Goal: Task Accomplishment & Management: Use online tool/utility

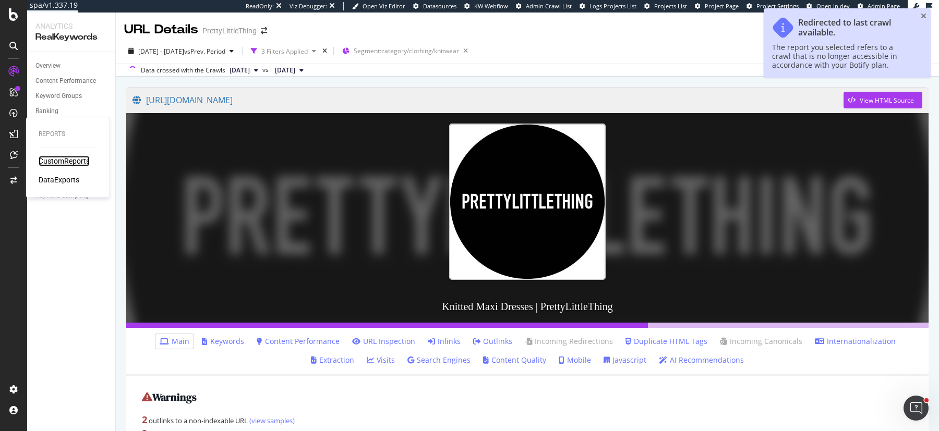
click at [83, 159] on div "CustomReports" at bounding box center [64, 161] width 51 height 10
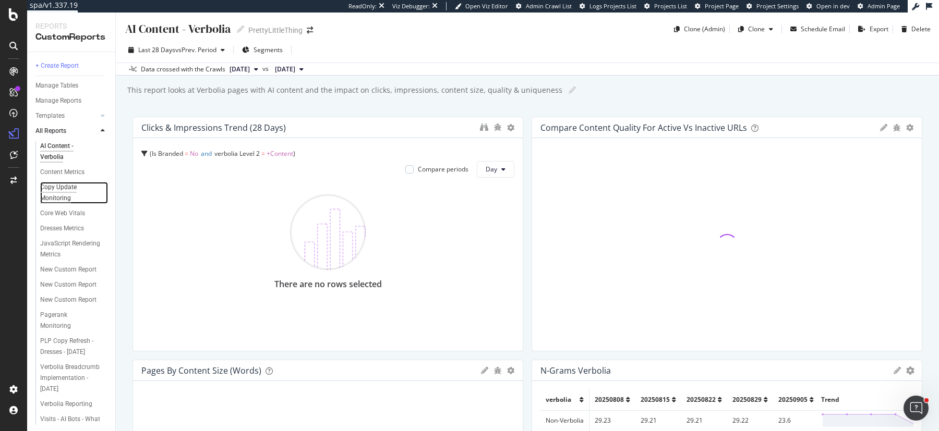
click at [59, 199] on div "Copy Update Monitoring" at bounding box center [69, 193] width 59 height 22
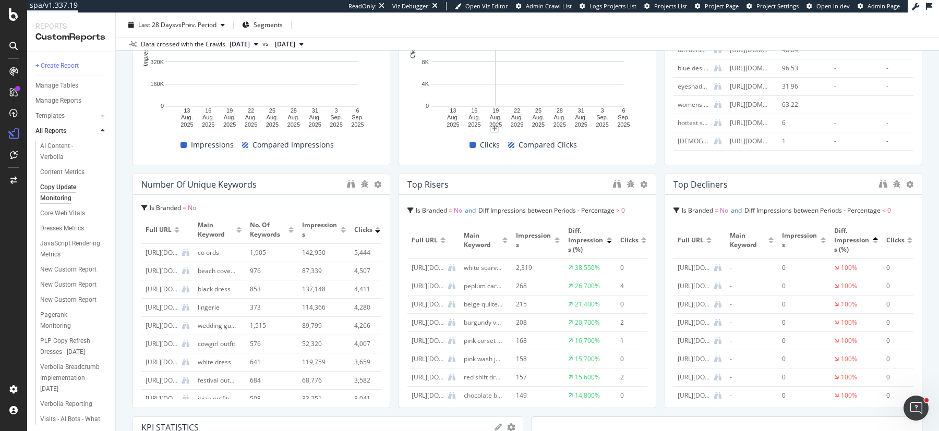
scroll to position [459, 0]
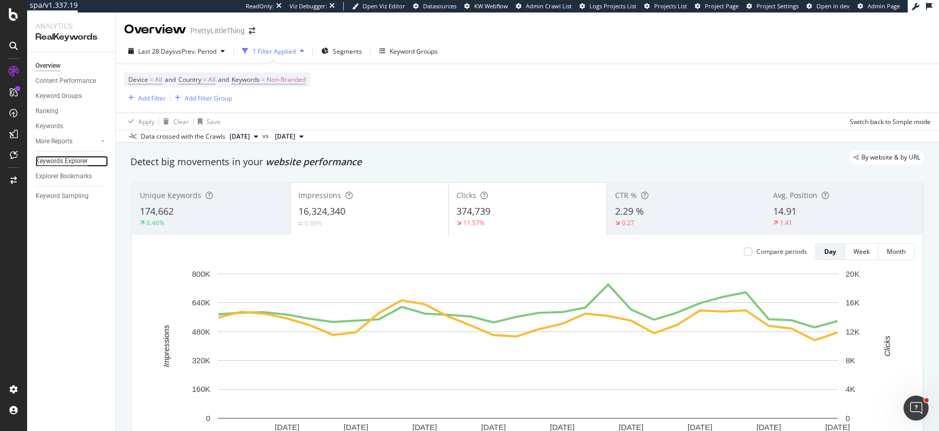
click at [46, 158] on div "Keywords Explorer" at bounding box center [61, 161] width 52 height 11
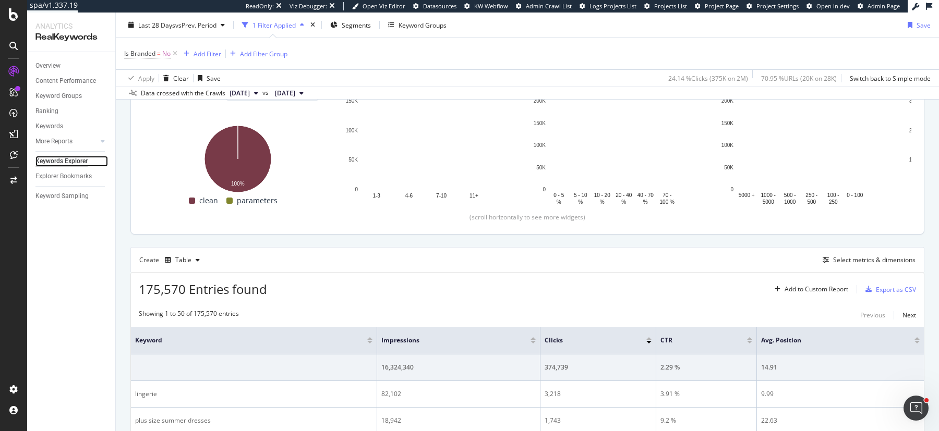
scroll to position [149, 0]
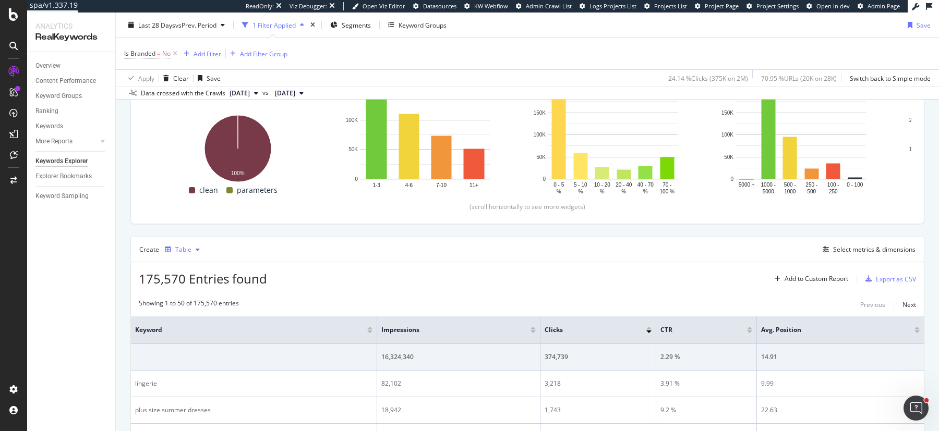
click at [184, 247] on div "Table" at bounding box center [183, 250] width 16 height 6
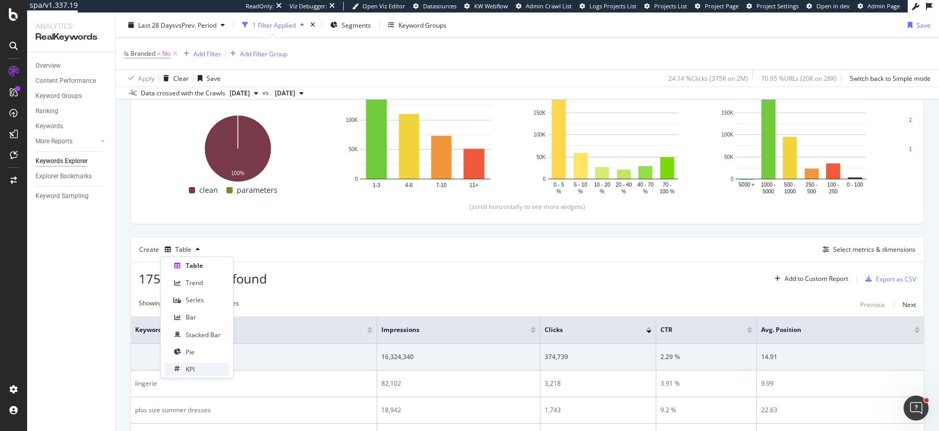
click at [188, 364] on div "KPI" at bounding box center [197, 369] width 64 height 13
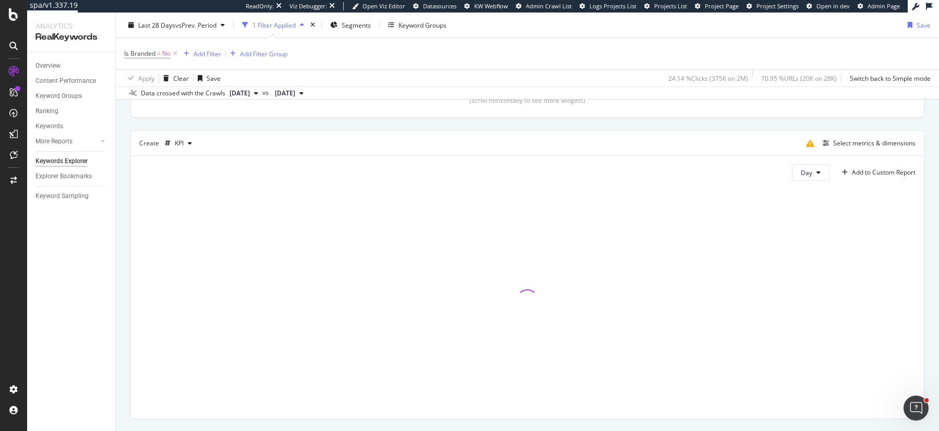
scroll to position [262, 0]
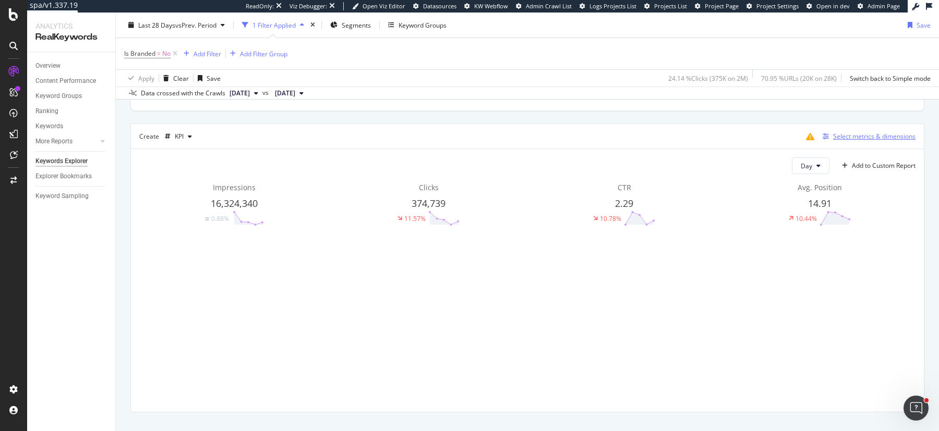
click at [840, 137] on div "Select metrics & dimensions" at bounding box center [874, 136] width 82 height 9
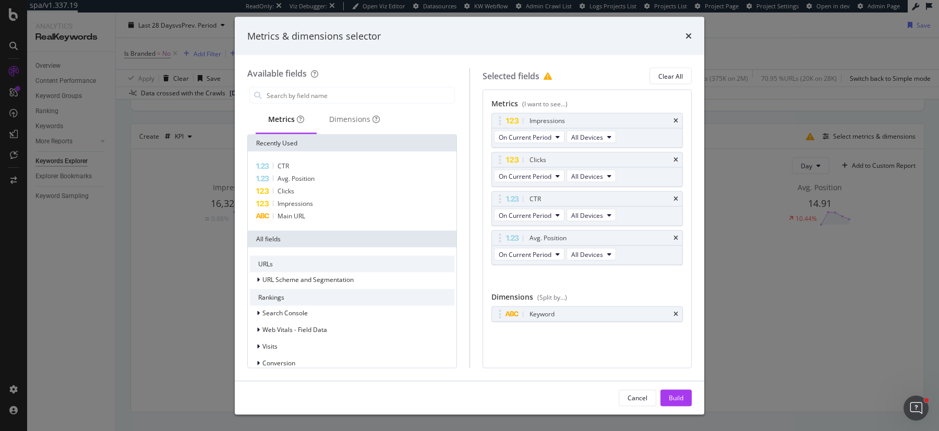
click at [774, 295] on div "Metrics & dimensions selector Available fields Metrics Dimensions Recently Used…" at bounding box center [469, 215] width 939 height 431
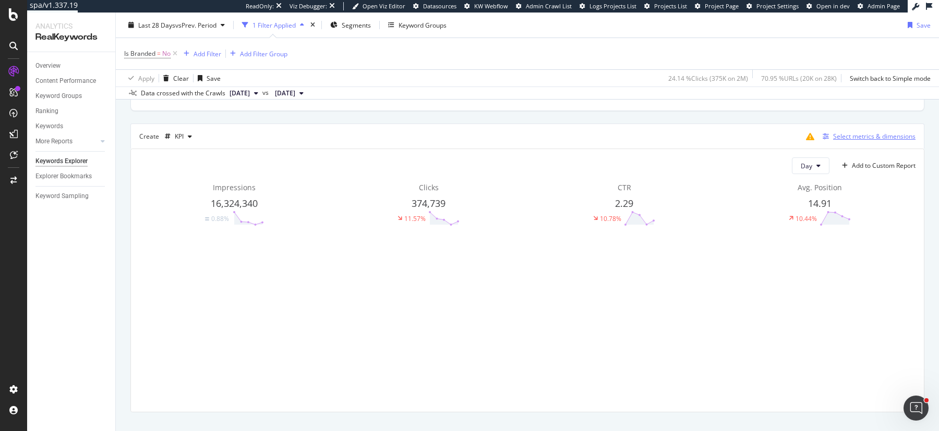
click at [859, 139] on div "Select metrics & dimensions" at bounding box center [874, 136] width 82 height 9
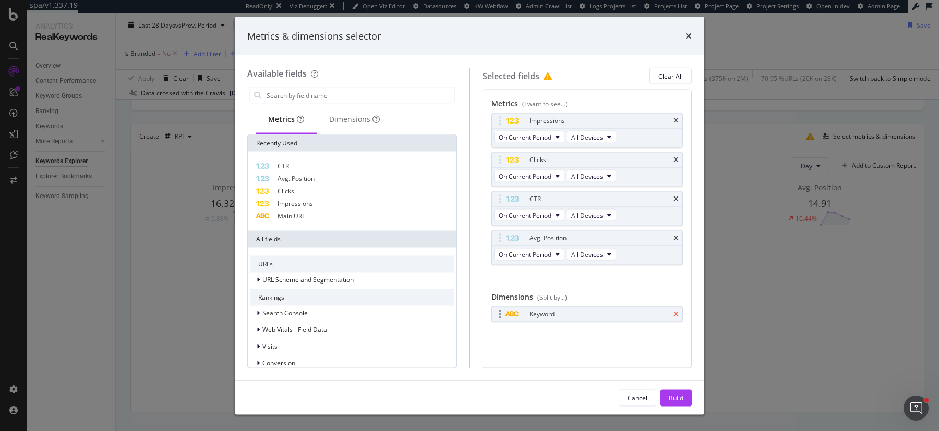
click at [674, 311] on icon "times" at bounding box center [676, 314] width 5 height 6
click at [678, 237] on icon "times" at bounding box center [676, 238] width 5 height 6
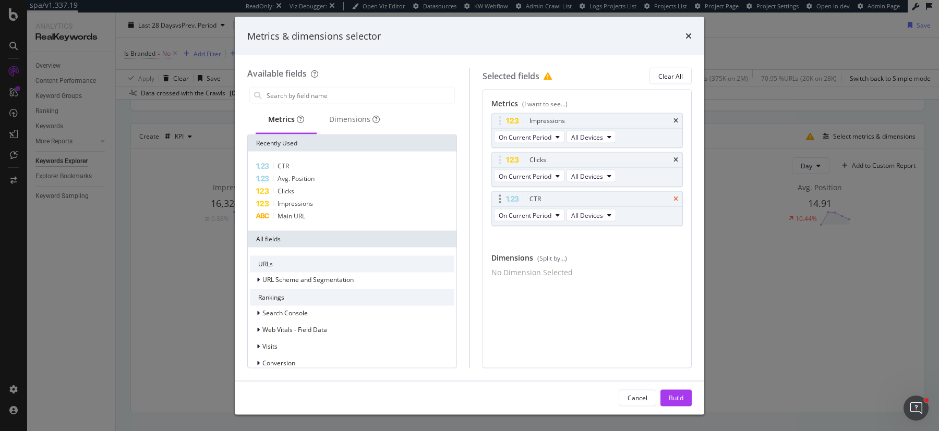
click at [678, 199] on icon "times" at bounding box center [676, 199] width 5 height 6
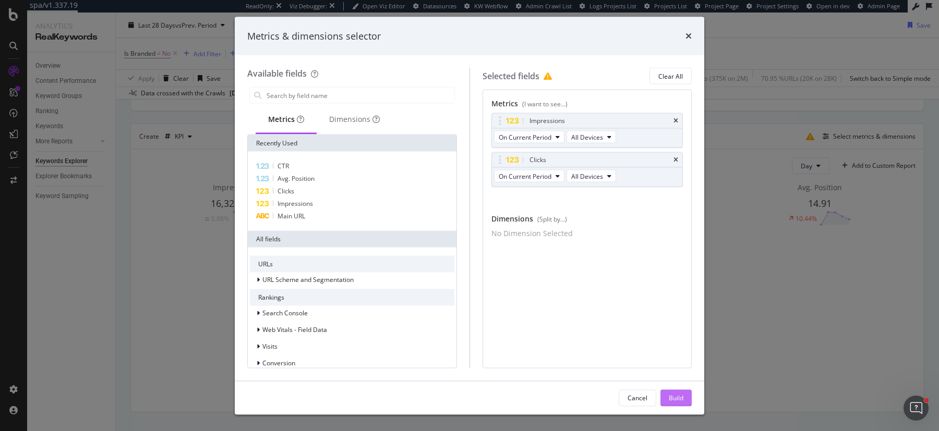
click at [669, 400] on div "Build" at bounding box center [676, 397] width 15 height 9
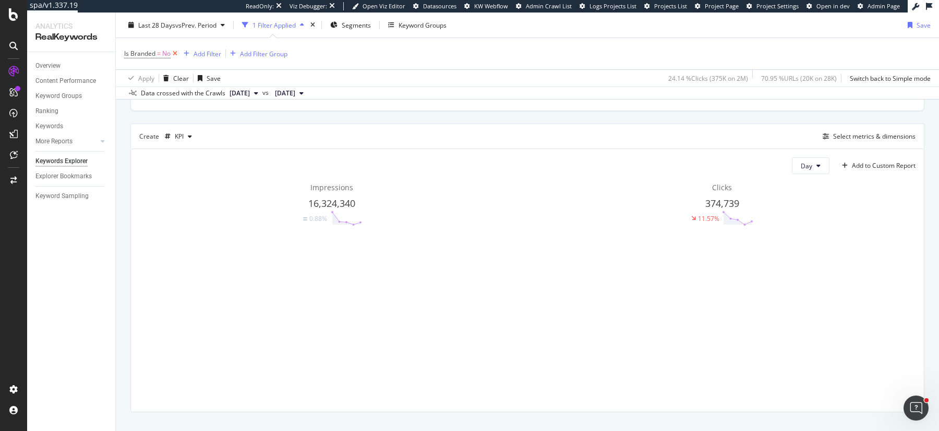
click at [177, 53] on icon at bounding box center [175, 54] width 9 height 10
click at [882, 166] on div "Add to Custom Report" at bounding box center [884, 166] width 64 height 6
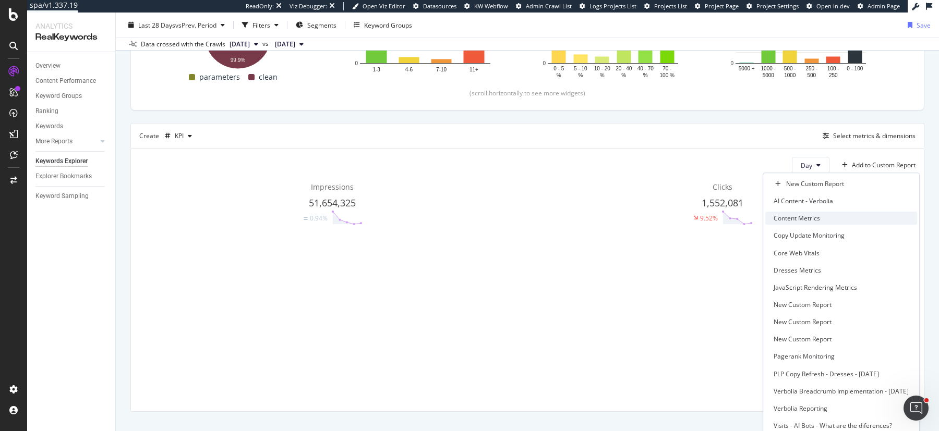
scroll to position [0, 0]
click at [782, 236] on div "Copy Update Monitoring" at bounding box center [809, 236] width 71 height 9
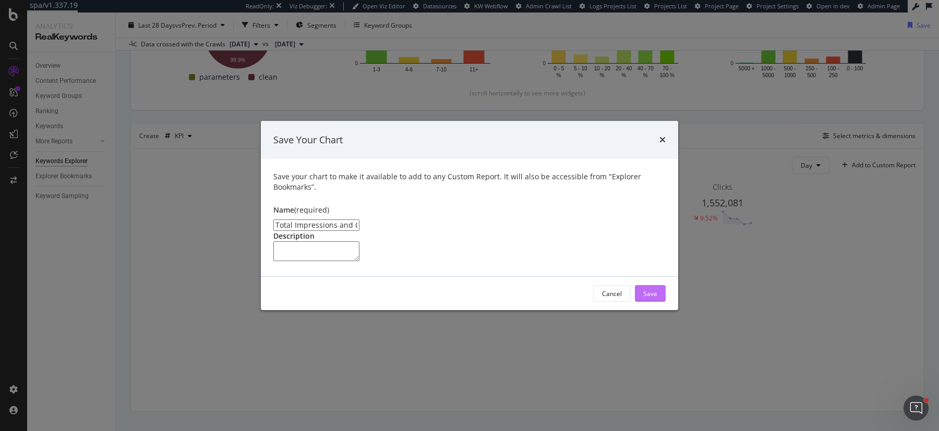
type input "Total Impressions and Clicks"
click at [643, 302] on button "Save" at bounding box center [650, 293] width 31 height 17
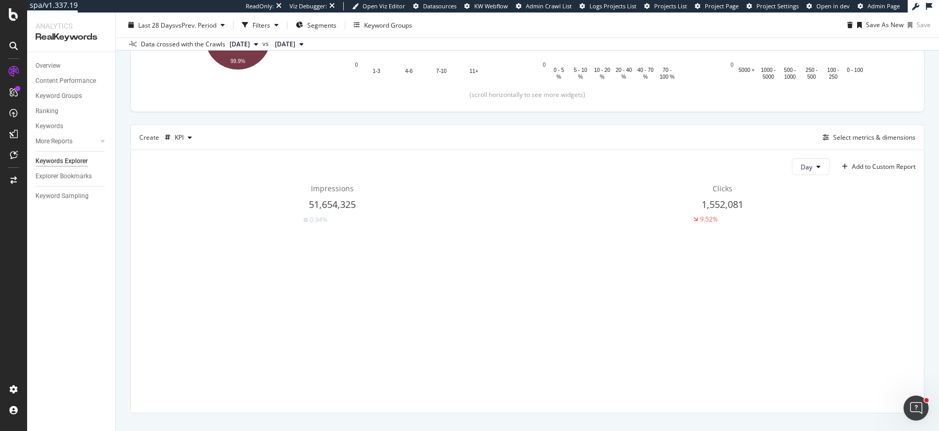
scroll to position [250, 0]
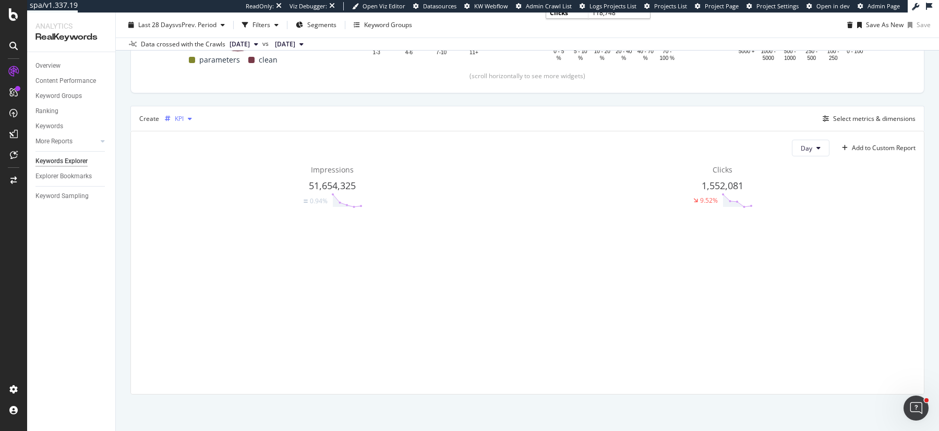
click at [186, 122] on div "button" at bounding box center [190, 119] width 13 height 6
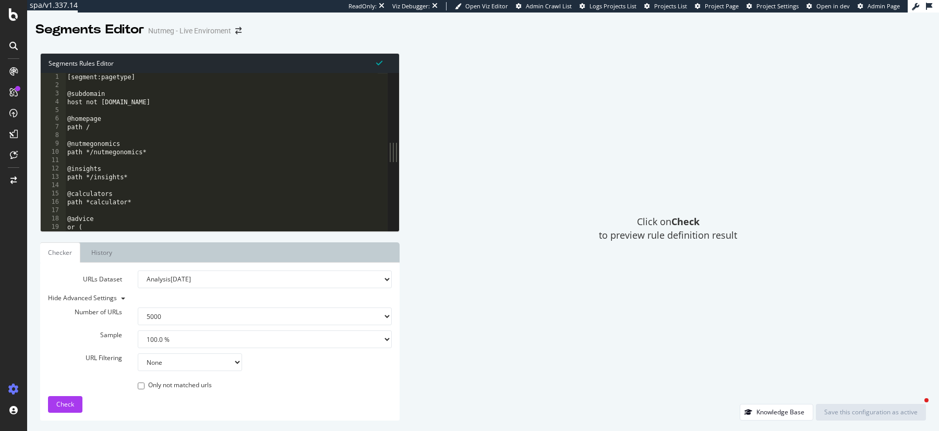
select select "5000"
select select "100"
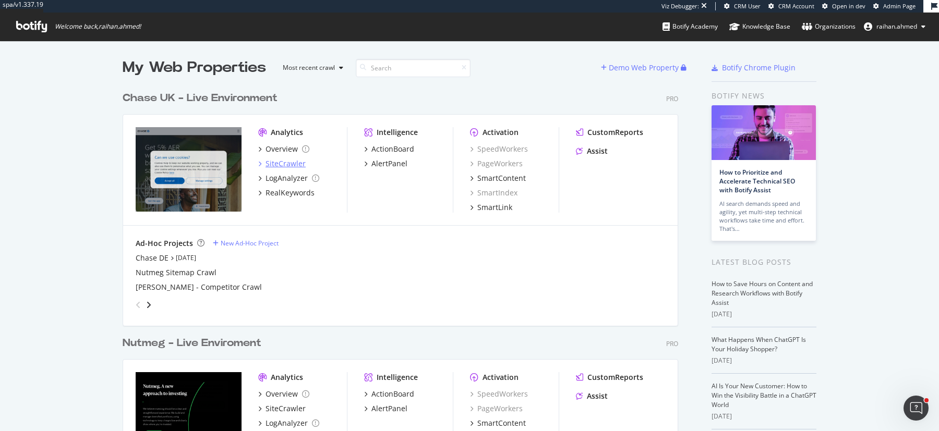
click at [295, 163] on div "SiteCrawler" at bounding box center [286, 164] width 40 height 10
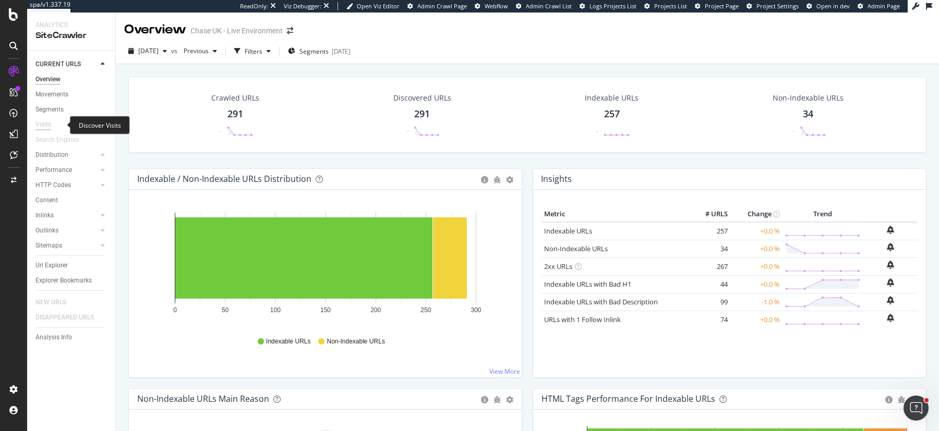
click at [47, 125] on div "Visits" at bounding box center [43, 124] width 16 height 11
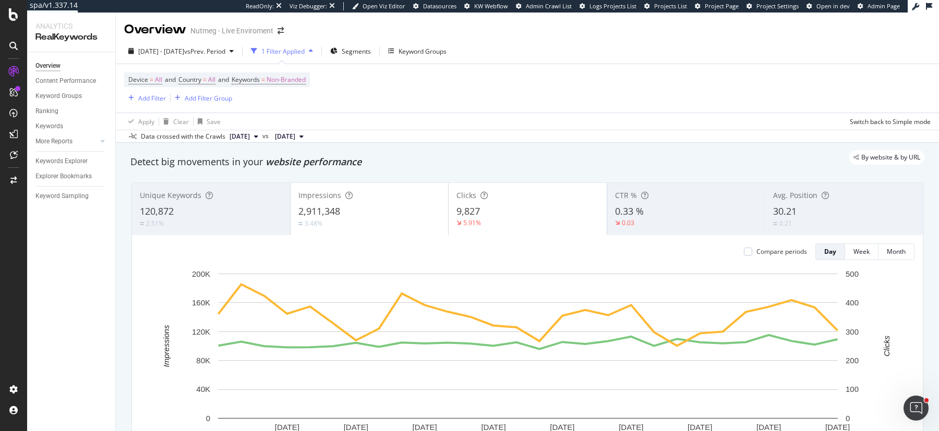
click at [723, 52] on div "2025 Aug. 3rd - Aug. 30th vs Prev. Period 1 Filter Applied Segments Keyword Gro…" at bounding box center [527, 53] width 823 height 21
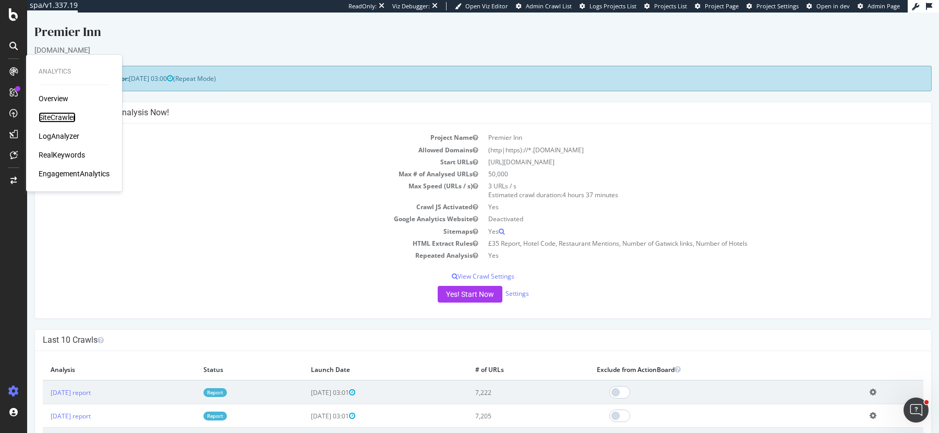
click at [52, 114] on div "SiteCrawler" at bounding box center [57, 117] width 37 height 10
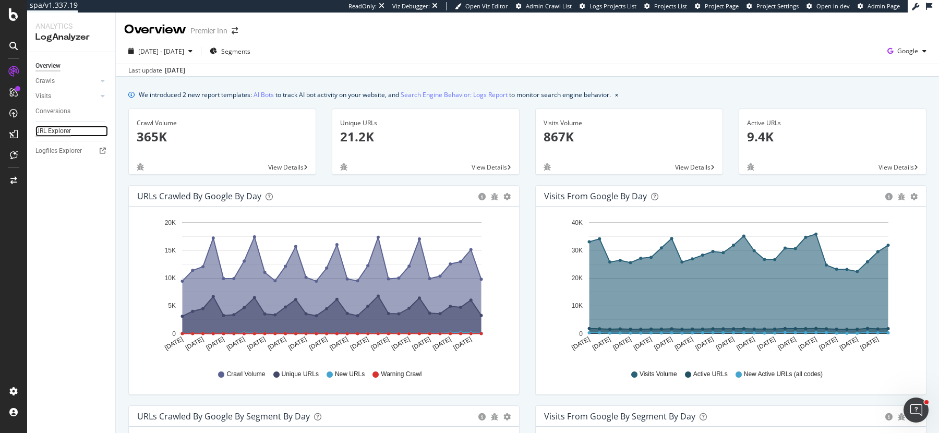
click at [58, 129] on div "URL Explorer" at bounding box center [52, 131] width 35 height 11
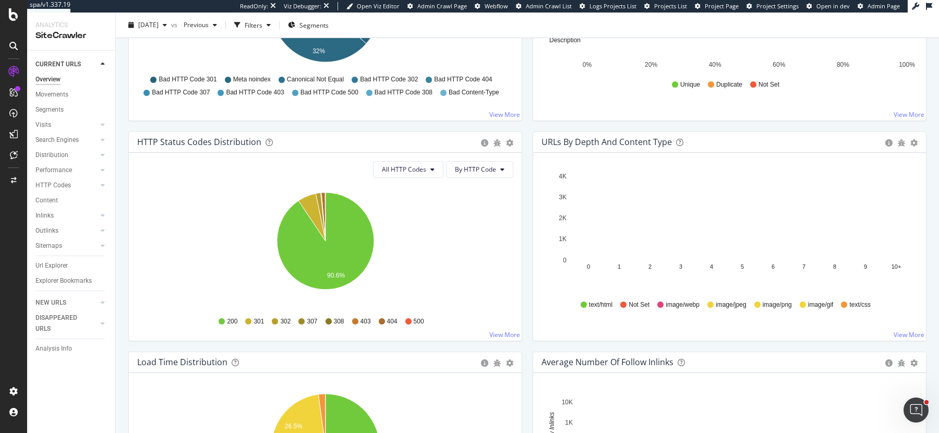
scroll to position [523, 0]
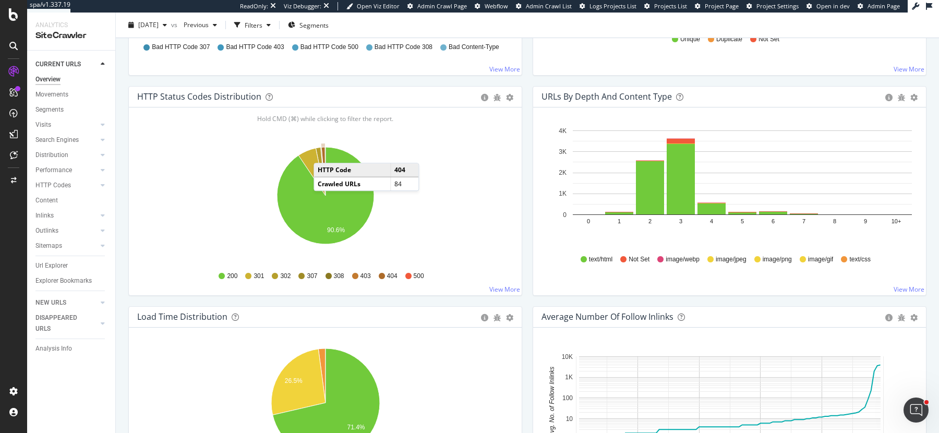
click at [324, 151] on icon "A chart." at bounding box center [323, 171] width 4 height 49
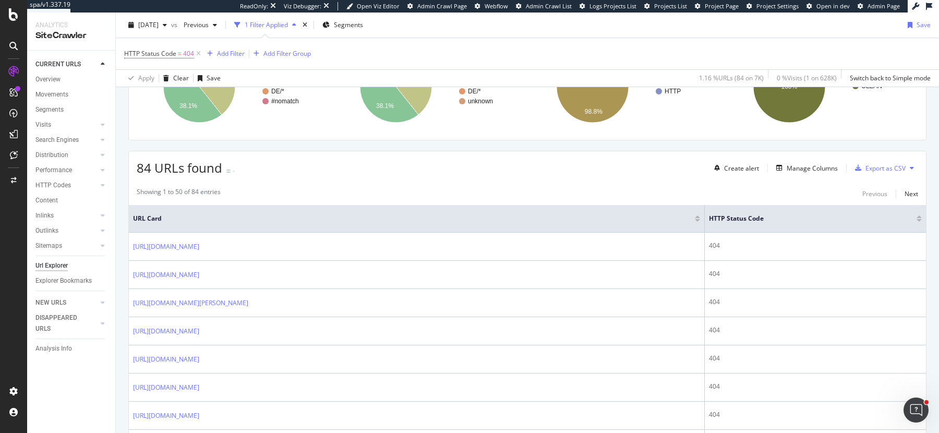
scroll to position [207, 0]
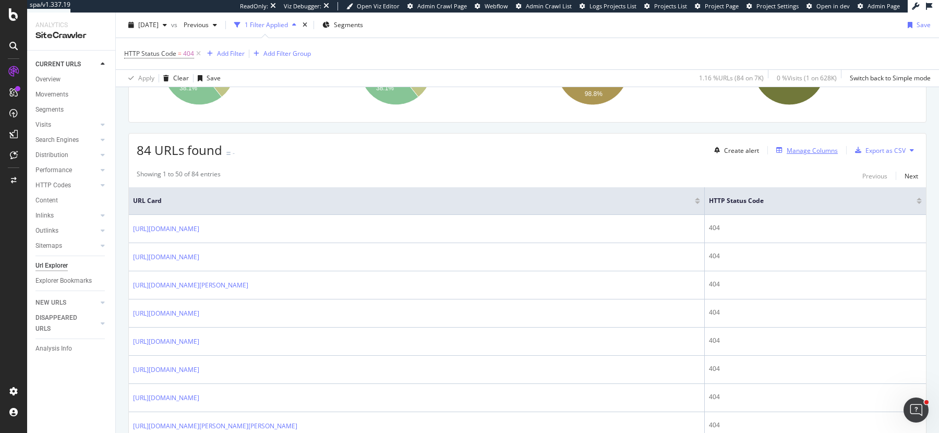
click at [824, 146] on div "Manage Columns" at bounding box center [812, 150] width 51 height 9
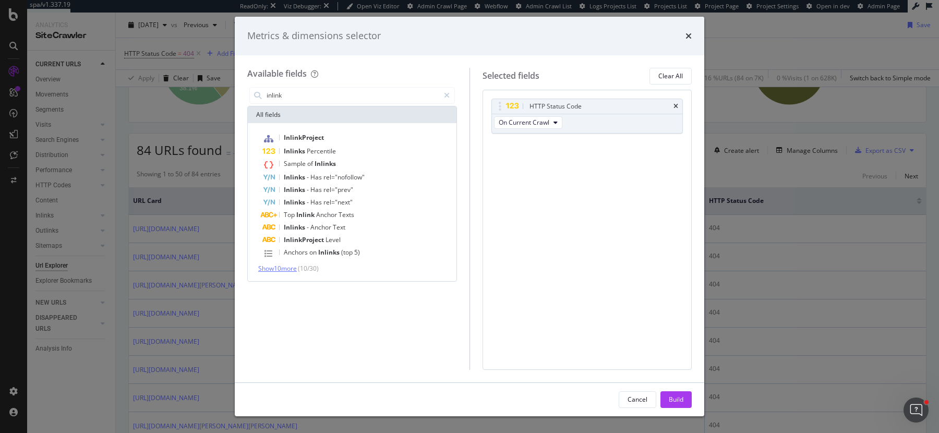
type input "inlink"
click at [289, 268] on span "Show 10 more" at bounding box center [277, 268] width 39 height 9
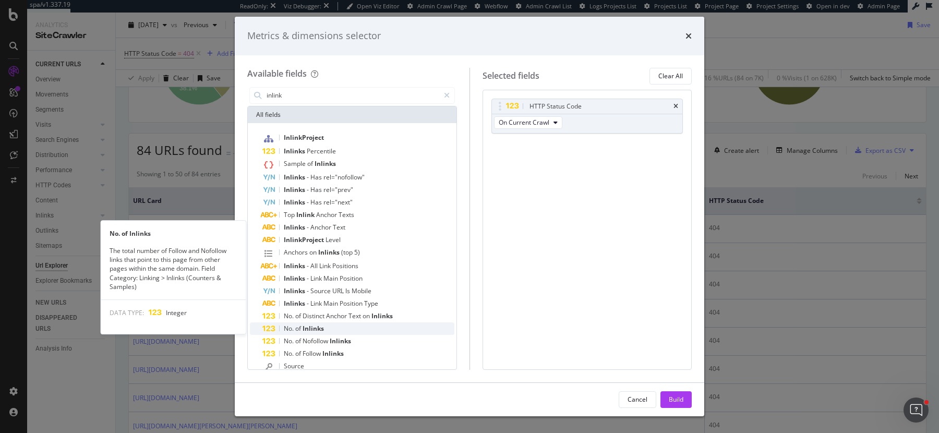
click at [333, 327] on div "No. of Inlinks" at bounding box center [358, 328] width 192 height 13
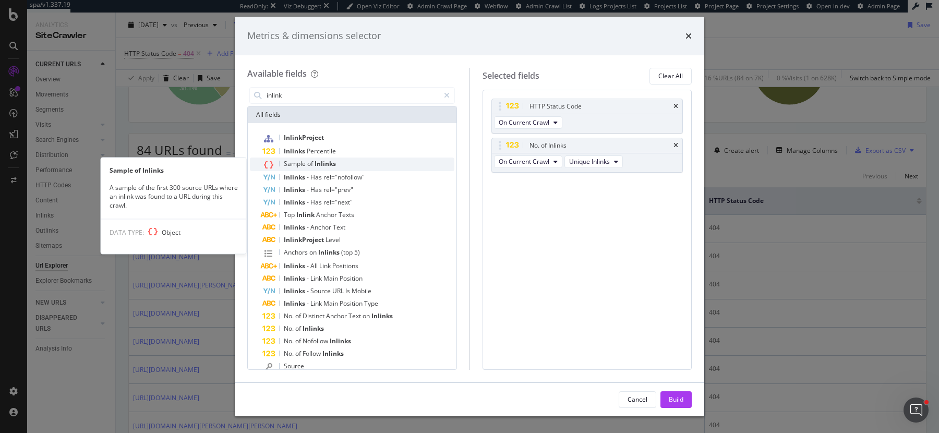
click at [334, 161] on span "Inlinks" at bounding box center [325, 163] width 21 height 9
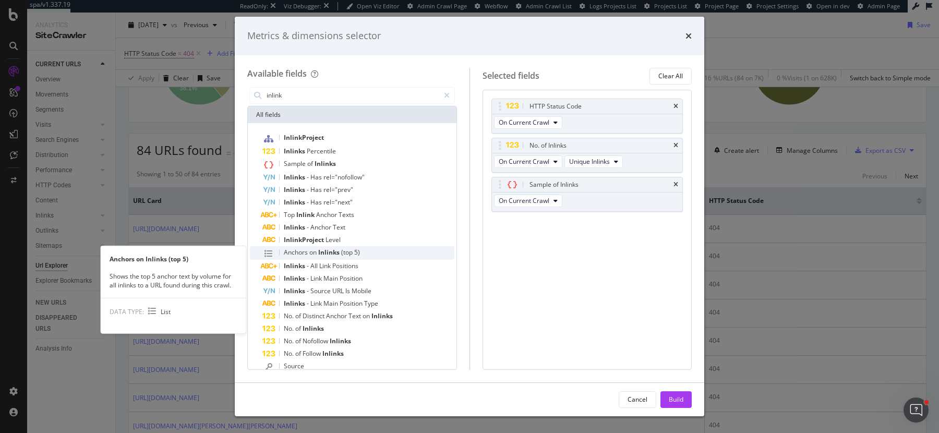
click at [326, 255] on span "Inlinks" at bounding box center [329, 252] width 23 height 9
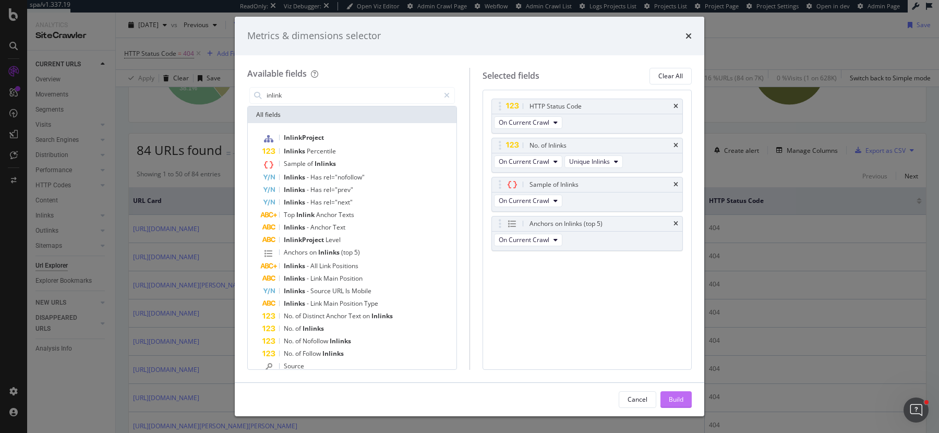
click at [678, 402] on div "Build" at bounding box center [676, 399] width 15 height 9
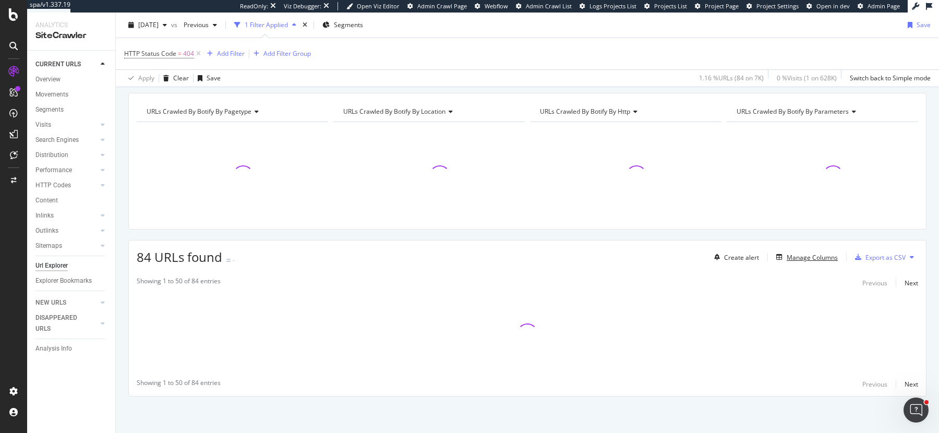
scroll to position [98, 0]
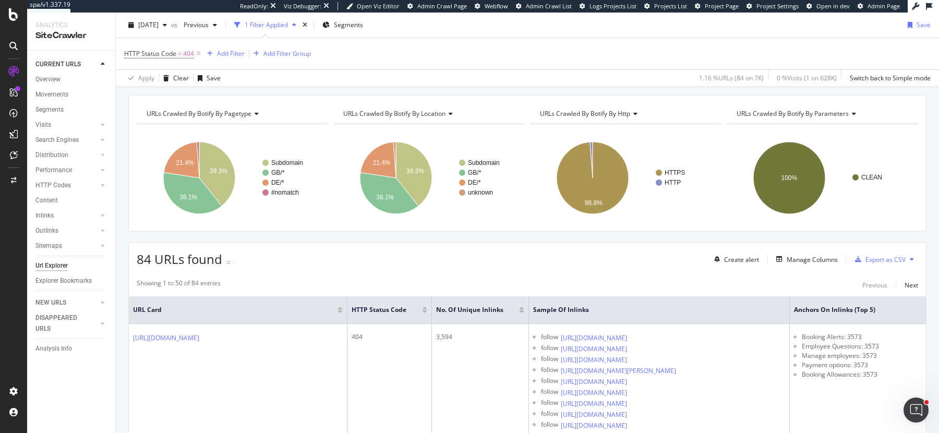
click at [524, 307] on div at bounding box center [521, 308] width 5 height 3
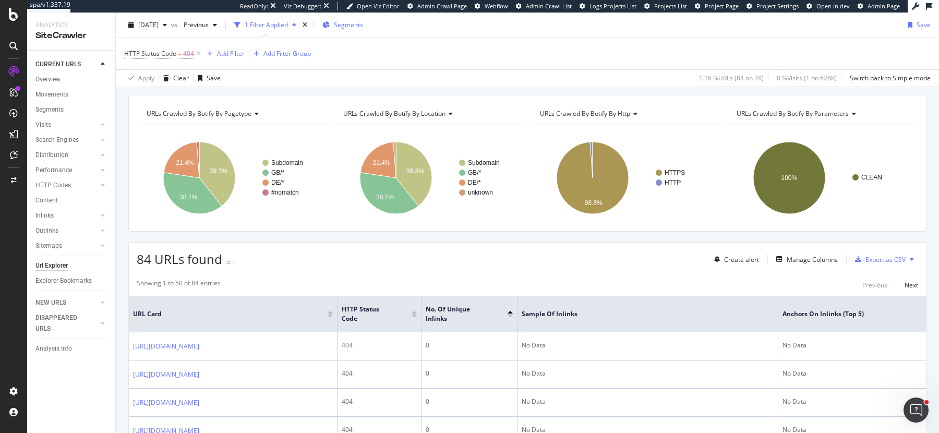
click at [356, 23] on span "Segments" at bounding box center [348, 24] width 29 height 9
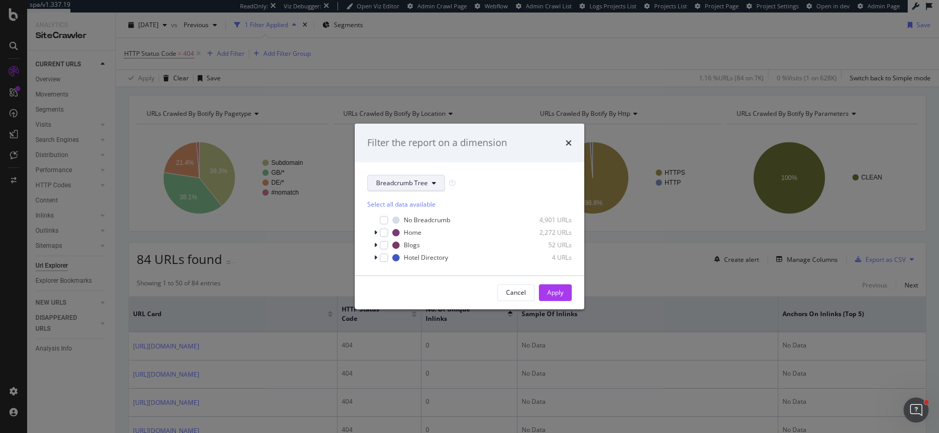
click at [424, 176] on button "Breadcrumb Tree" at bounding box center [406, 183] width 78 height 17
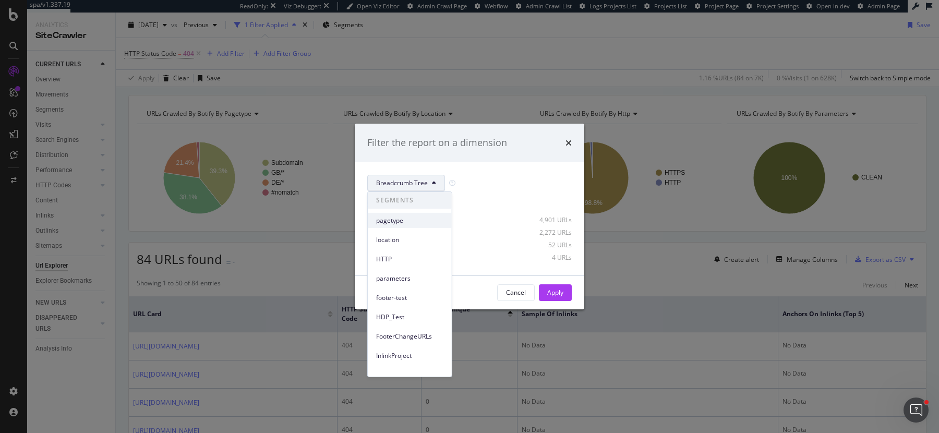
click at [405, 218] on span "pagetype" at bounding box center [409, 219] width 67 height 9
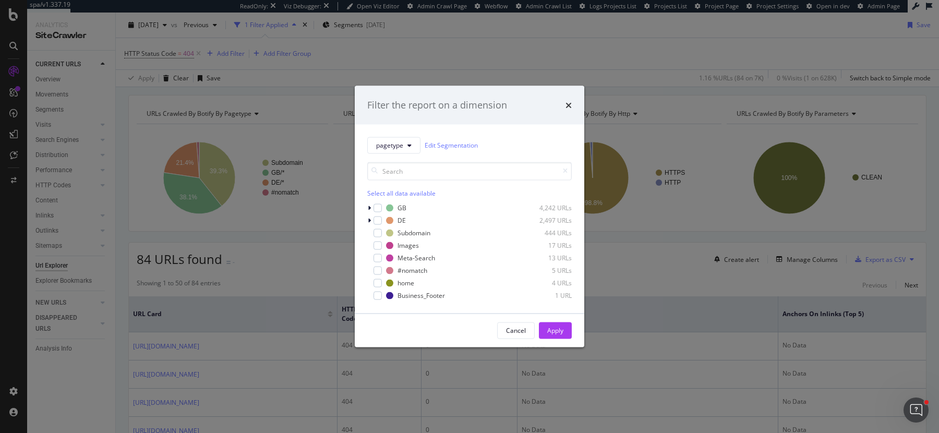
click at [382, 191] on div "Select all data available" at bounding box center [469, 192] width 205 height 9
click at [378, 227] on div "GB 4,242 URLs DE 2,497 URLs Subdomain 444 URLs Images 17 URLs Meta-Search 13 UR…" at bounding box center [469, 251] width 205 height 98
click at [378, 231] on icon "modal" at bounding box center [378, 232] width 5 height 5
click at [544, 330] on button "Apply" at bounding box center [555, 330] width 33 height 17
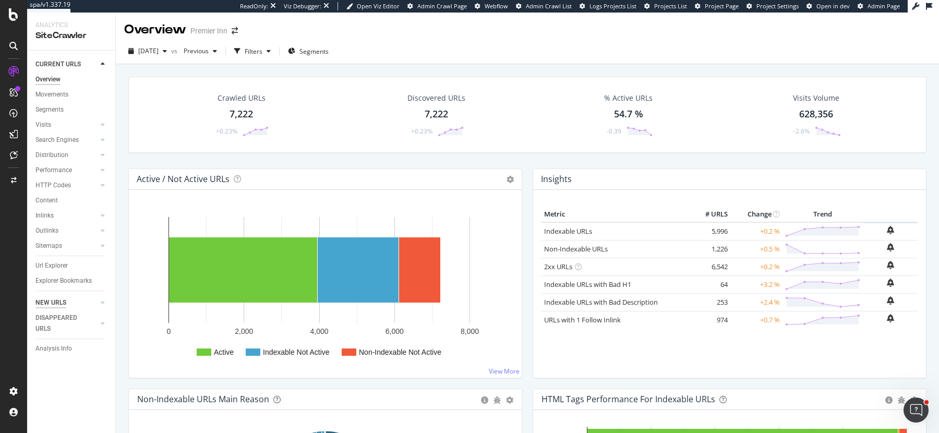
click at [58, 301] on div "NEW URLS" at bounding box center [50, 302] width 31 height 11
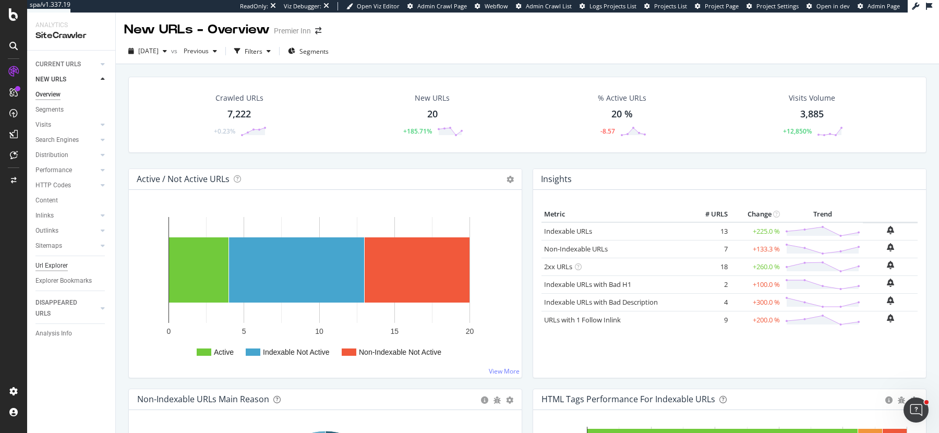
click at [59, 263] on div "Url Explorer" at bounding box center [51, 265] width 32 height 11
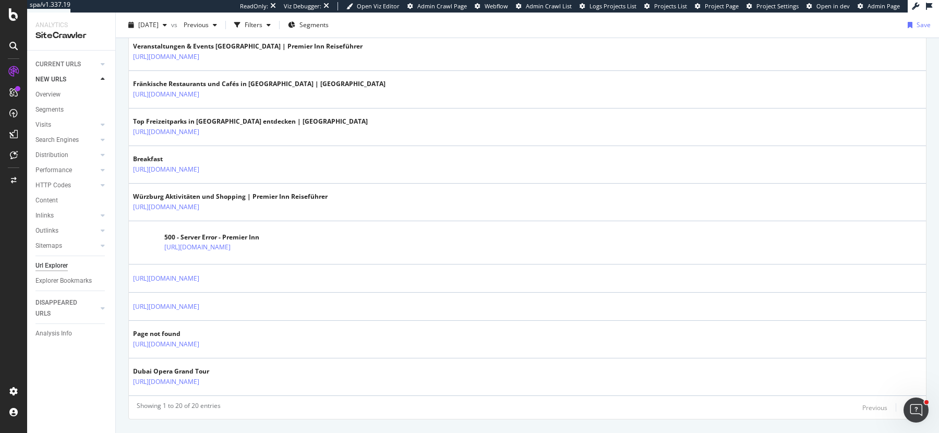
scroll to position [694, 0]
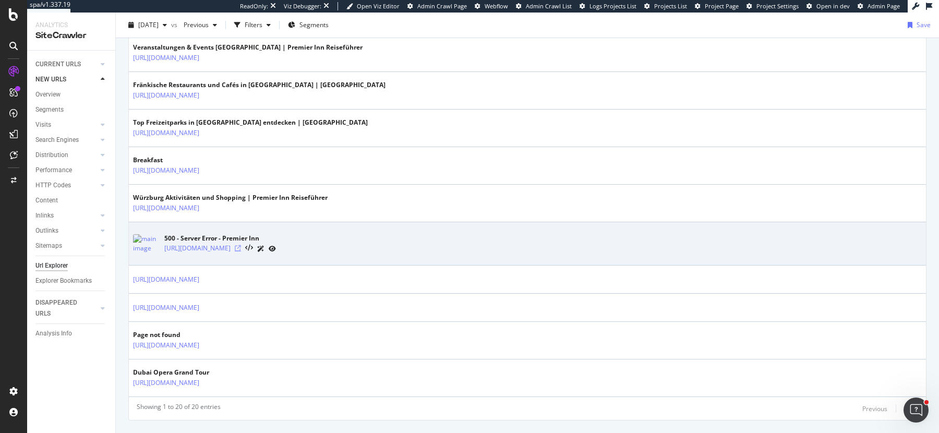
click at [241, 245] on icon at bounding box center [238, 248] width 6 height 6
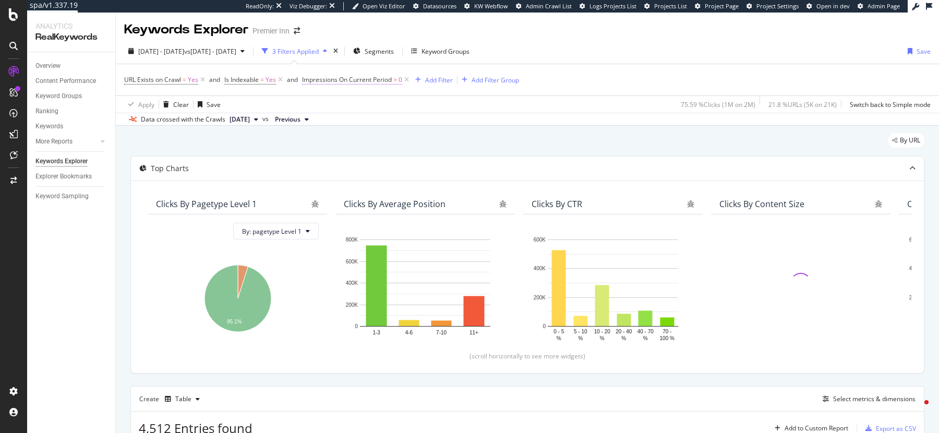
click at [380, 79] on span "Impressions On Current Period" at bounding box center [347, 79] width 90 height 9
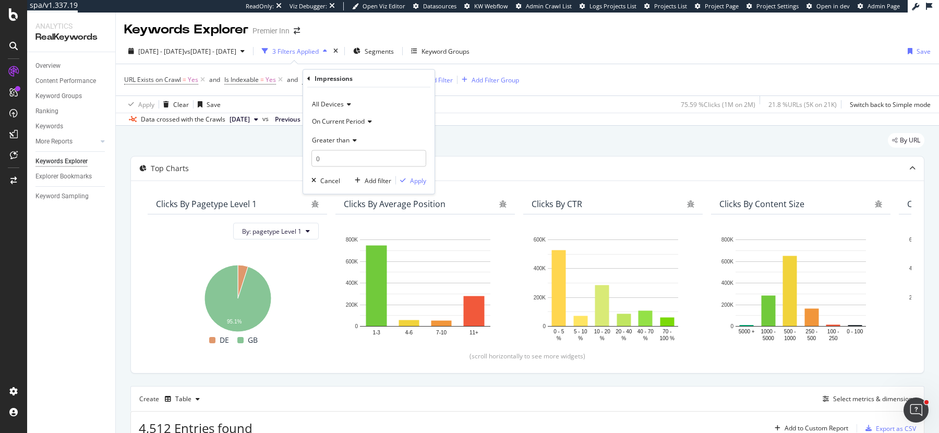
click at [325, 141] on span "Greater than" at bounding box center [331, 139] width 38 height 9
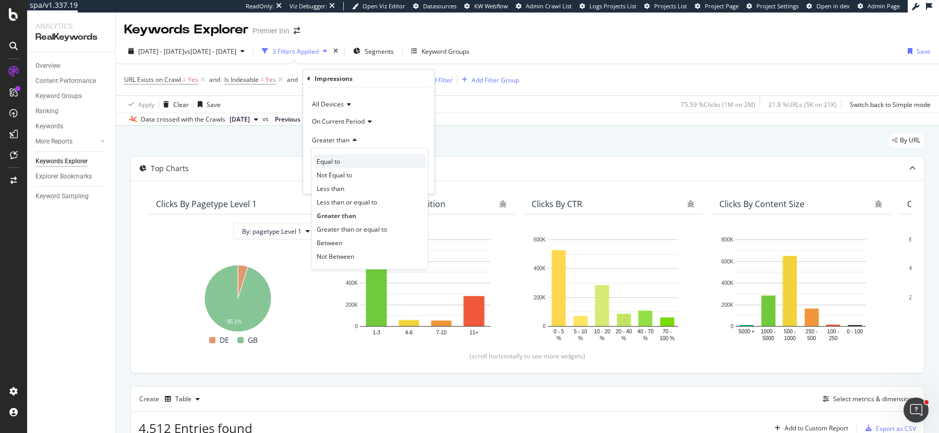
click at [334, 165] on div "Equal to" at bounding box center [370, 161] width 112 height 14
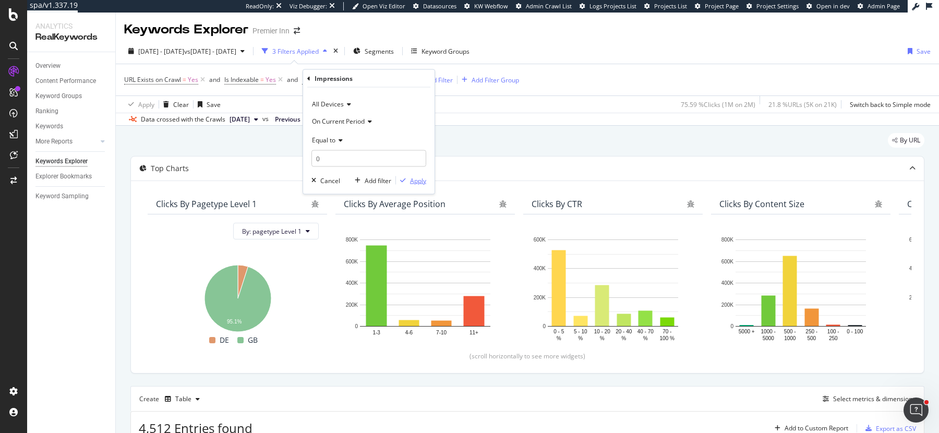
click at [417, 180] on div "Apply" at bounding box center [418, 180] width 16 height 9
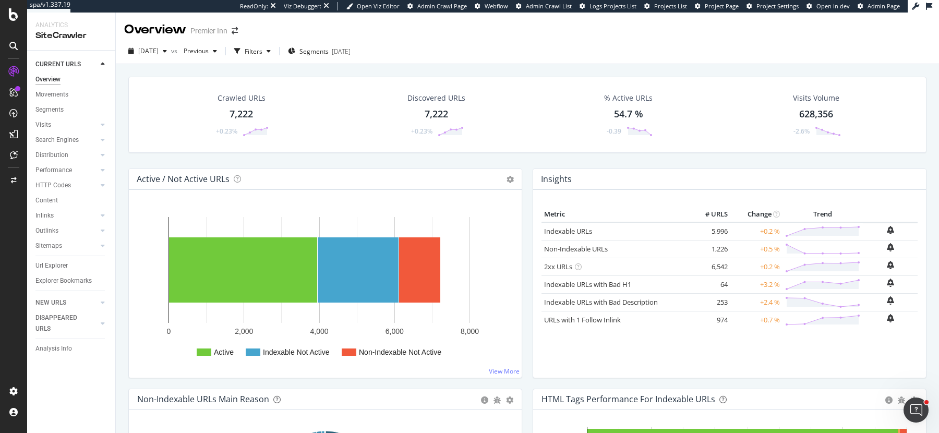
click at [530, 210] on div "Insights × Close Chart overview-insight-panel - API Requests List Area Type Req…" at bounding box center [730, 279] width 404 height 220
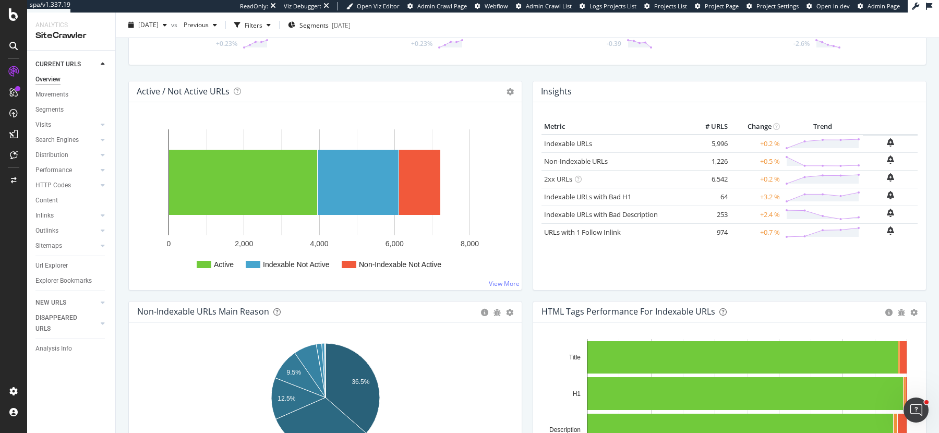
scroll to position [95, 0]
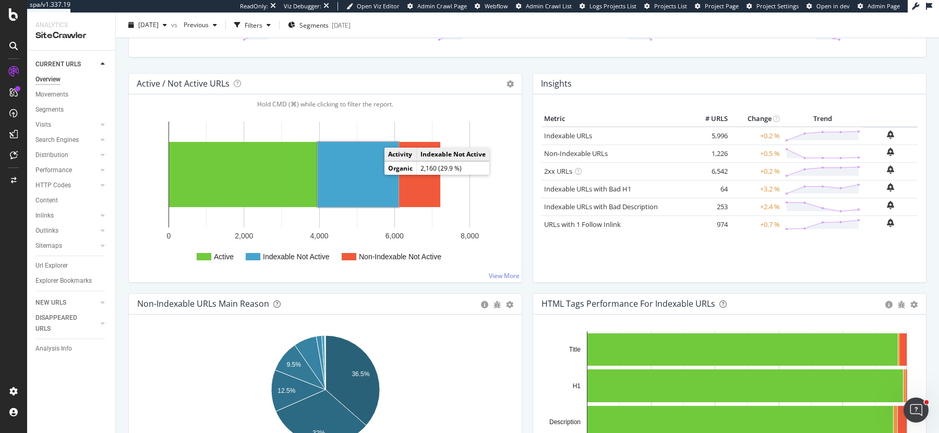
click at [373, 173] on rect "A chart." at bounding box center [358, 174] width 81 height 65
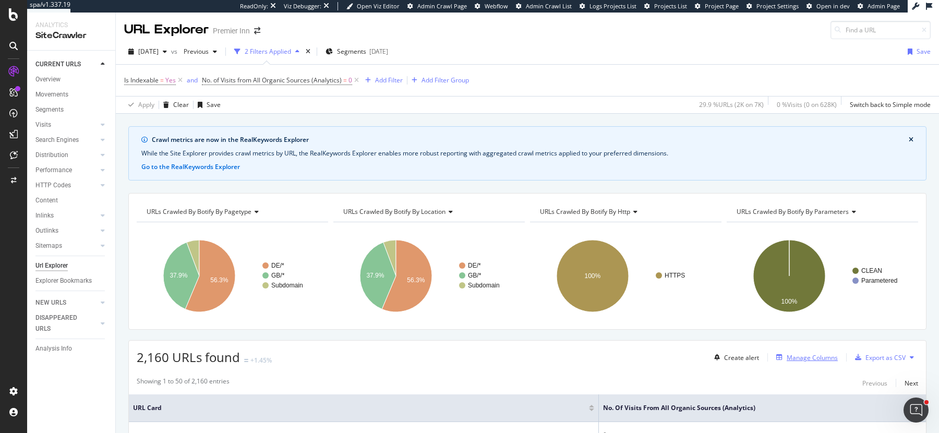
click at [751, 346] on div "Manage Columns" at bounding box center [812, 357] width 51 height 9
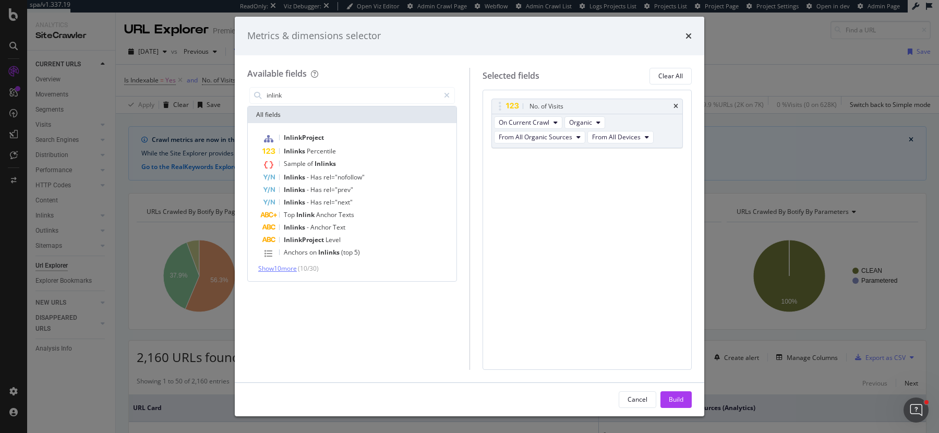
type input "inlink"
click at [278, 268] on span "Show 10 more" at bounding box center [277, 268] width 39 height 9
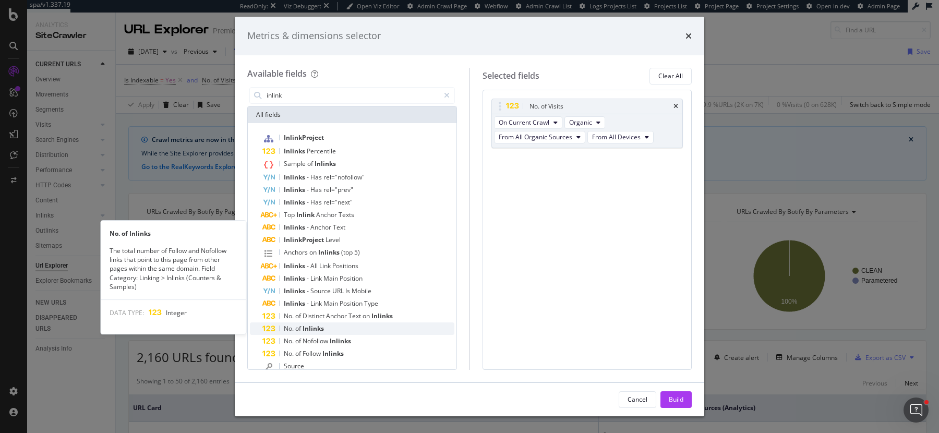
click at [304, 328] on span "Inlinks" at bounding box center [313, 328] width 21 height 9
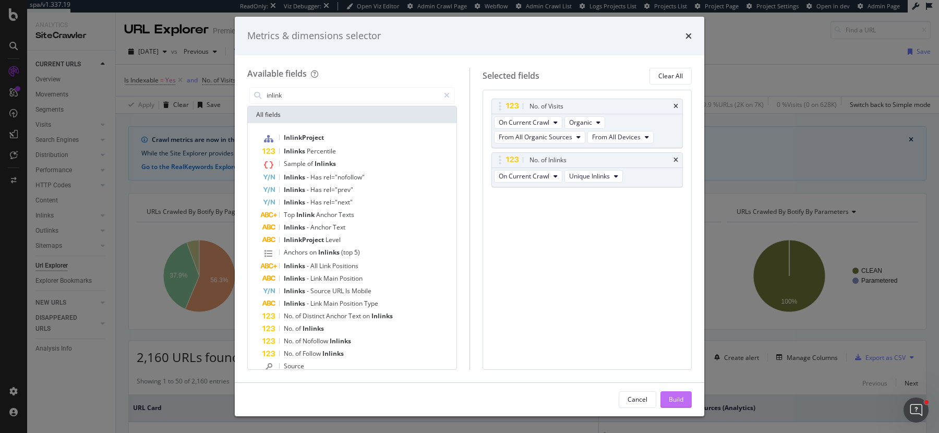
click at [677, 346] on div "Build" at bounding box center [676, 399] width 15 height 9
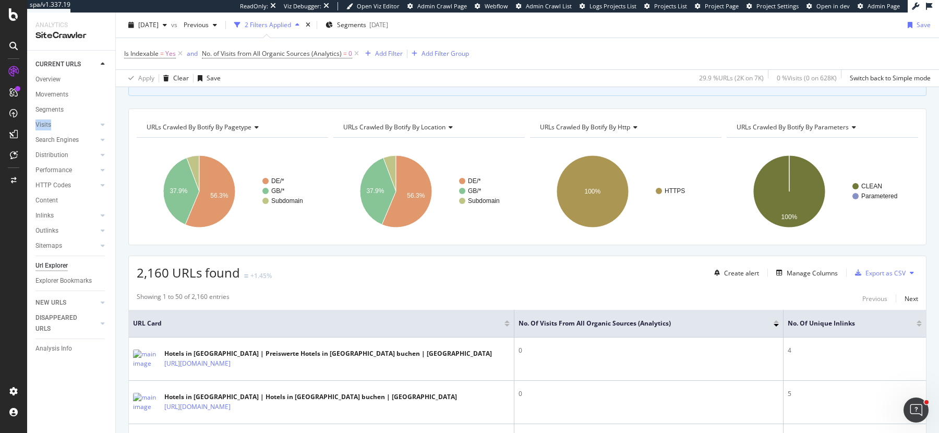
scroll to position [87, 0]
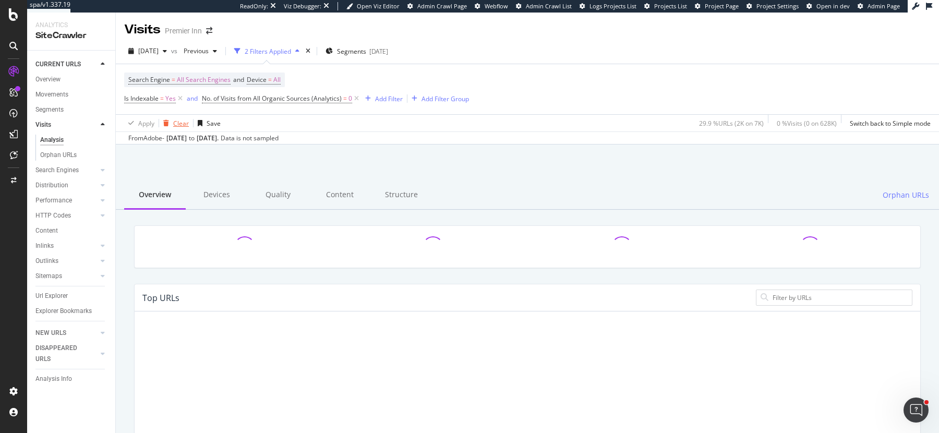
click at [178, 119] on div "Clear" at bounding box center [181, 123] width 16 height 9
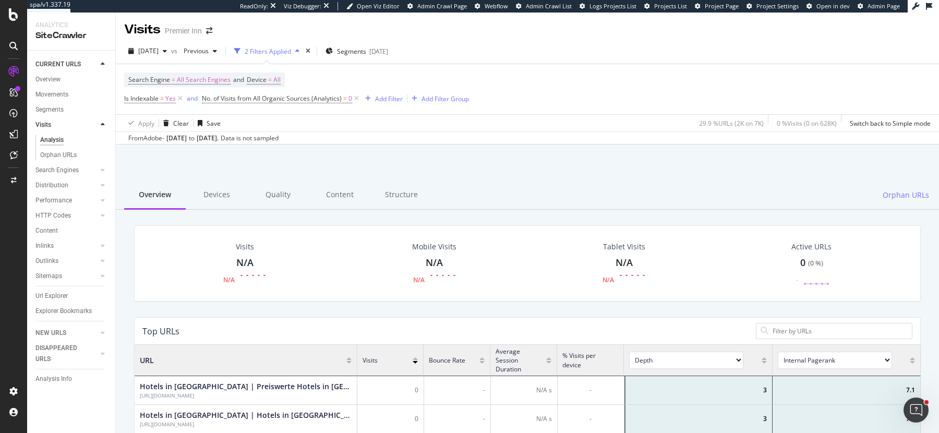
scroll to position [313, 786]
click at [172, 125] on div "button" at bounding box center [166, 123] width 14 height 6
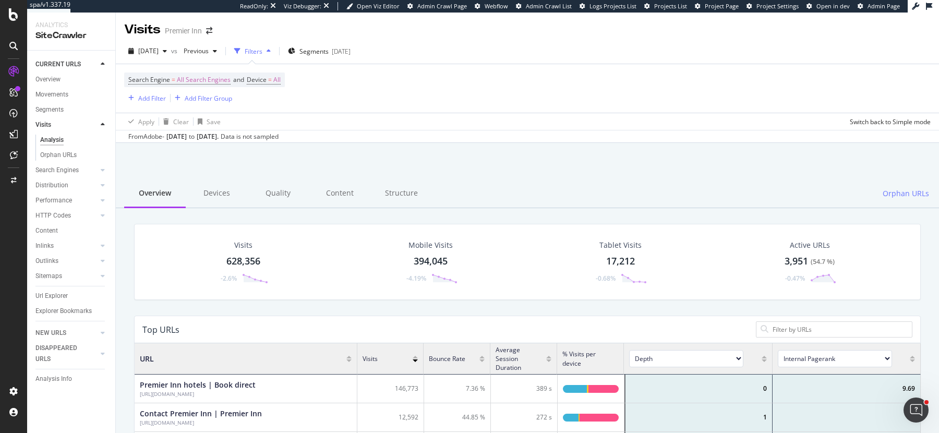
scroll to position [313, 786]
click at [389, 197] on div "Structure" at bounding box center [401, 193] width 62 height 29
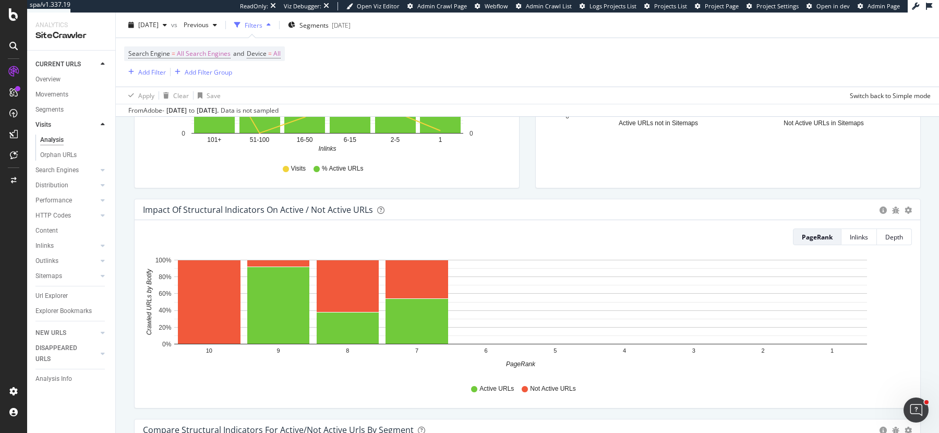
scroll to position [706, 0]
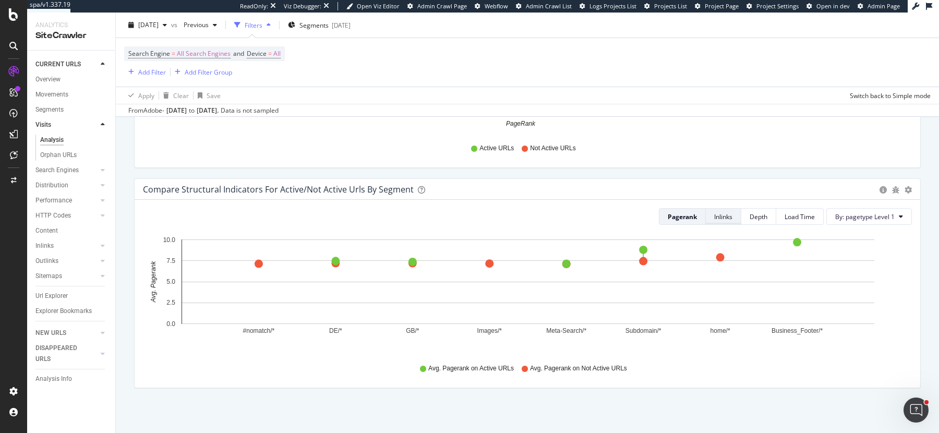
click at [727, 212] on div "Inlinks" at bounding box center [723, 216] width 18 height 9
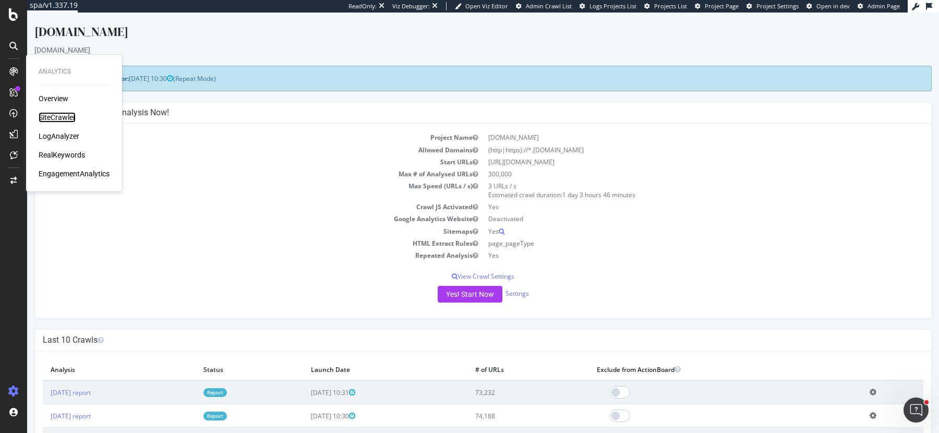
click at [65, 118] on div "SiteCrawler" at bounding box center [57, 117] width 37 height 10
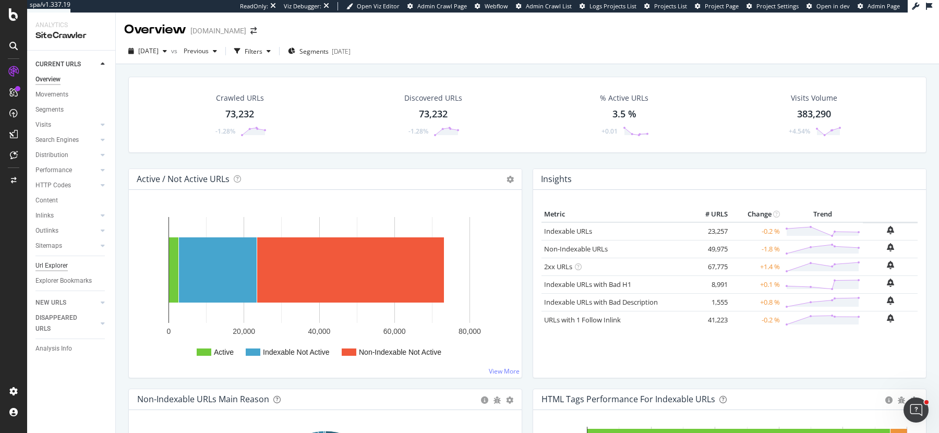
click at [51, 262] on div "Url Explorer" at bounding box center [51, 265] width 32 height 11
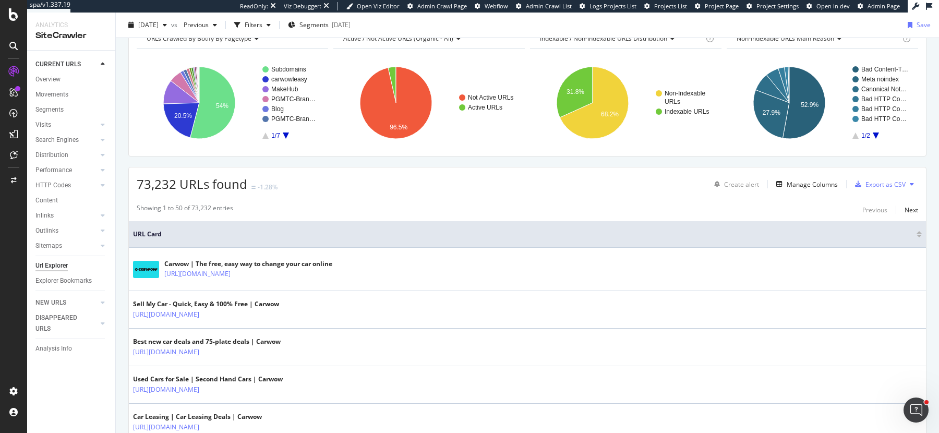
scroll to position [155, 0]
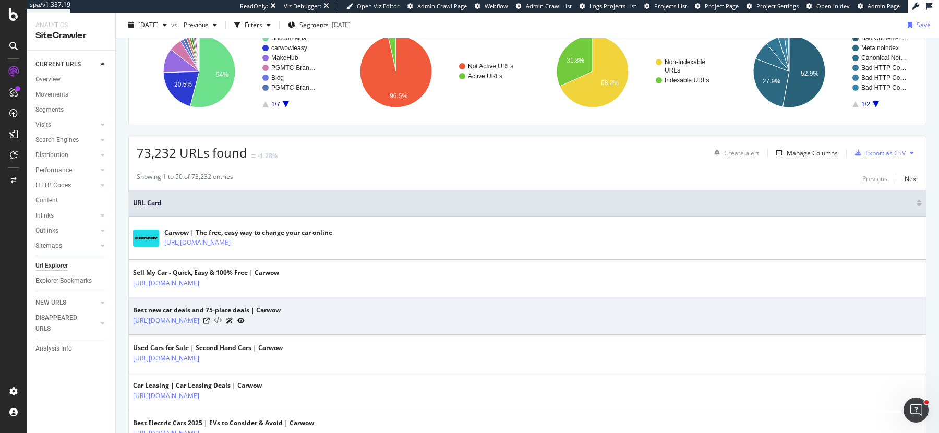
click at [222, 317] on icon at bounding box center [218, 320] width 8 height 7
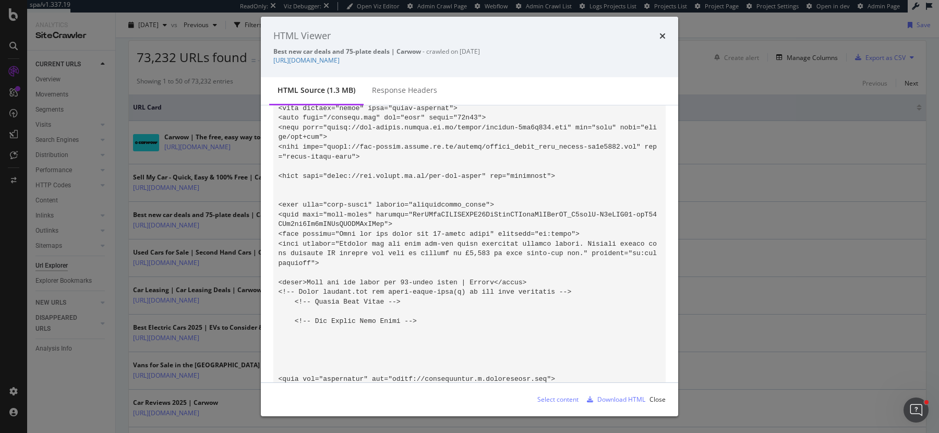
scroll to position [64868, 0]
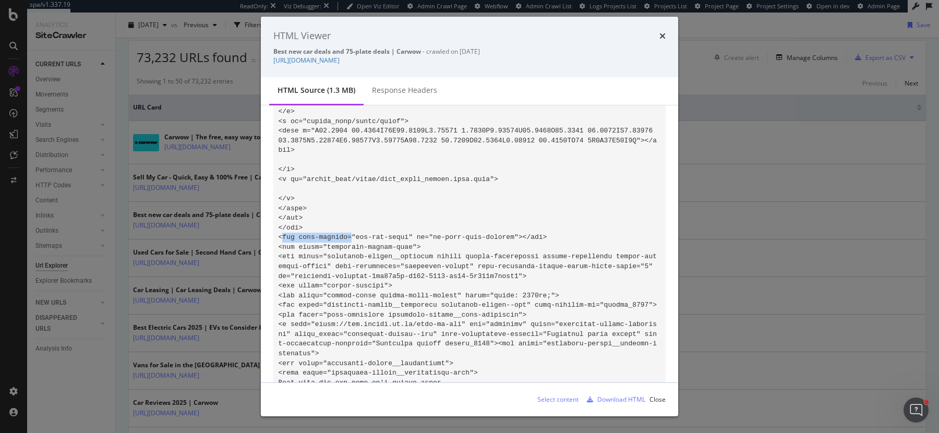
drag, startPoint x: 282, startPoint y: 245, endPoint x: 352, endPoint y: 243, distance: 69.9
copy code "div data-section="
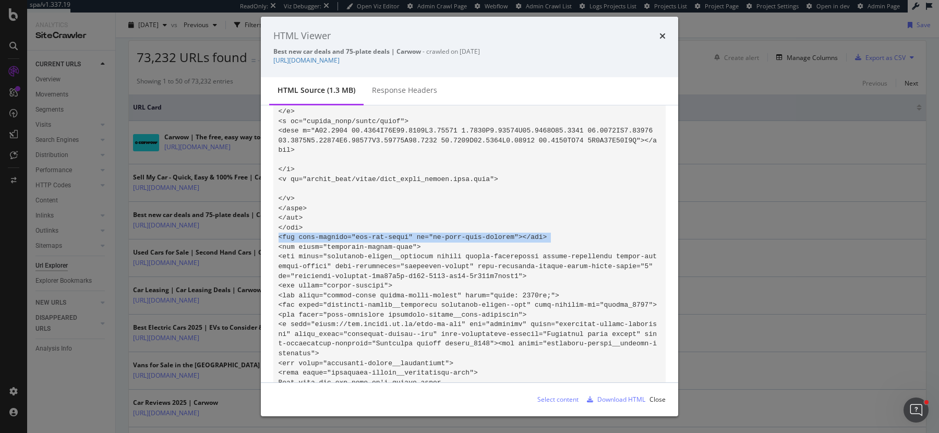
copy code "<div data-section="new-car-deals" id="js-main-menu-section"></div>"
click at [564, 400] on div "Select content" at bounding box center [557, 399] width 41 height 9
drag, startPoint x: 283, startPoint y: 242, endPoint x: 350, endPoint y: 245, distance: 66.9
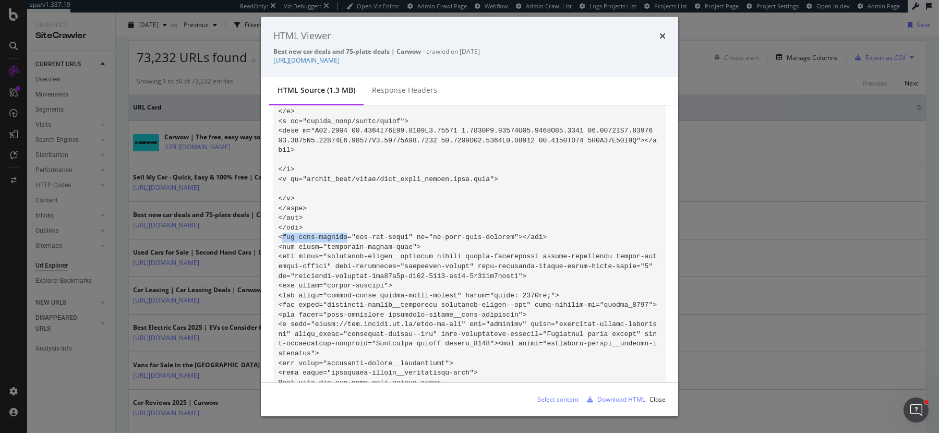
copy code "div data-section"
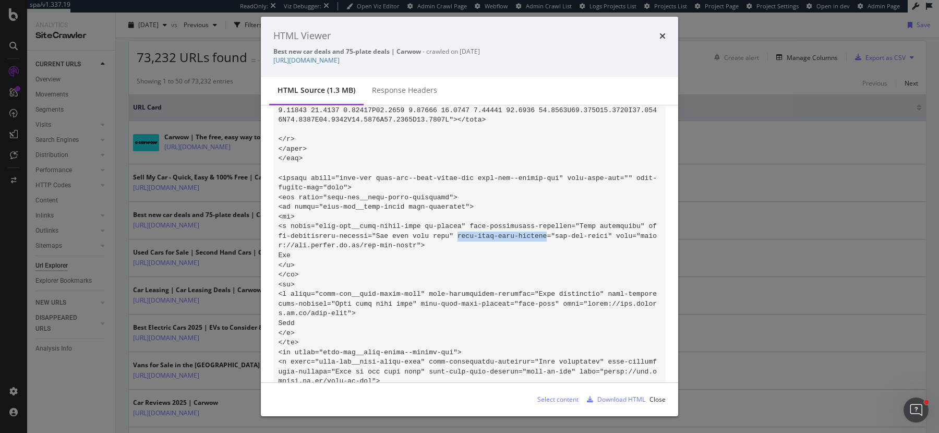
drag, startPoint x: 459, startPoint y: 243, endPoint x: 546, endPoint y: 243, distance: 87.1
copy code "data-main-menu-section"
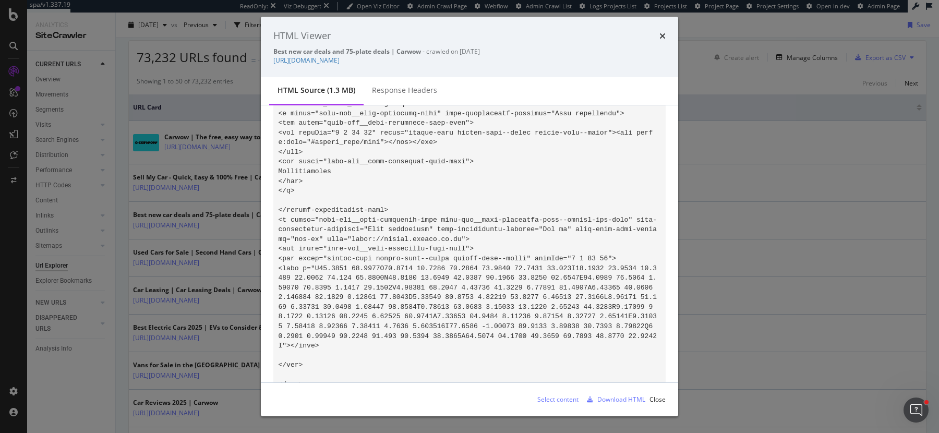
scroll to position [73024, 0]
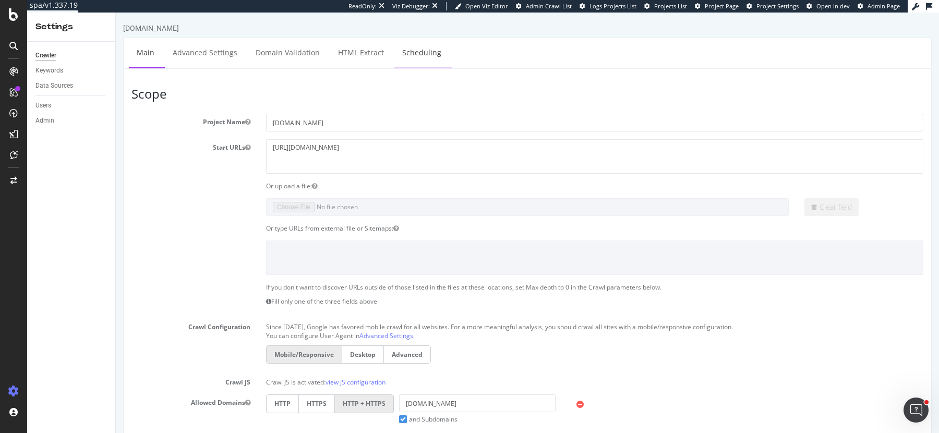
click at [408, 49] on link "Scheduling" at bounding box center [421, 52] width 55 height 29
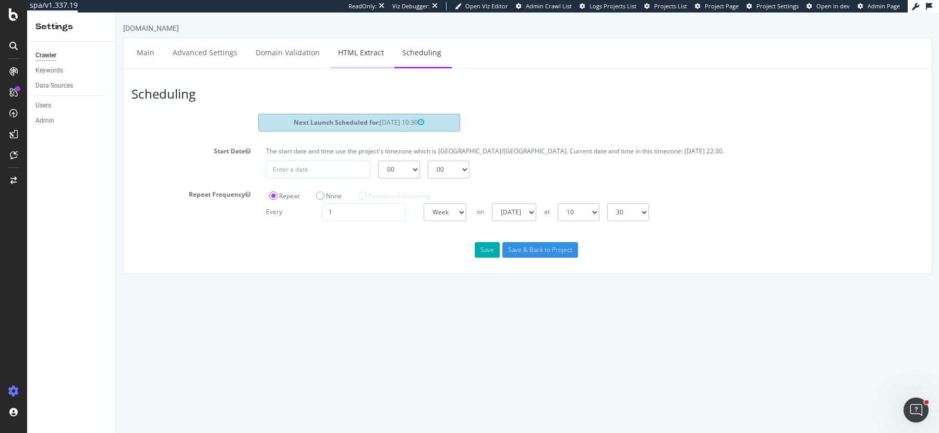
click at [351, 52] on link "HTML Extract" at bounding box center [361, 52] width 62 height 29
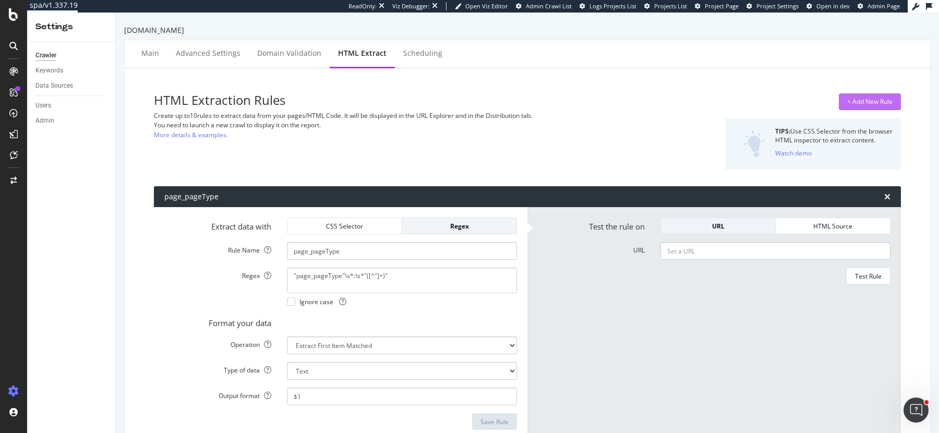
click at [858, 103] on div "+ Add New Rule" at bounding box center [869, 101] width 45 height 9
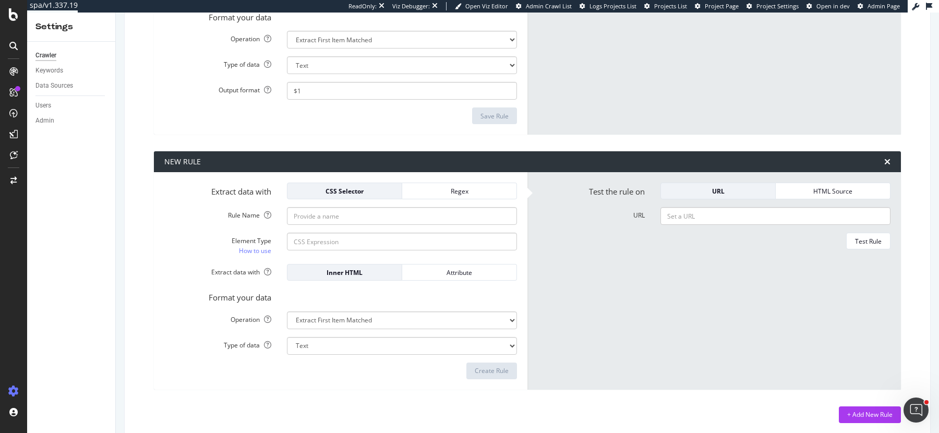
scroll to position [311, 0]
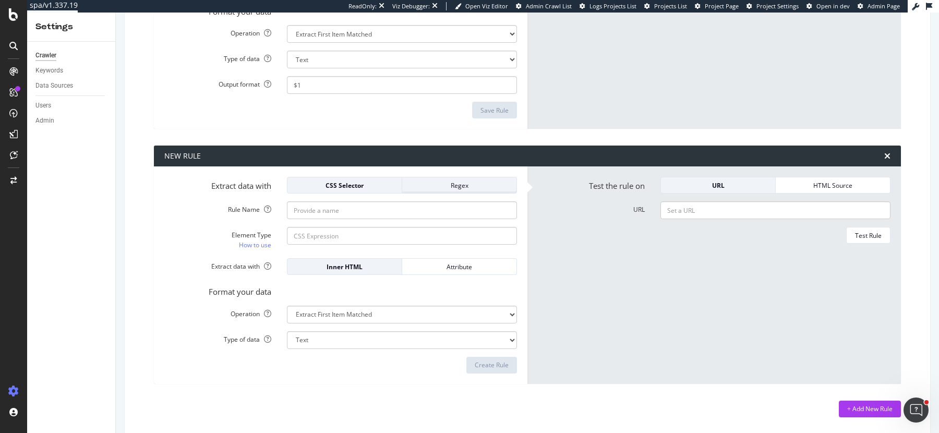
click at [447, 189] on div "Regex" at bounding box center [460, 185] width 98 height 15
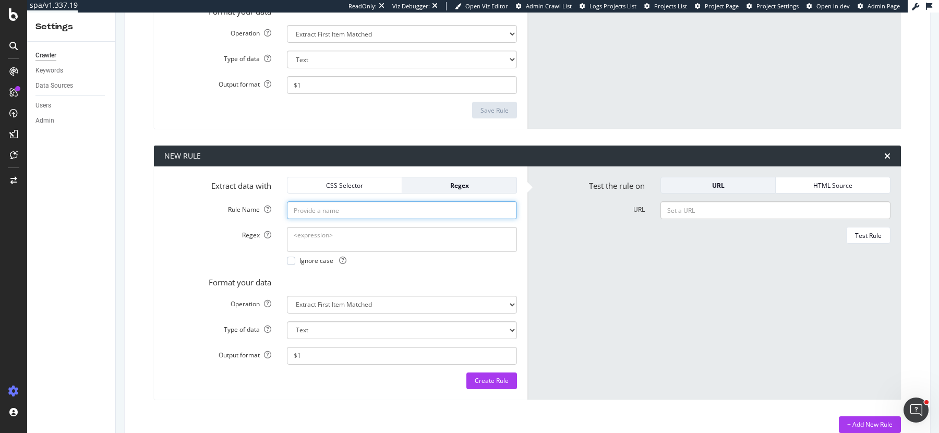
click at [387, 210] on input "Rule Name" at bounding box center [402, 210] width 230 height 18
type input "PageType"
click at [580, 236] on div "Test Rule" at bounding box center [714, 235] width 353 height 17
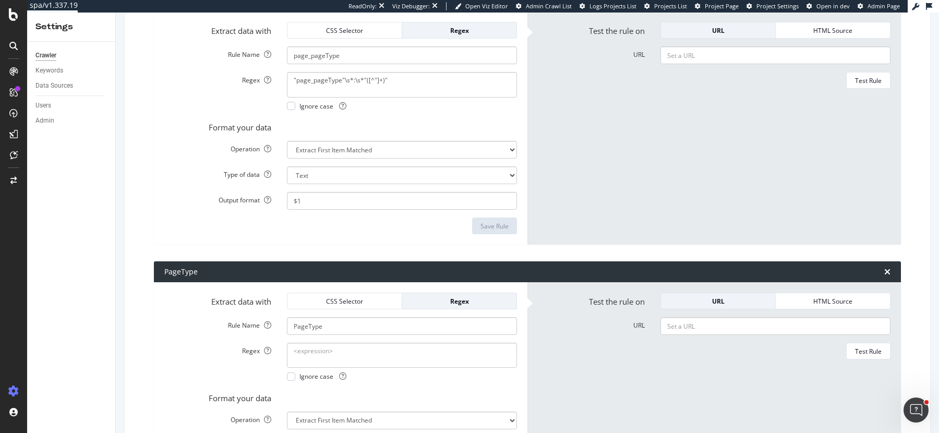
scroll to position [284, 0]
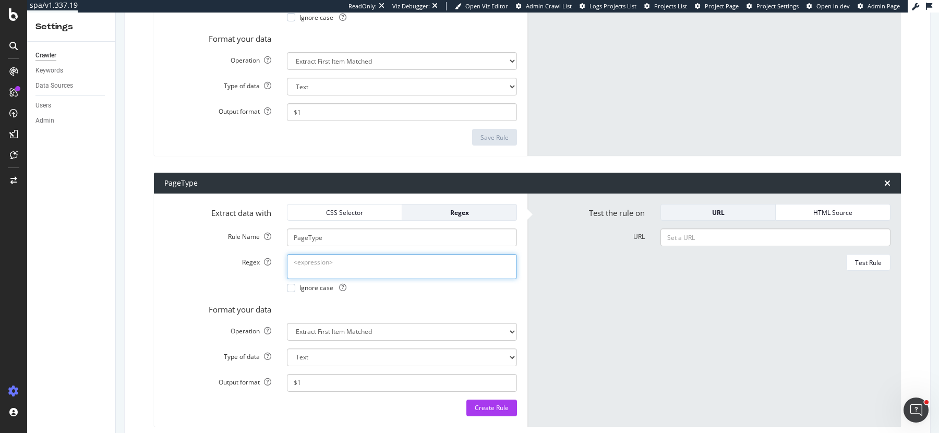
click at [431, 266] on textarea "Regex" at bounding box center [402, 266] width 230 height 25
paste textarea "data-section="([^"]+)""
type textarea "data-section="([^"]+)""
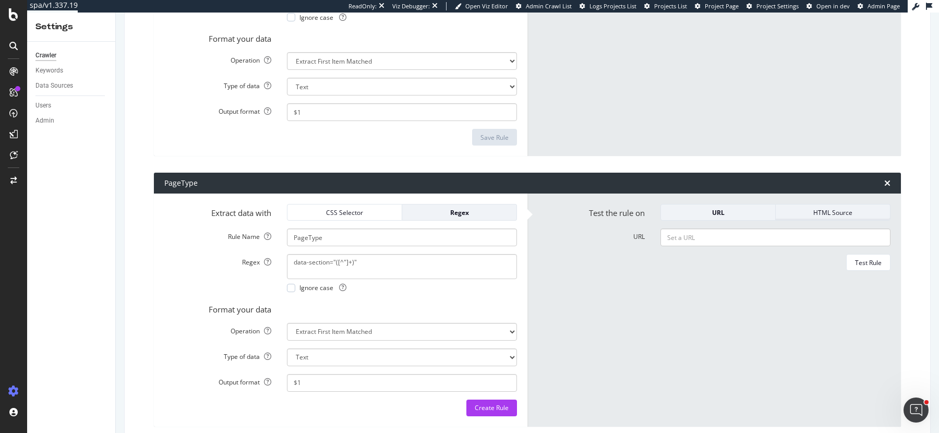
click at [798, 210] on div "HTML Source" at bounding box center [833, 212] width 98 height 9
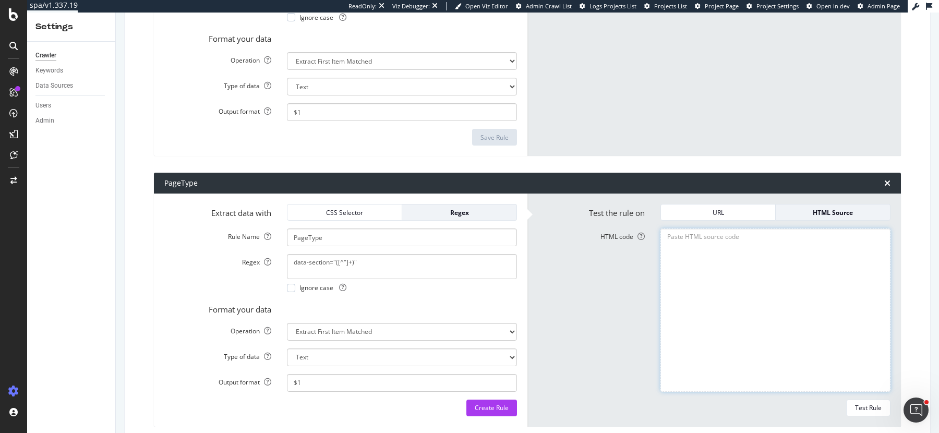
click at [752, 243] on textarea "HTML code" at bounding box center [776, 310] width 230 height 163
paste textarea "<!DOCTYPE html><html data-volume-error-action="show" data-volume-error-commit="…"
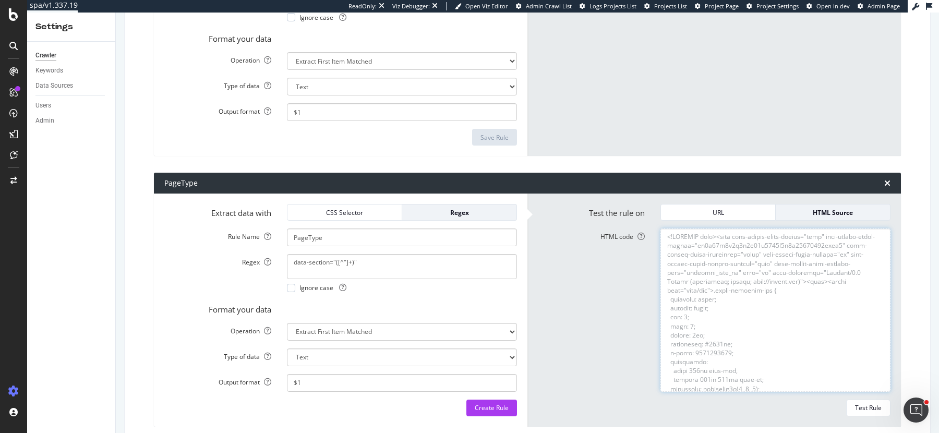
scroll to position [306598, 0]
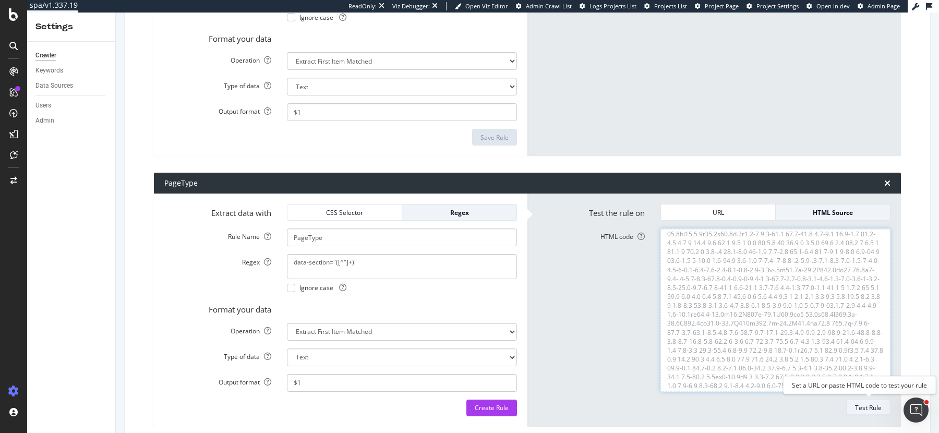
type textarea "<!DOCTYPE html><html data-volume-error-action="show" data-volume-error-commit="…"
click at [864, 410] on div "Test Rule" at bounding box center [868, 407] width 27 height 9
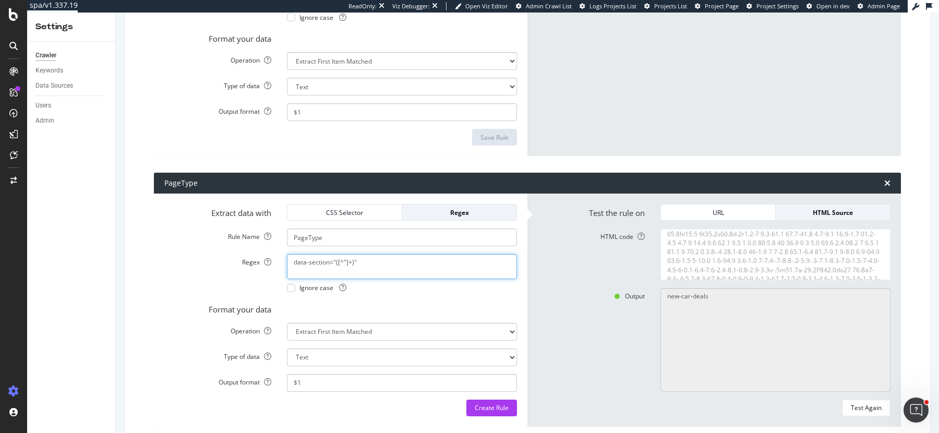
click at [362, 265] on textarea "data-section="([^"]+)"" at bounding box center [402, 266] width 230 height 25
paste textarea "main-menu-"
click at [868, 405] on div "Test Again" at bounding box center [866, 407] width 31 height 9
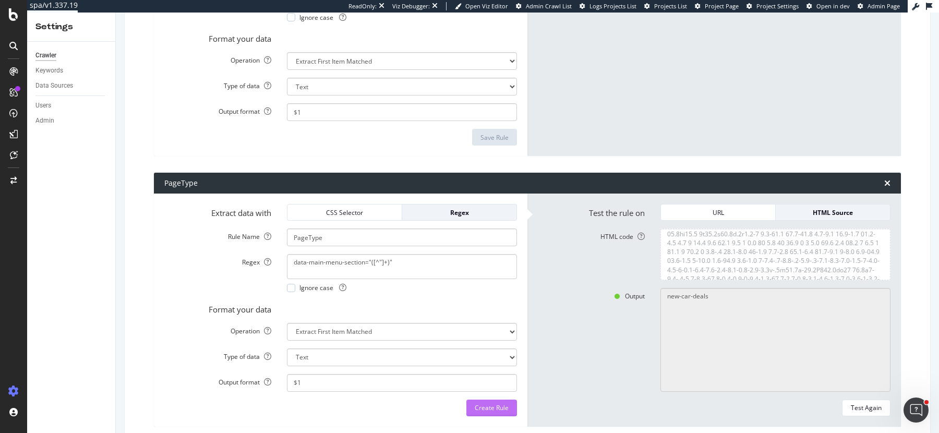
click at [502, 407] on div "Create Rule" at bounding box center [492, 407] width 34 height 9
type textarea "data-main-menu-section="([^"]+)""
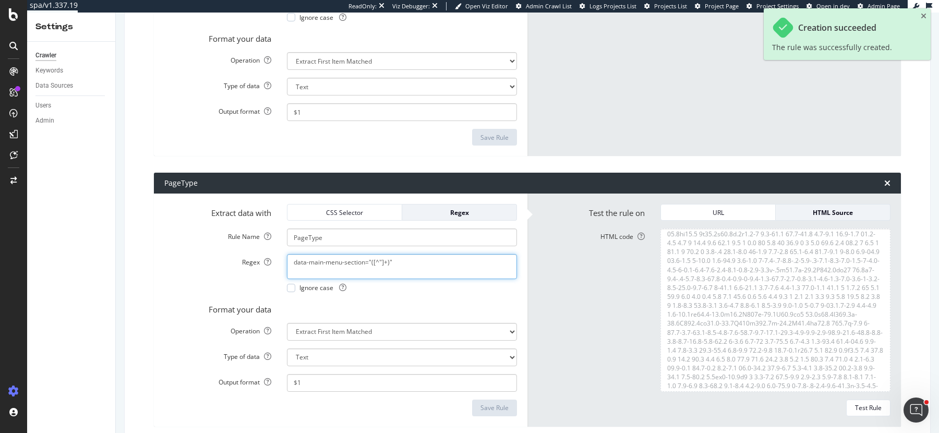
click at [372, 263] on textarea "data-main-menu-section="([^"]+)"" at bounding box center [402, 266] width 230 height 25
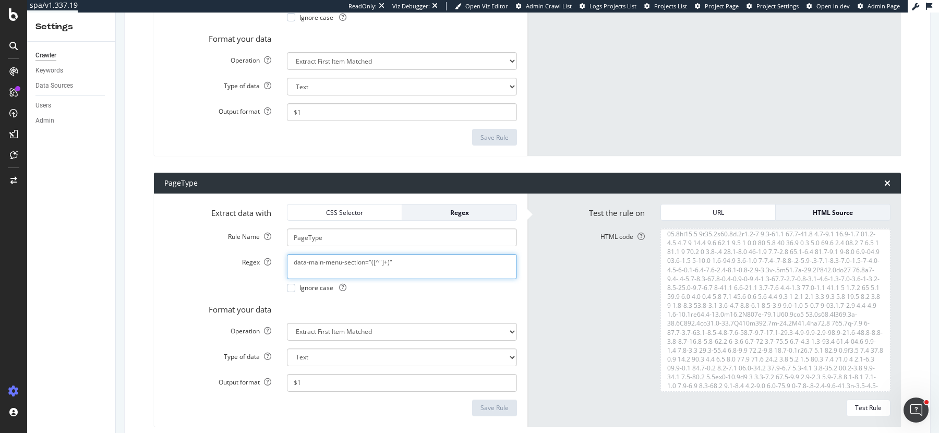
click at [336, 263] on textarea "data-main-menu-section="([^"]+)"" at bounding box center [402, 266] width 230 height 25
drag, startPoint x: 368, startPoint y: 261, endPoint x: 282, endPoint y: 255, distance: 85.8
click at [282, 255] on div "data-main-menu-section="([^"]+)" Ignore case" at bounding box center [402, 273] width 246 height 38
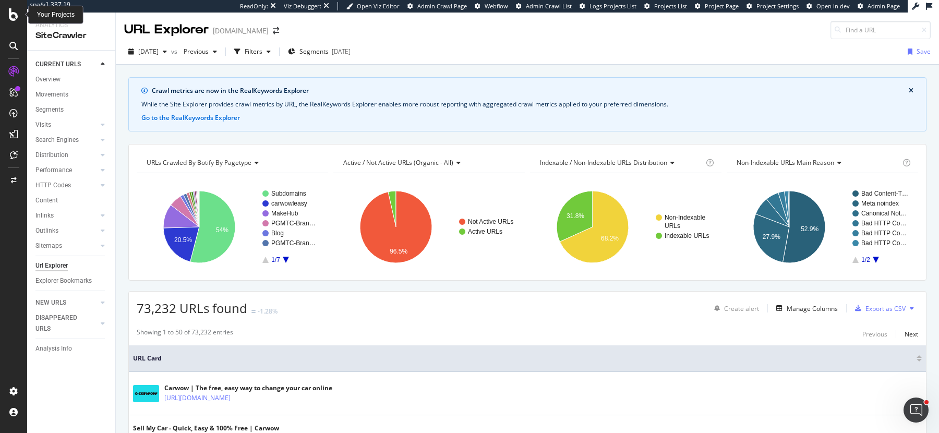
click at [14, 18] on icon at bounding box center [13, 14] width 9 height 13
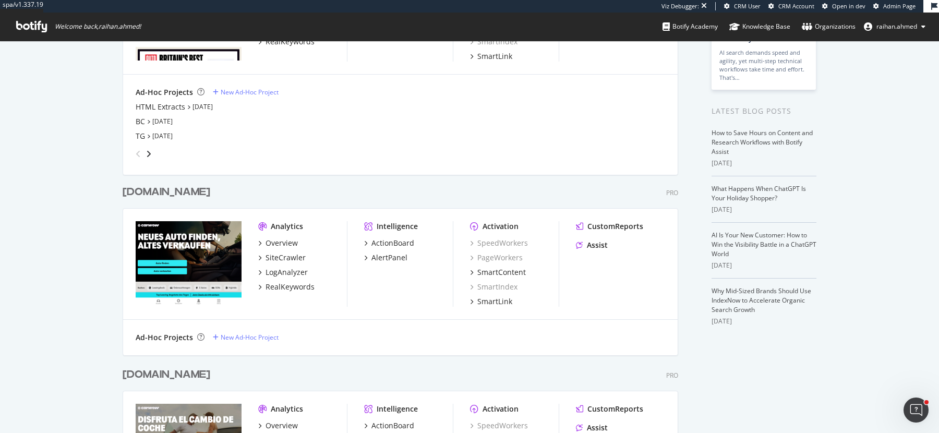
scroll to position [158, 0]
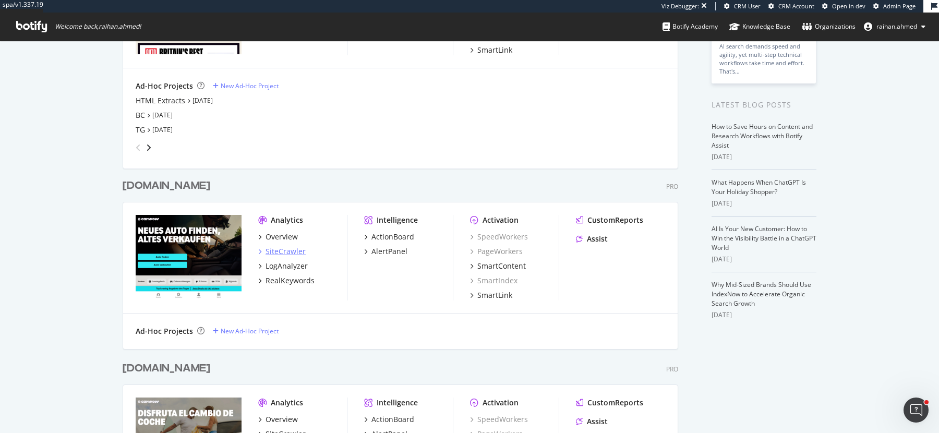
click at [279, 250] on div "SiteCrawler" at bounding box center [286, 251] width 40 height 10
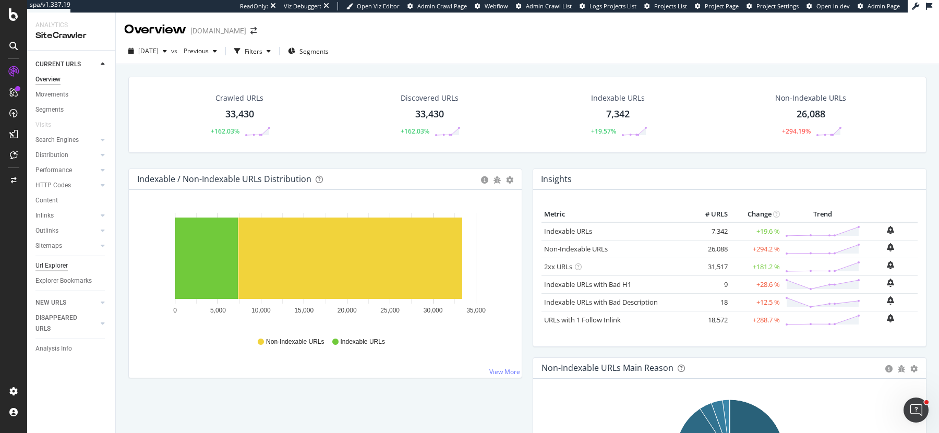
click at [54, 267] on div "Url Explorer" at bounding box center [51, 265] width 32 height 11
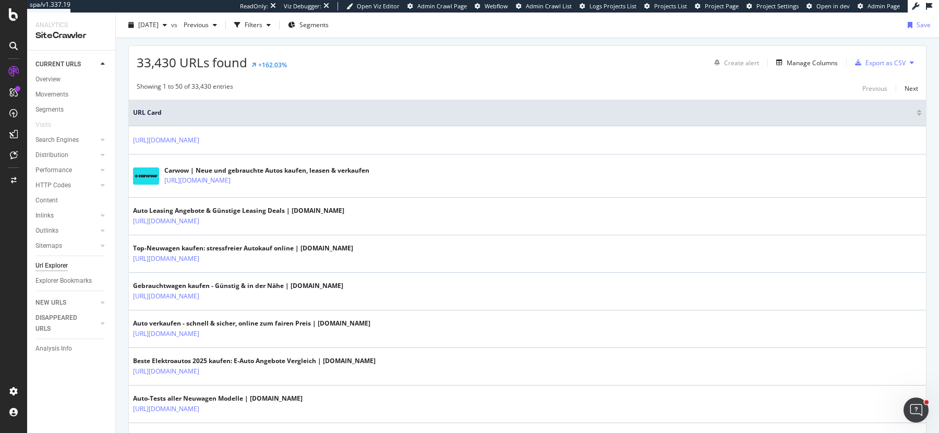
scroll to position [251, 0]
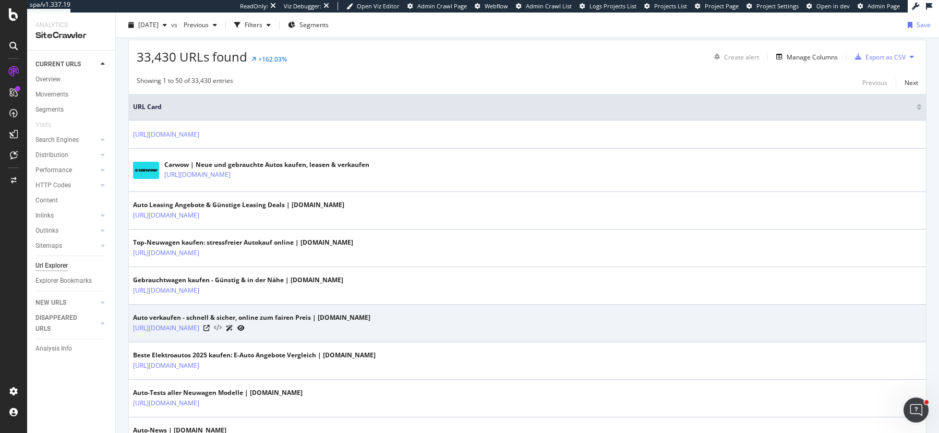
click at [222, 325] on icon at bounding box center [218, 328] width 8 height 7
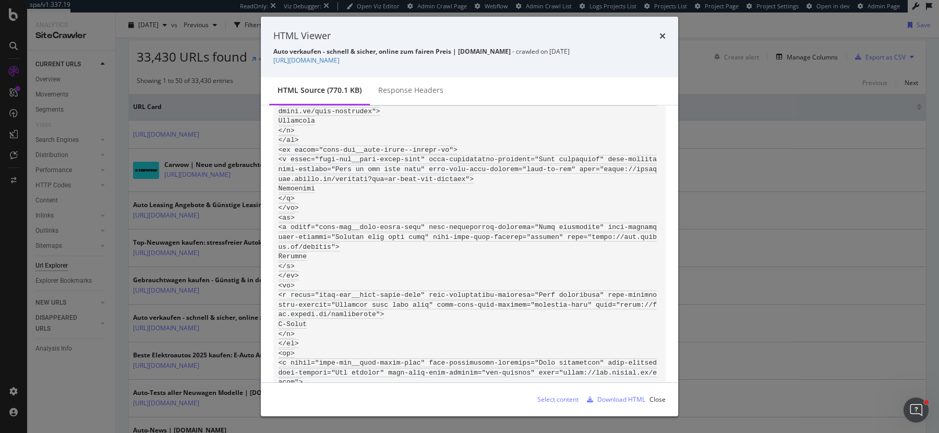
scroll to position [75387, 0]
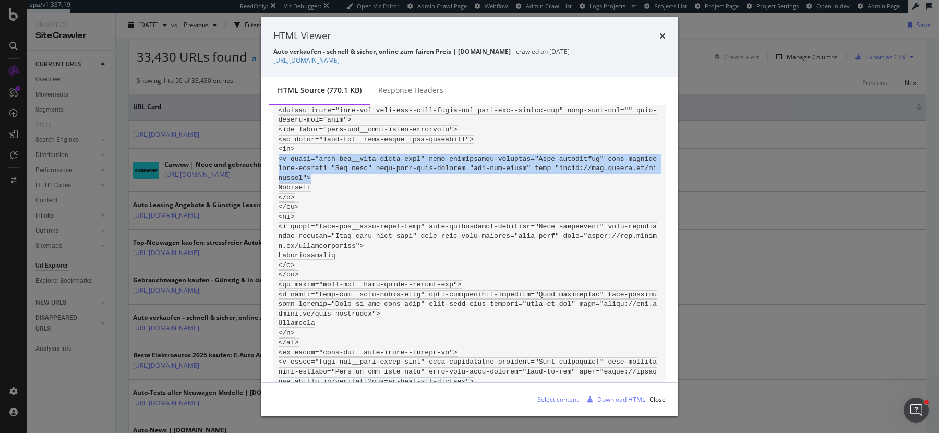
drag, startPoint x: 278, startPoint y: 165, endPoint x: 312, endPoint y: 187, distance: 40.1
copy code "<a class="main-nav__text-links-item" data-interaction-category="Main navigation…"
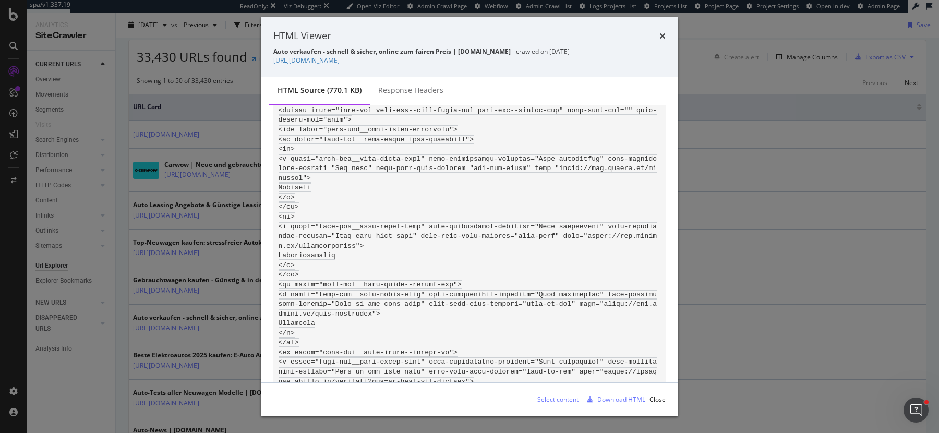
drag, startPoint x: 528, startPoint y: 177, endPoint x: 475, endPoint y: 176, distance: 52.7
copy code "new-car-deals"
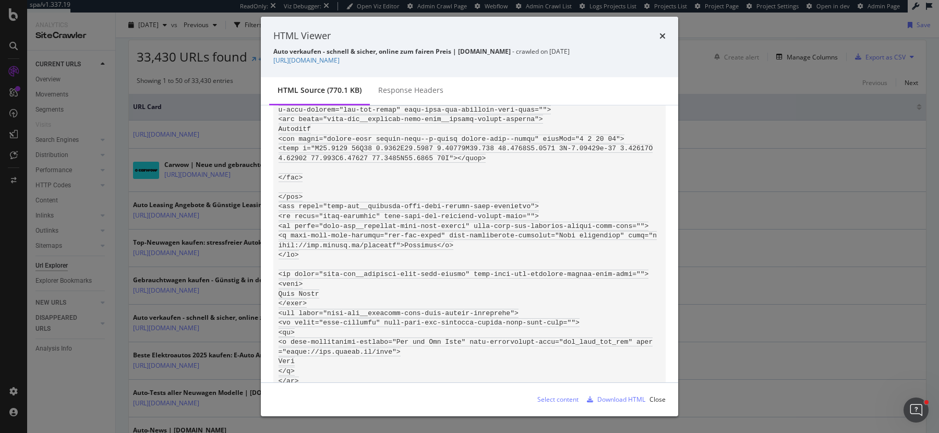
scroll to position [75320, 0]
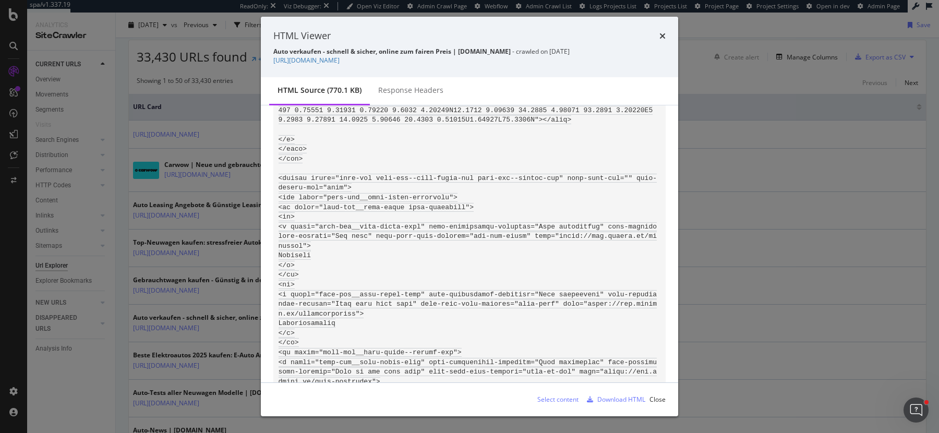
drag, startPoint x: 377, startPoint y: 243, endPoint x: 467, endPoint y: 241, distance: 89.8
copy code "data-main-menu-section="
click at [59, 386] on div "HTML Viewer Auto verkaufen - schnell & sicher, online zum fairen Preis | [DOMAI…" at bounding box center [469, 216] width 939 height 433
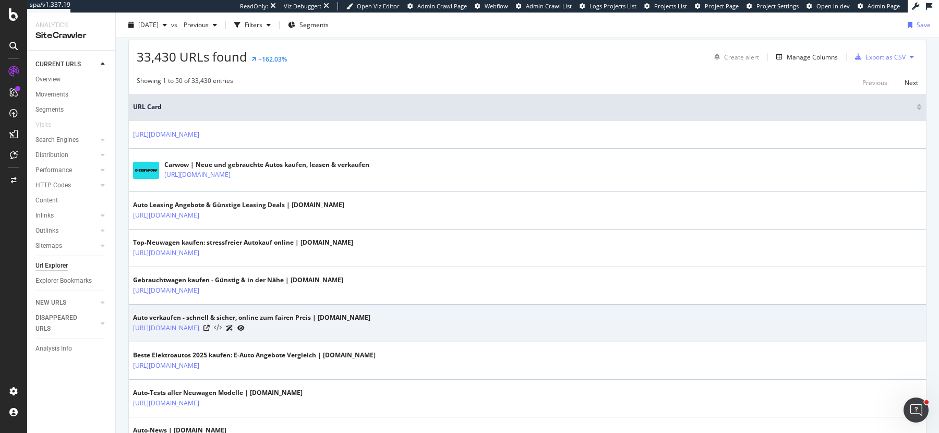
click at [222, 325] on icon at bounding box center [218, 328] width 8 height 7
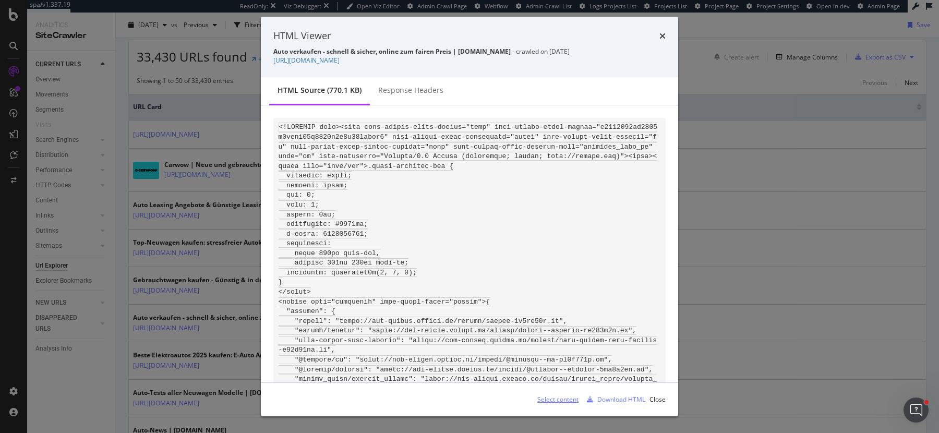
click at [561, 399] on div "Select content" at bounding box center [557, 399] width 41 height 9
click at [548, 394] on div "Select content" at bounding box center [554, 400] width 50 height 16
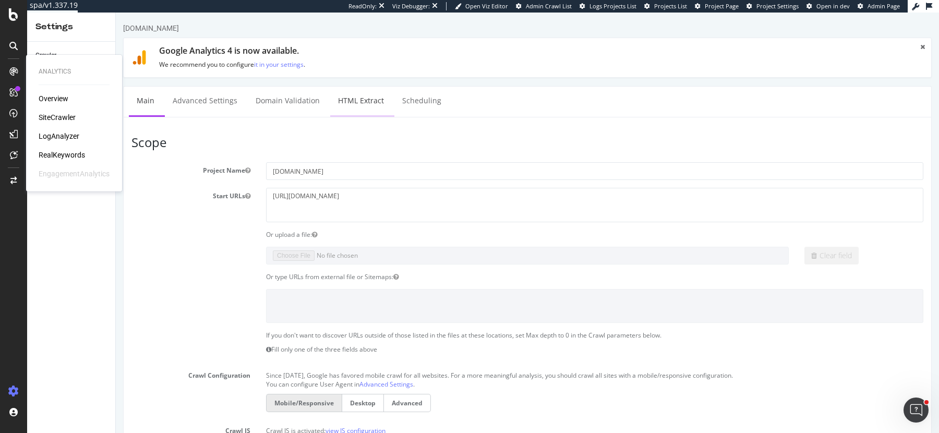
click at [359, 101] on link "HTML Extract" at bounding box center [361, 101] width 62 height 29
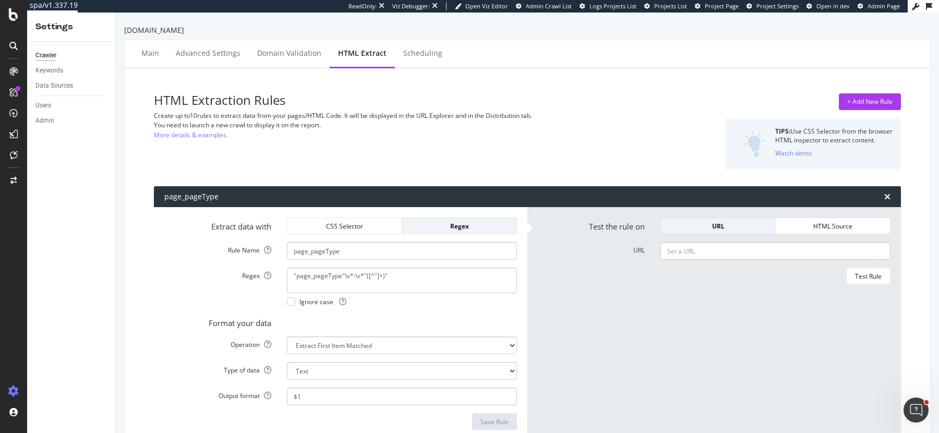
scroll to position [44, 0]
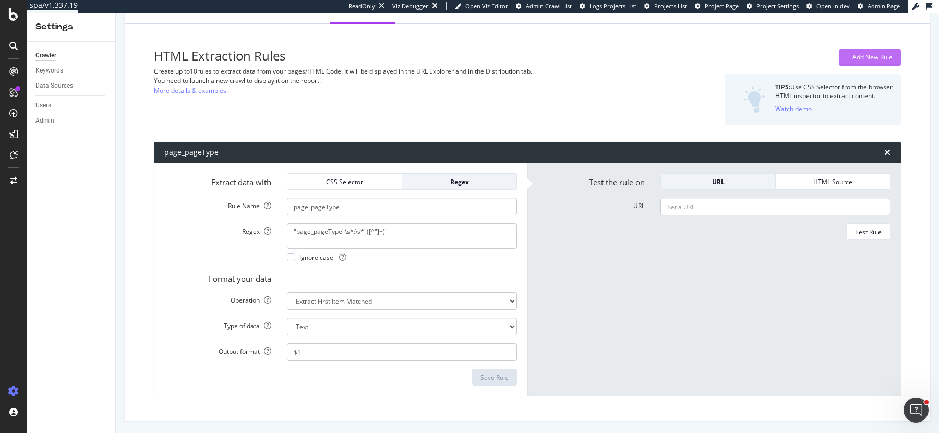
click at [857, 62] on div "+ Add New Rule" at bounding box center [869, 58] width 45 height 16
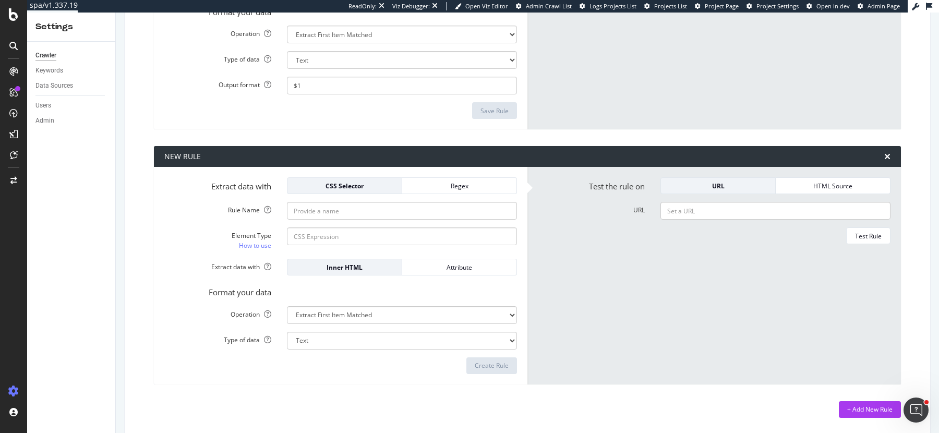
scroll to position [311, 0]
click at [447, 182] on div "Regex" at bounding box center [460, 185] width 98 height 9
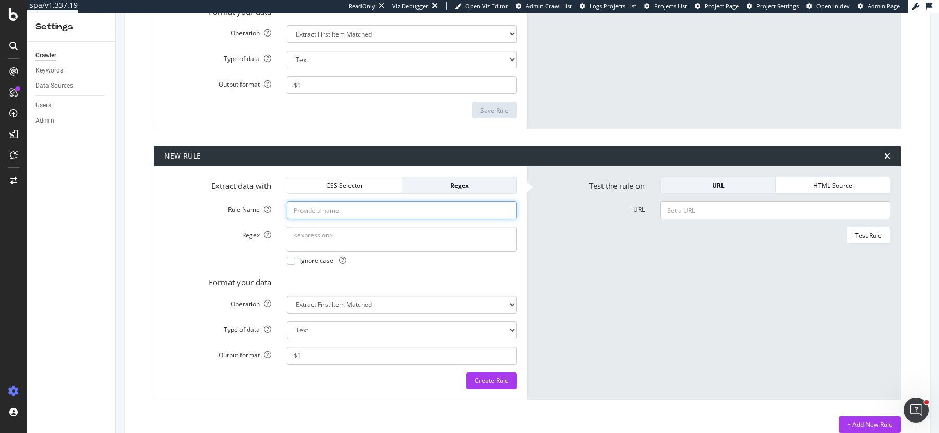
click at [403, 212] on input "Rule Name" at bounding box center [402, 210] width 230 height 18
type input "PageType"
click at [314, 237] on textarea "Regex" at bounding box center [402, 239] width 230 height 25
paste textarea "data-main-menu-section="([^"]+)""
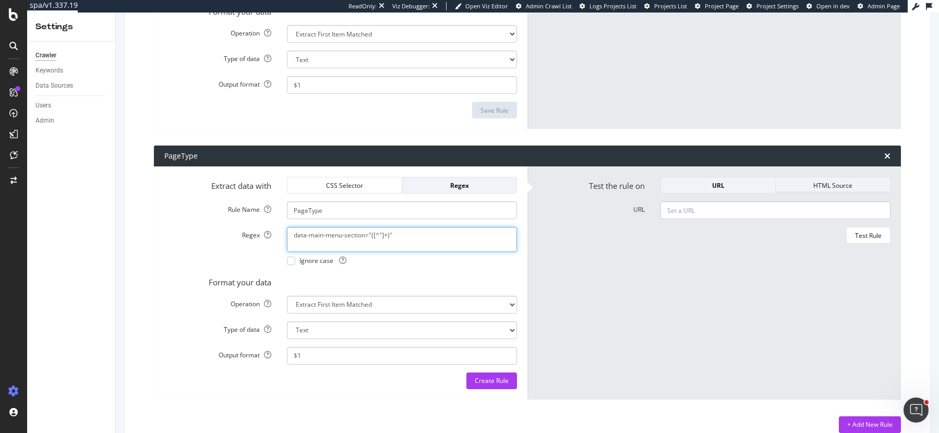
type textarea "data-main-menu-section="([^"]+)""
click at [819, 178] on div "HTML Source" at bounding box center [833, 185] width 98 height 15
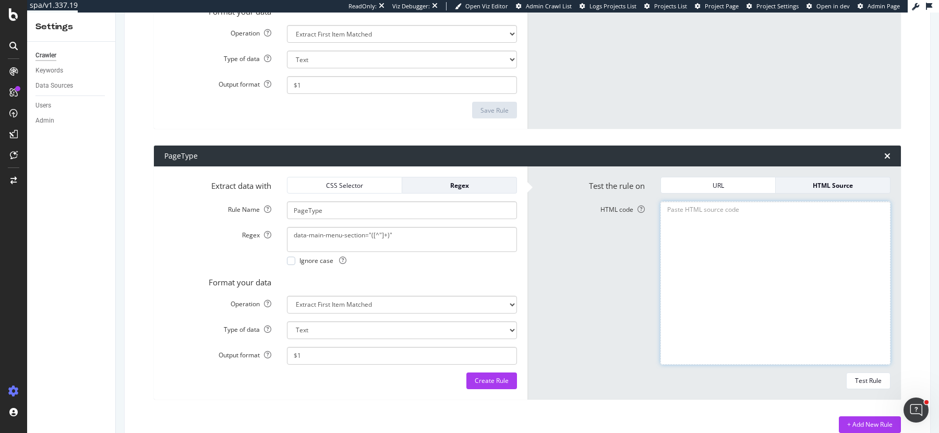
click at [711, 226] on textarea "HTML code" at bounding box center [776, 282] width 230 height 163
paste textarea "<!DOCTYPE html><html data-volume-error-action="show" data-volume-error-commit="…"
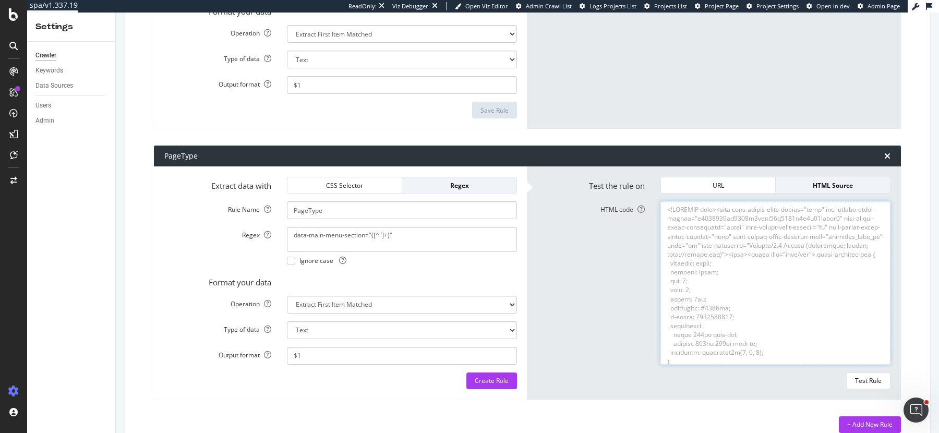
scroll to position [138849, 0]
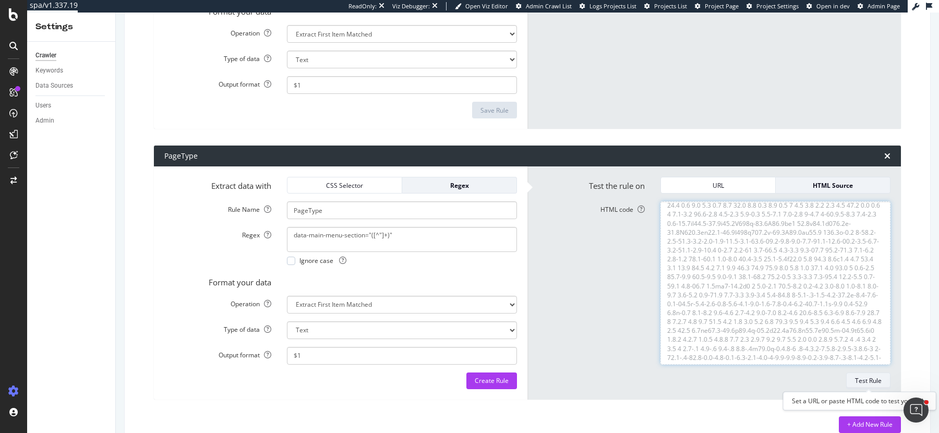
type textarea "<!DOCTYPE html><html data-volume-error-action="show" data-volume-error-commit="…"
click at [878, 376] on div "Test Rule" at bounding box center [868, 380] width 27 height 9
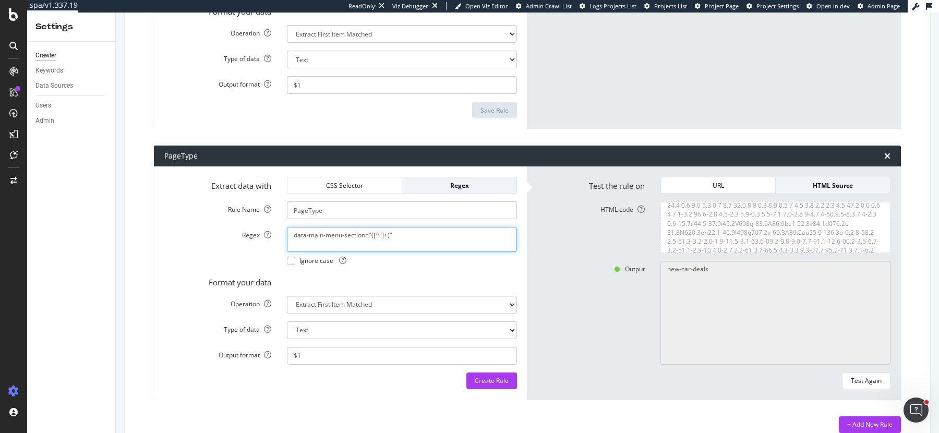
click at [376, 239] on textarea "data-main-menu-section="([^"]+)"" at bounding box center [402, 239] width 230 height 25
click at [492, 373] on div "Create Rule" at bounding box center [492, 381] width 34 height 16
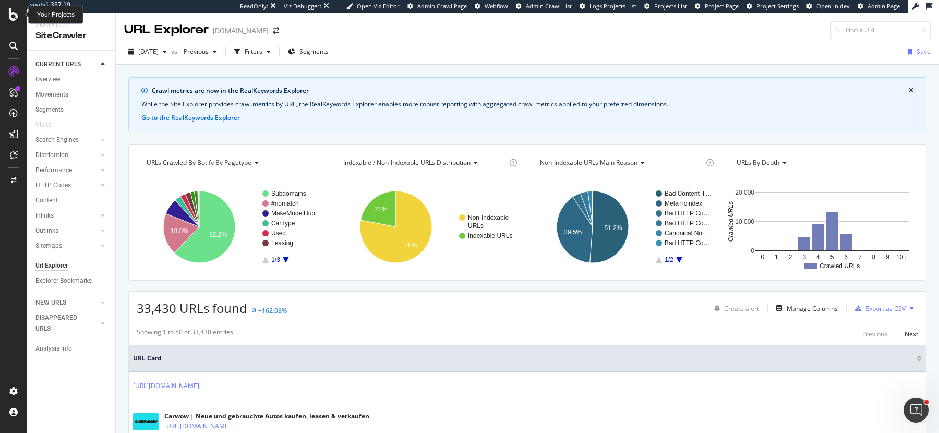
click at [13, 15] on icon at bounding box center [13, 14] width 9 height 13
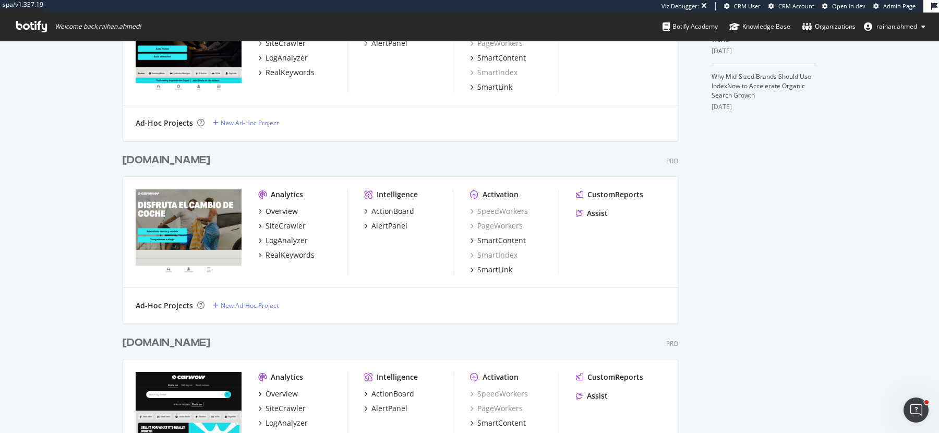
scroll to position [376, 0]
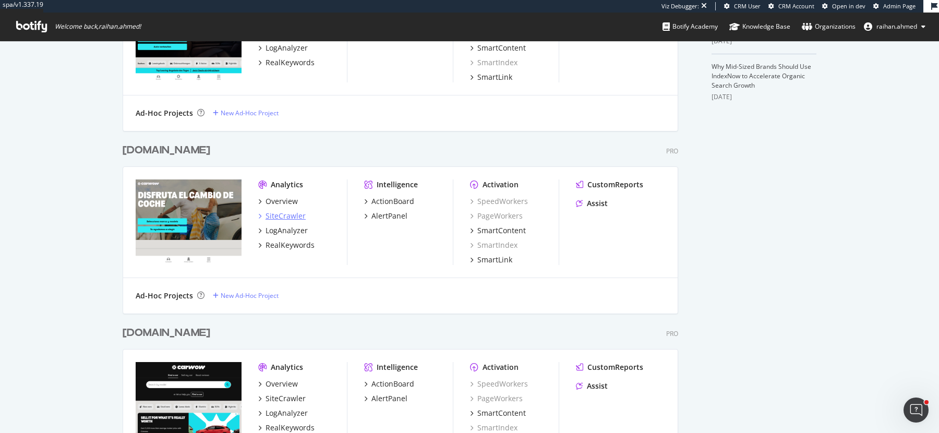
click at [296, 215] on div "SiteCrawler" at bounding box center [286, 216] width 40 height 10
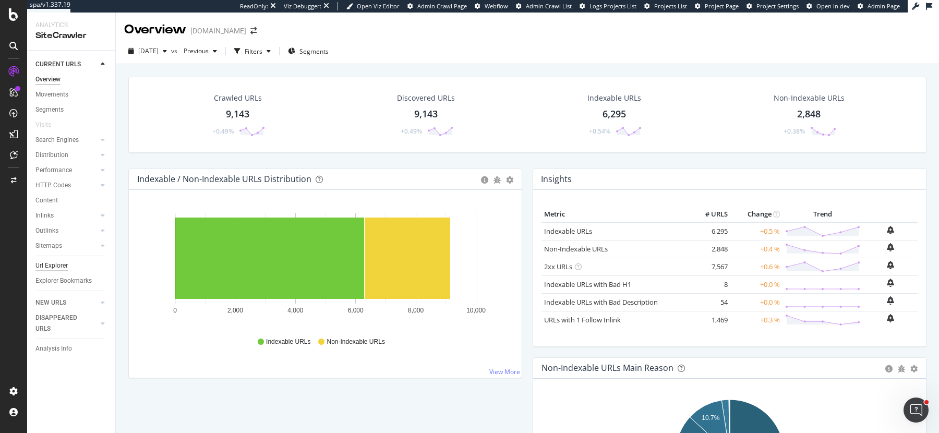
click at [58, 270] on div "Url Explorer" at bounding box center [51, 265] width 32 height 11
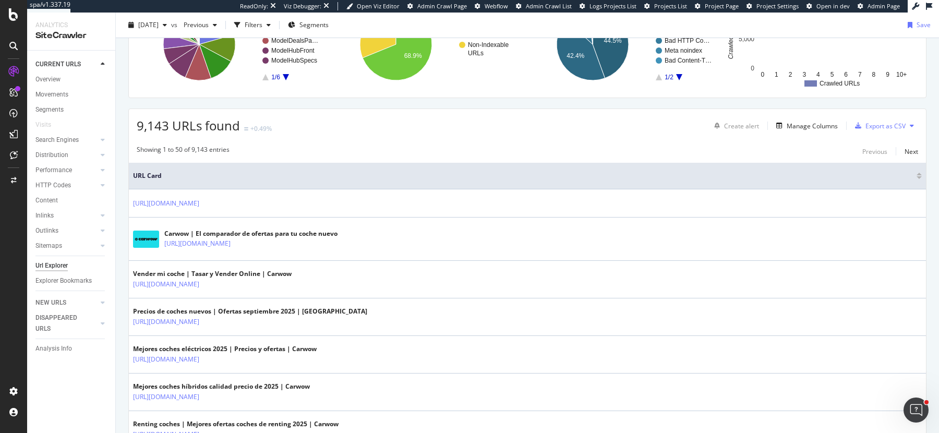
scroll to position [191, 0]
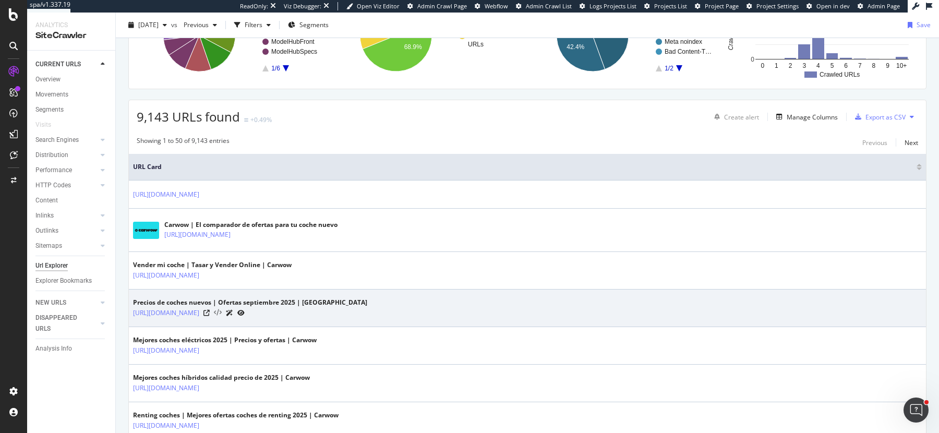
click at [222, 310] on icon at bounding box center [218, 312] width 8 height 7
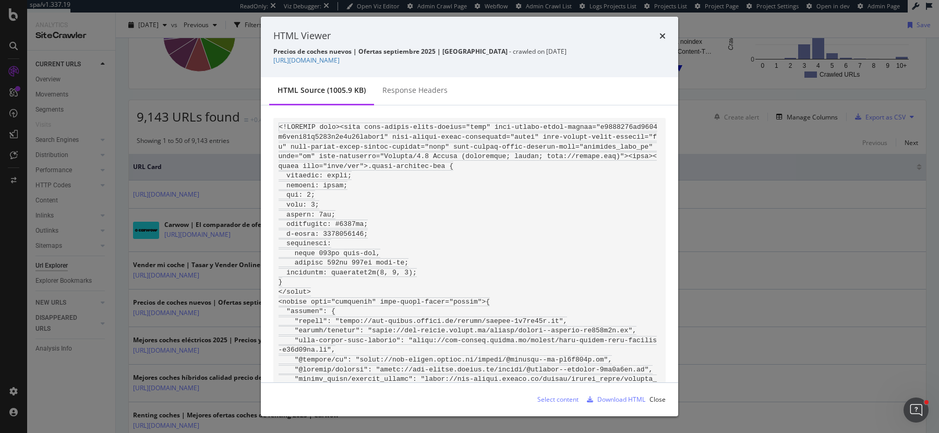
scroll to position [73566, 0]
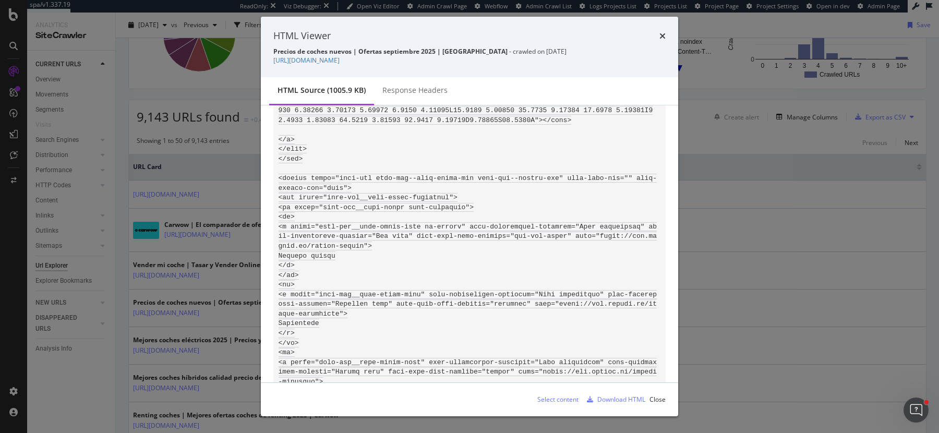
click at [73, 395] on div "HTML Viewer Precios de coches nuevos | Ofertas septiembre 2025 | [GEOGRAPHIC_DA…" at bounding box center [469, 216] width 939 height 433
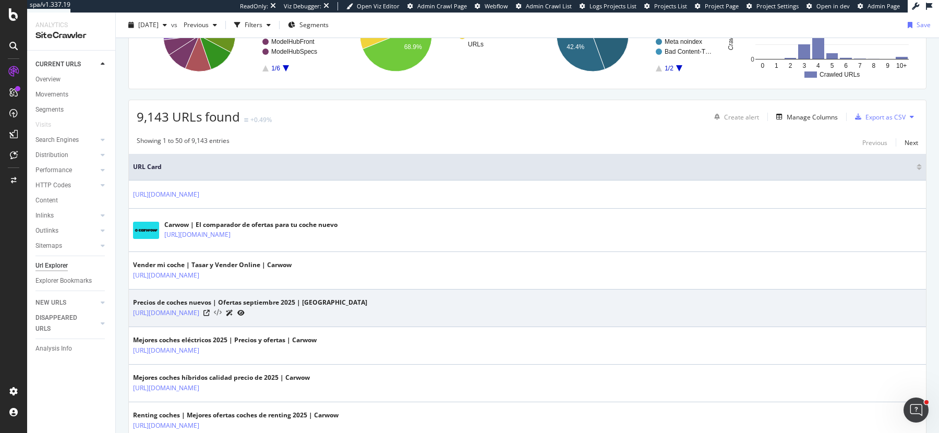
click at [222, 310] on icon at bounding box center [218, 312] width 8 height 7
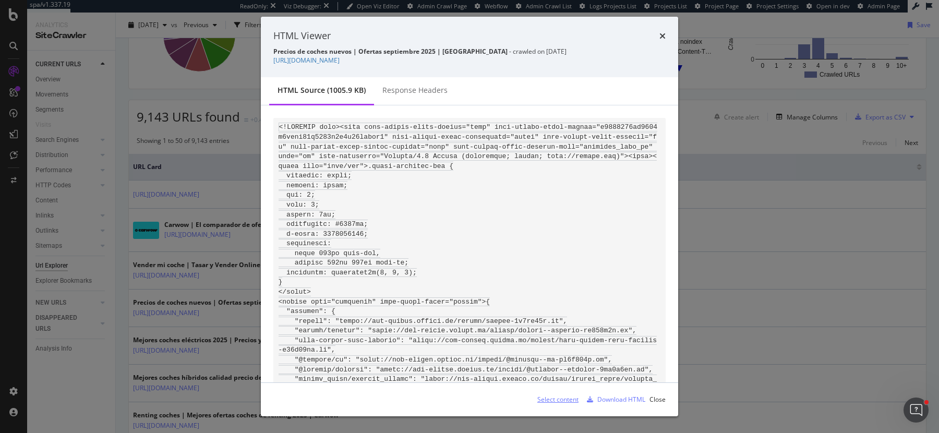
click at [549, 397] on div "Select content" at bounding box center [557, 399] width 41 height 9
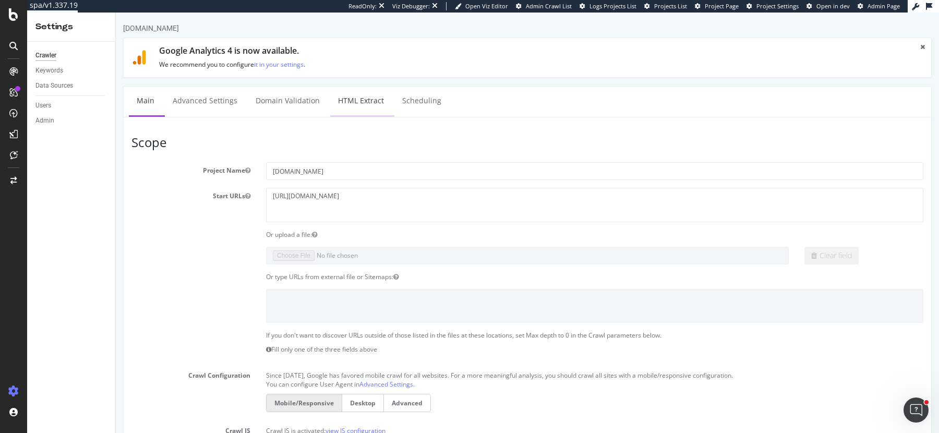
click at [358, 101] on link "HTML Extract" at bounding box center [361, 101] width 62 height 29
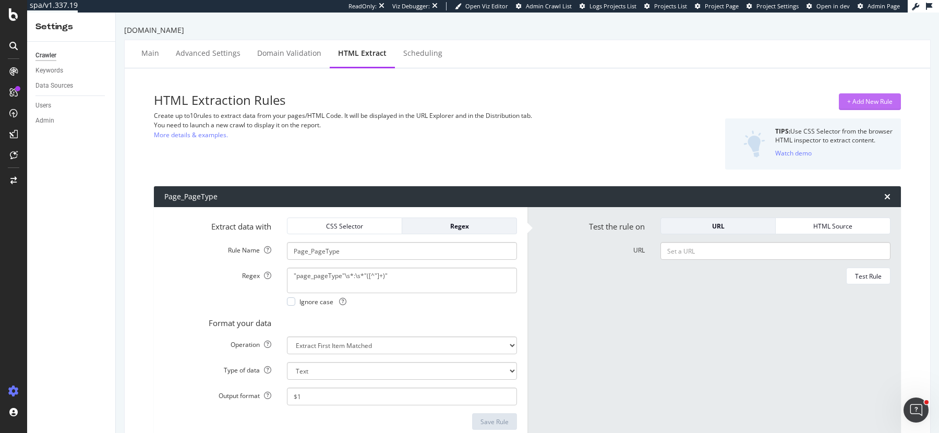
click at [880, 100] on div "+ Add New Rule" at bounding box center [869, 101] width 45 height 9
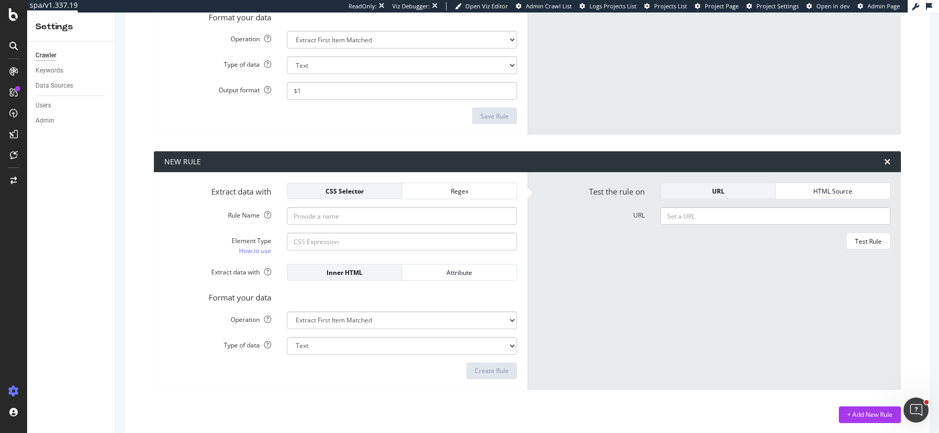
scroll to position [311, 0]
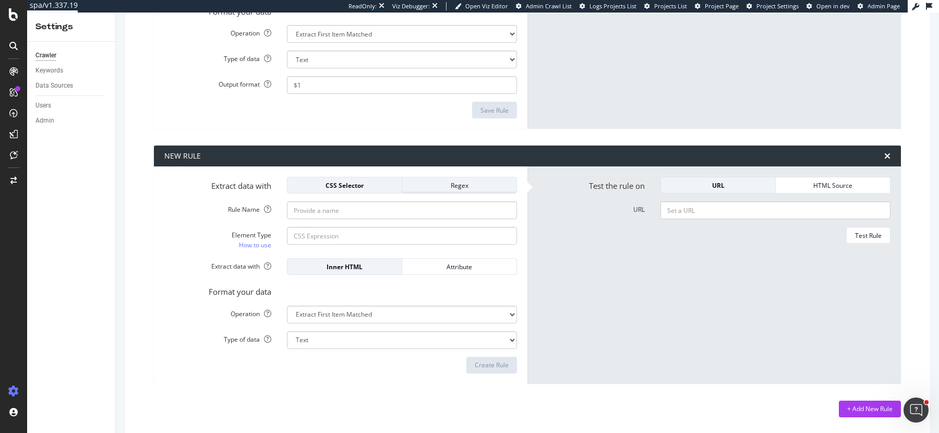
click at [424, 184] on div "Regex" at bounding box center [460, 185] width 98 height 9
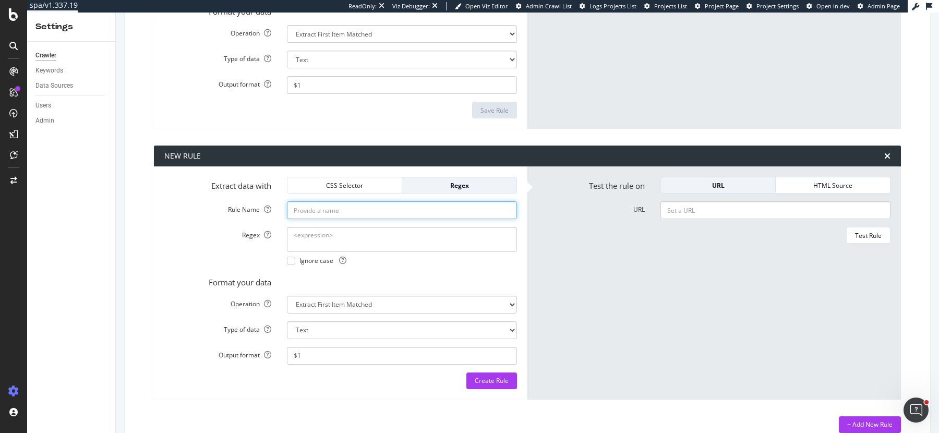
click at [415, 212] on input "Rule Name" at bounding box center [402, 210] width 230 height 18
type input "PageType"
click at [308, 234] on textarea "Regex" at bounding box center [402, 239] width 230 height 25
paste textarea "data-main-menu-section="([^"]+)""
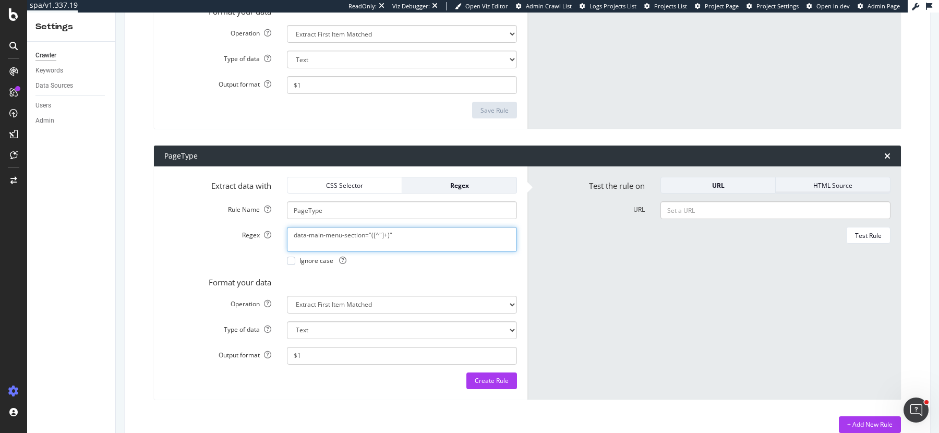
type textarea "data-main-menu-section="([^"]+)""
click at [830, 189] on div "HTML Source" at bounding box center [833, 185] width 98 height 15
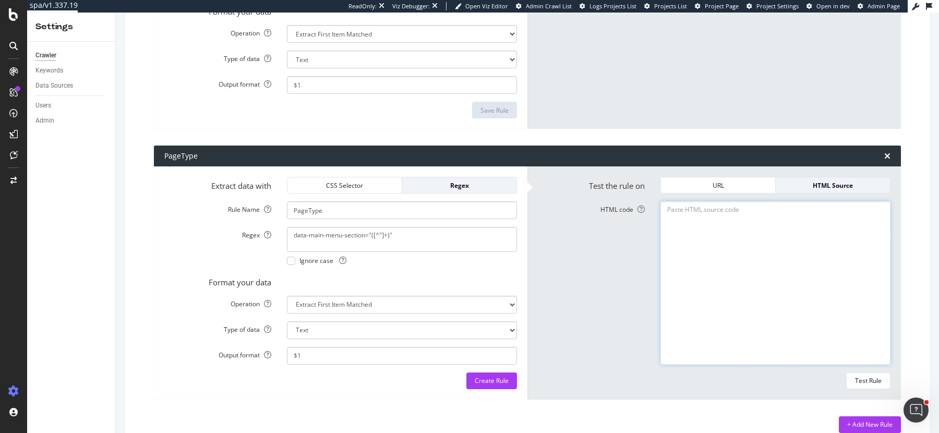
click at [745, 285] on textarea "HTML code" at bounding box center [776, 282] width 230 height 163
paste textarea "<!DOCTYPE html><html data-volume-error-action="show" data-volume-error-commit="…"
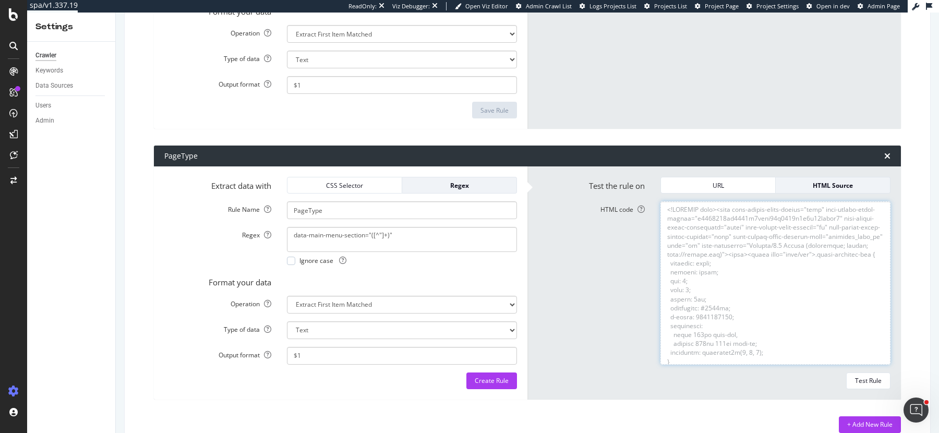
scroll to position [209476, 0]
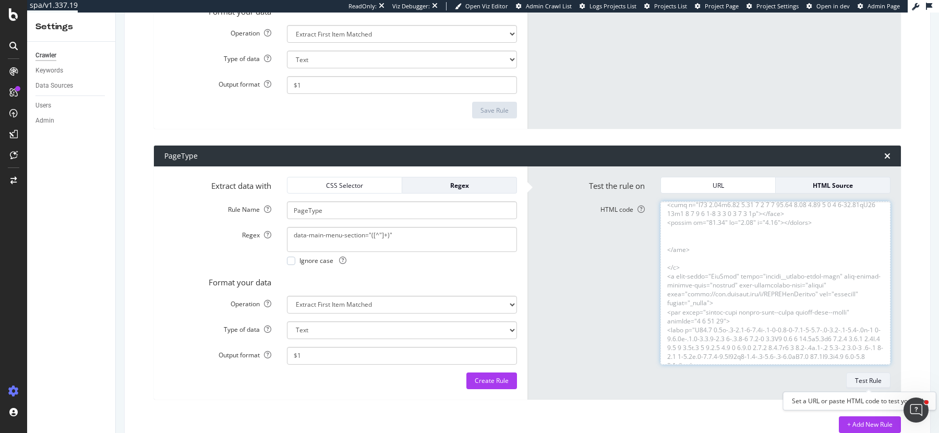
type textarea "<!DOCTYPE html><html data-volume-error-action="show" data-volume-error-commit="…"
click at [870, 376] on div "Test Rule" at bounding box center [868, 380] width 27 height 9
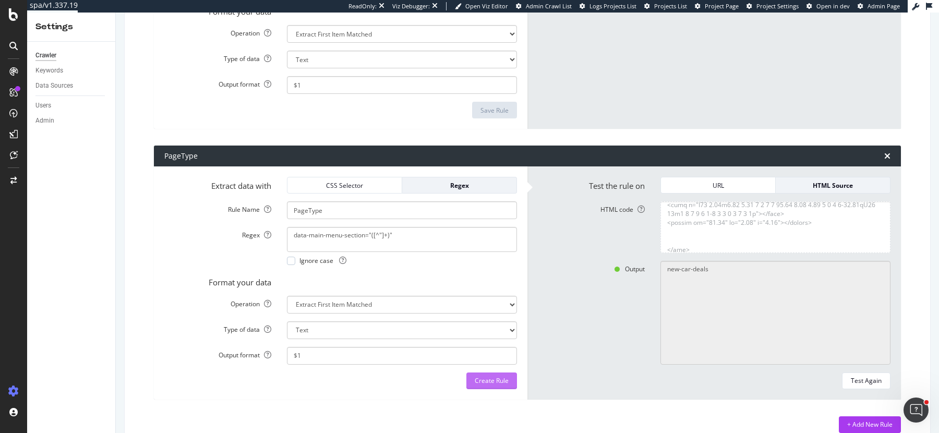
click at [493, 381] on div "Create Rule" at bounding box center [492, 380] width 34 height 9
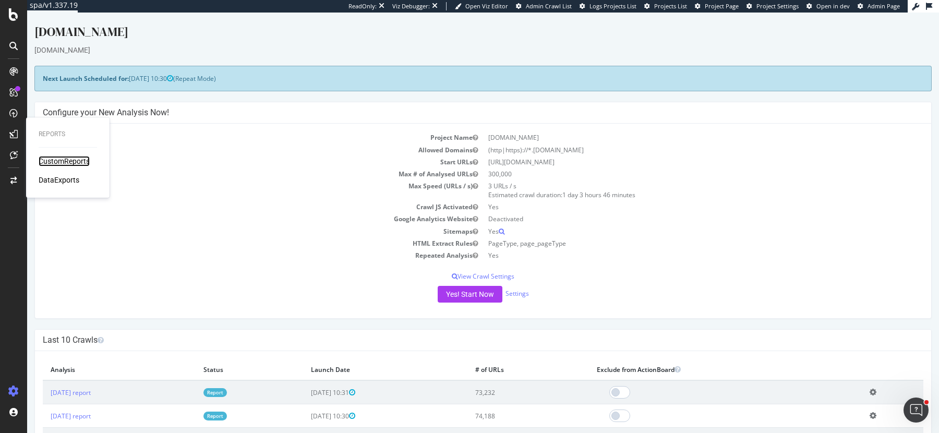
click at [64, 158] on div "CustomReports" at bounding box center [64, 161] width 51 height 10
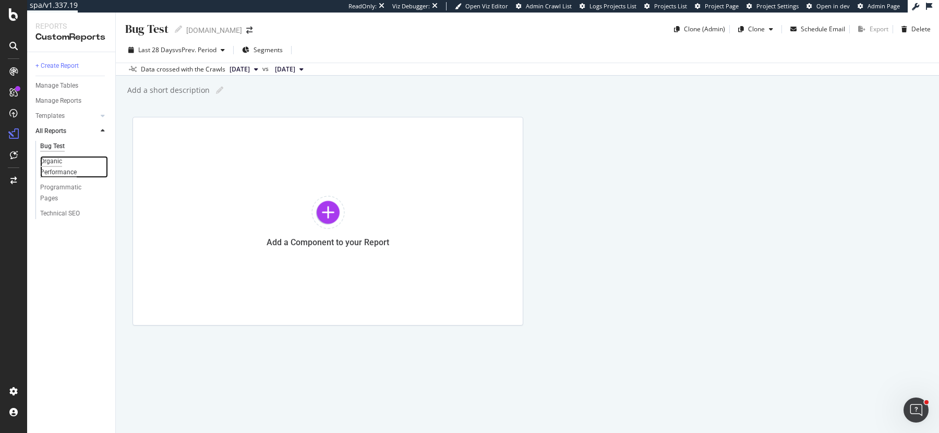
click at [43, 166] on div "Organic Performance" at bounding box center [69, 167] width 58 height 22
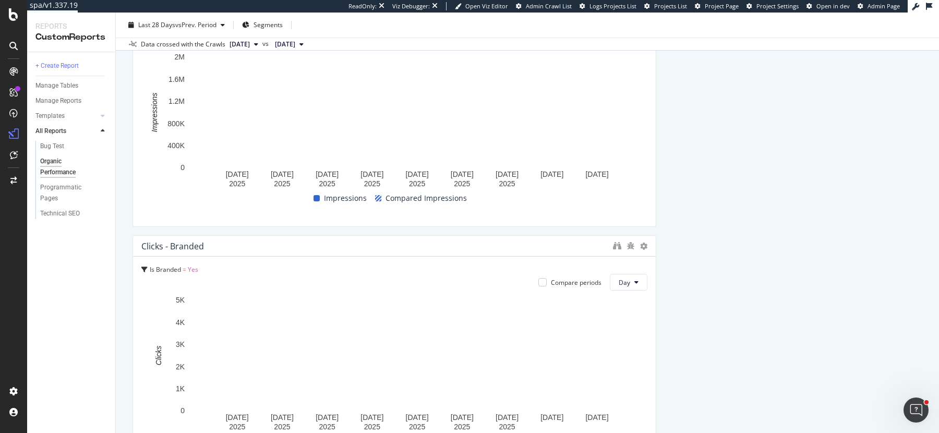
scroll to position [1647, 0]
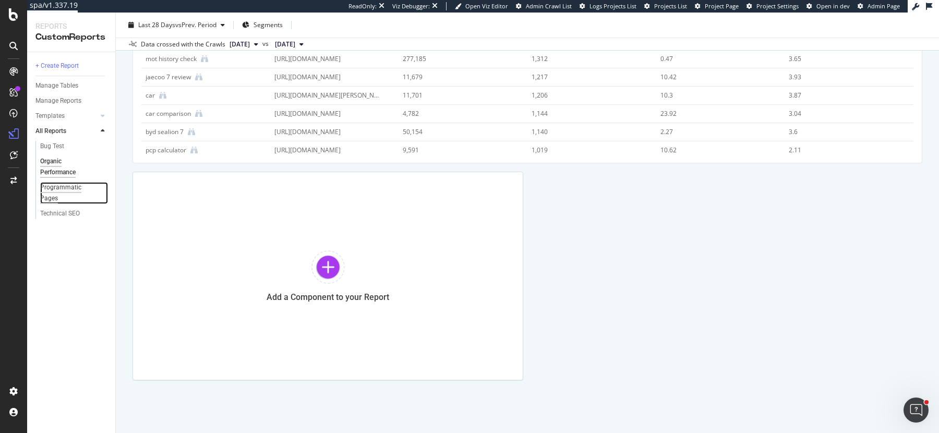
click at [56, 189] on div "Programmatic Pages" at bounding box center [69, 193] width 58 height 22
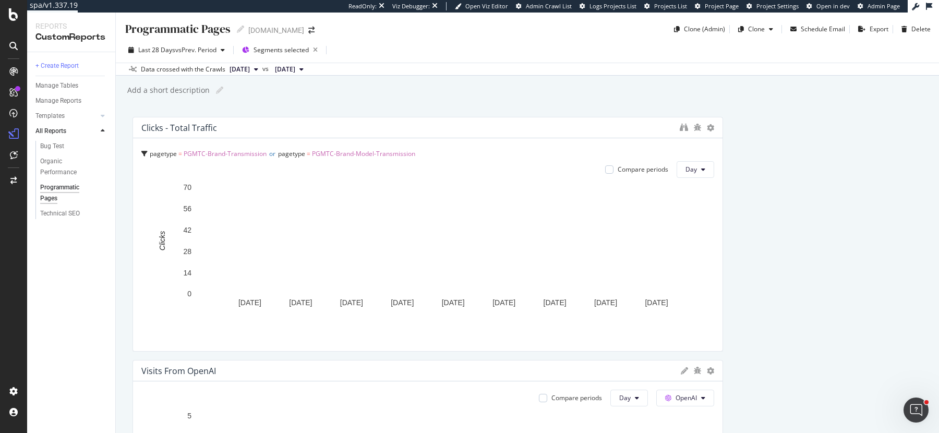
scroll to position [3106, 0]
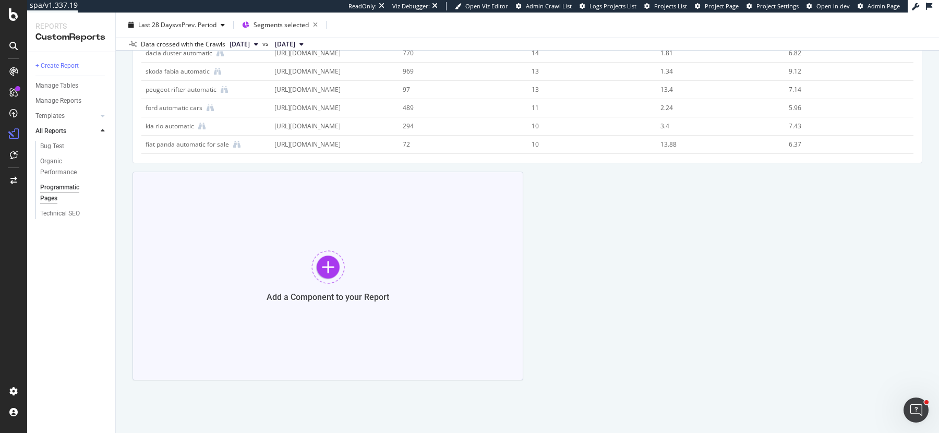
click at [327, 206] on div "Add a Component to your Report" at bounding box center [328, 276] width 391 height 209
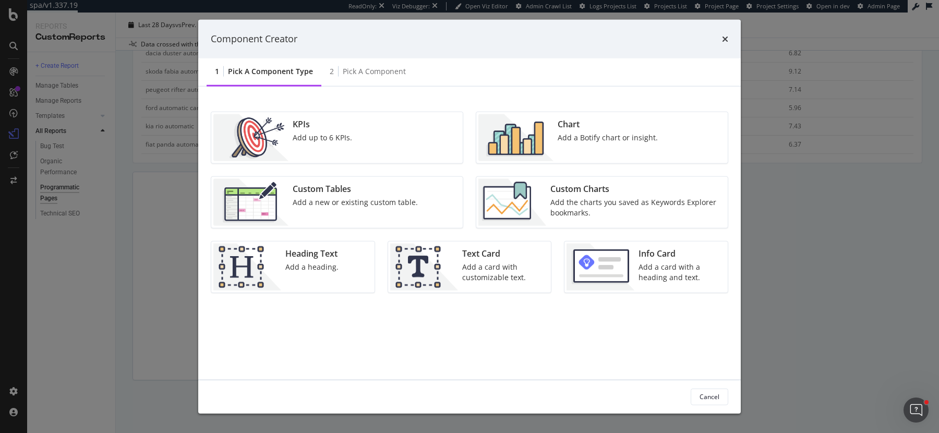
click at [536, 135] on img "modal" at bounding box center [515, 137] width 75 height 47
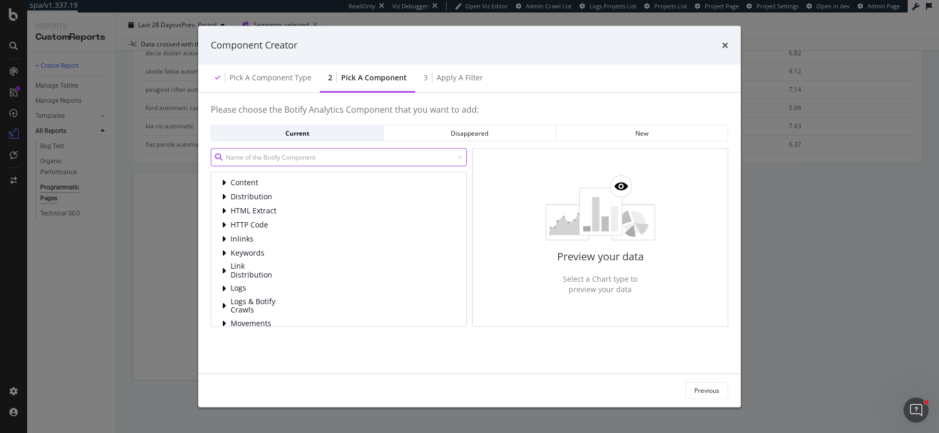
click at [354, 152] on input "modal" at bounding box center [339, 157] width 256 height 18
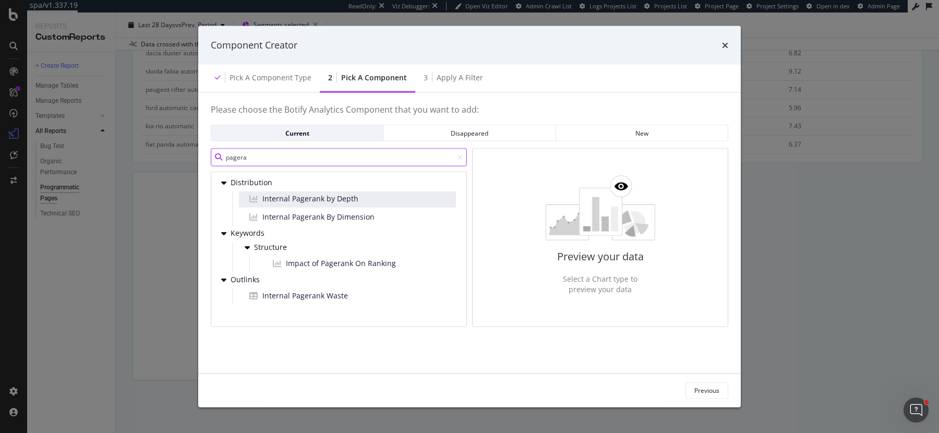
type input "pagera"
click at [365, 197] on div "Internal Pagerank by Depth" at bounding box center [347, 199] width 217 height 16
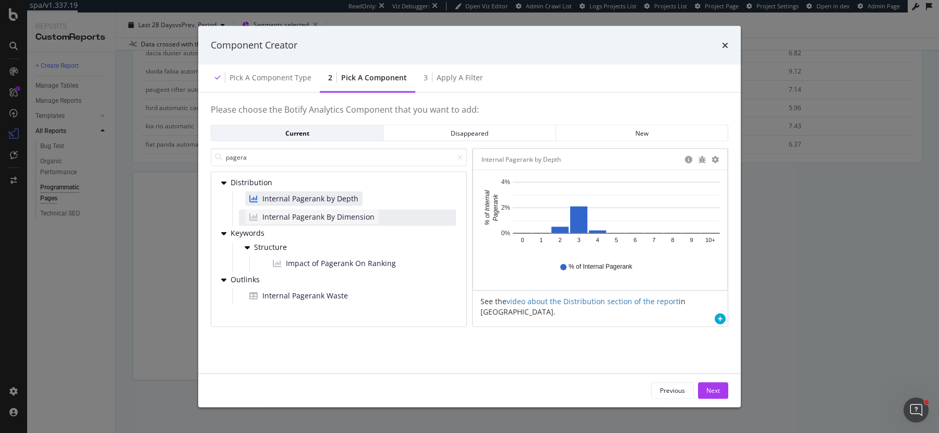
click at [365, 218] on span "Internal Pagerank By Dimension" at bounding box center [318, 217] width 112 height 10
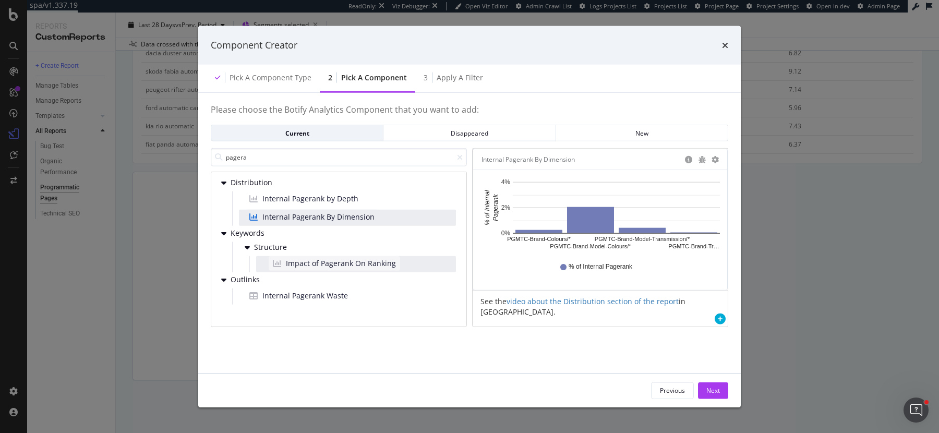
click at [364, 262] on span "Impact of Pagerank On Ranking" at bounding box center [341, 263] width 110 height 10
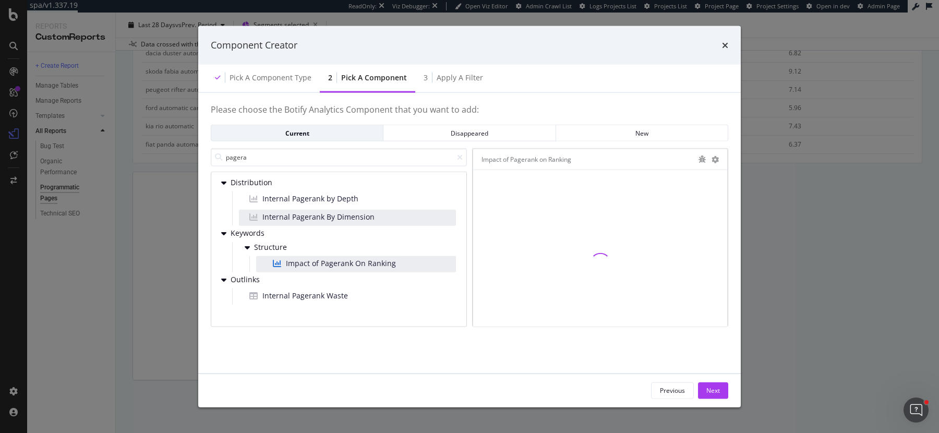
click at [375, 217] on div "Internal Pagerank By Dimension" at bounding box center [347, 218] width 217 height 16
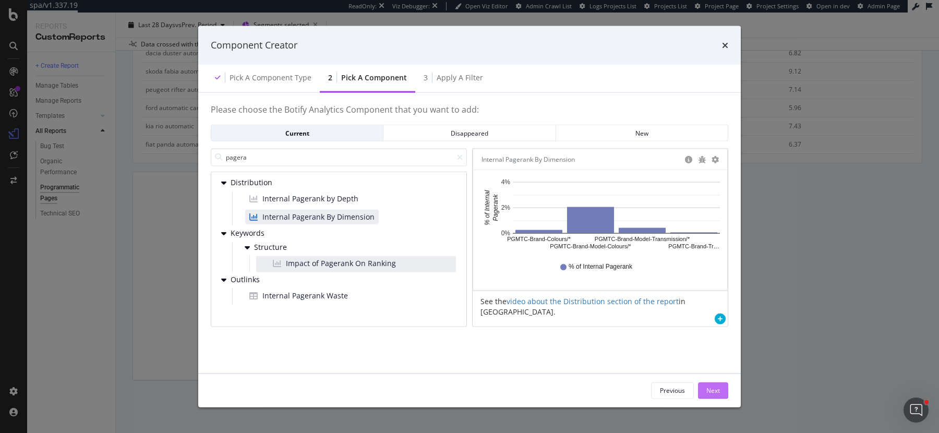
click at [704, 383] on button "Next" at bounding box center [713, 390] width 30 height 17
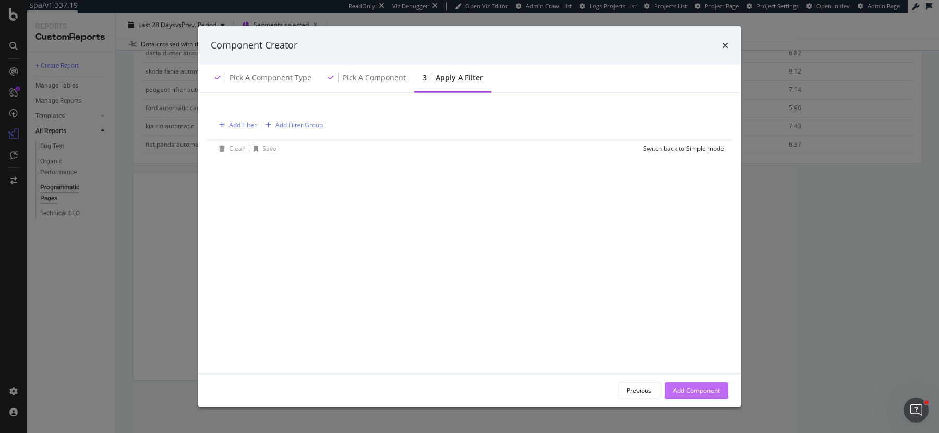
click at [704, 383] on div "Add Component" at bounding box center [696, 390] width 47 height 16
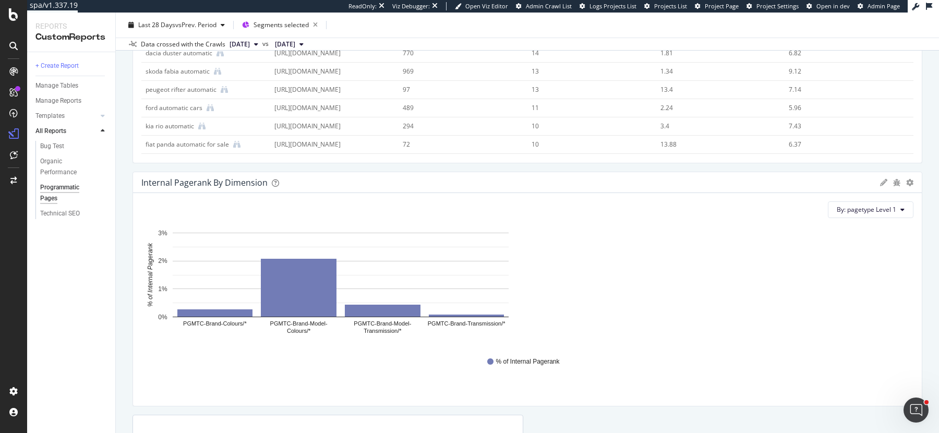
drag, startPoint x: 521, startPoint y: 269, endPoint x: 930, endPoint y: 260, distance: 408.6
click at [930, 260] on div "Programmatic Pages Programmatic Pages www.carwow.co.uk Clone (Admin) Clone Sche…" at bounding box center [527, 223] width 823 height 421
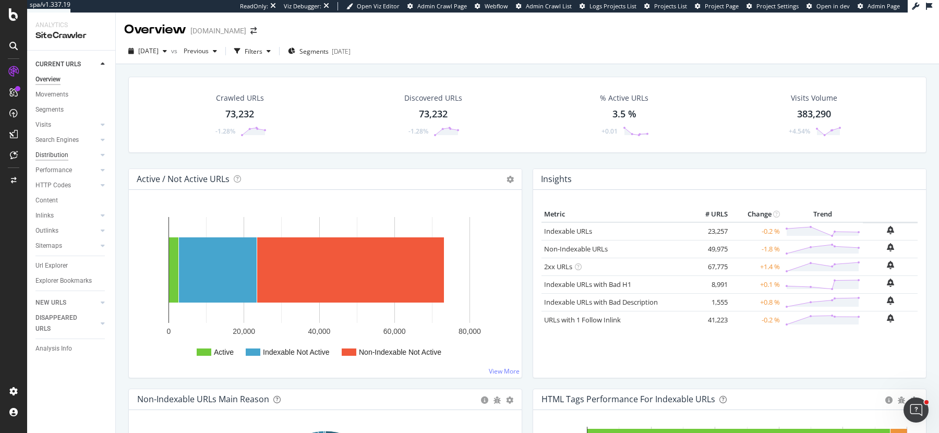
click at [56, 156] on div "Distribution" at bounding box center [51, 155] width 33 height 11
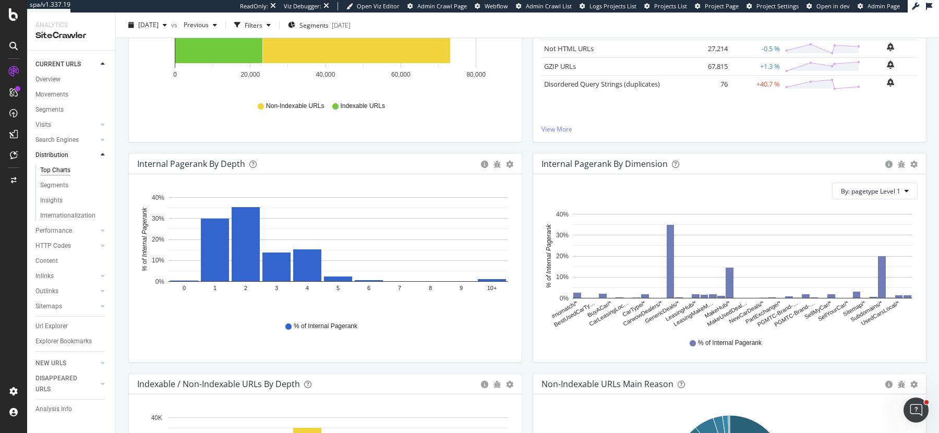
scroll to position [231, 0]
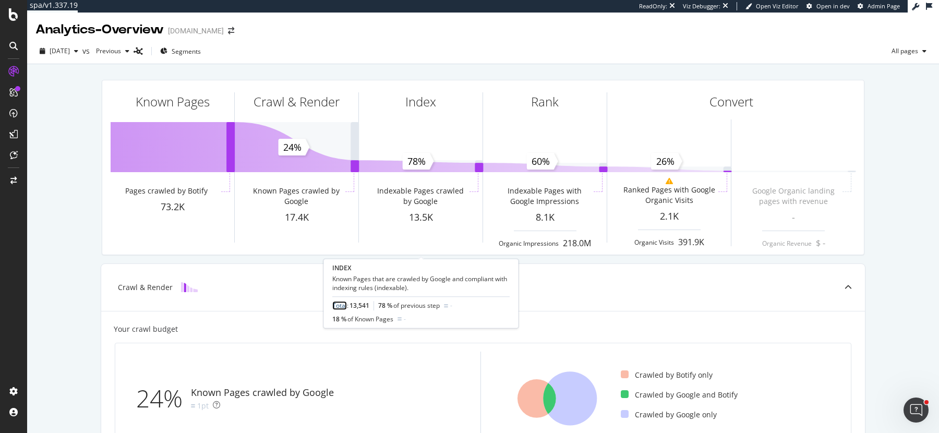
click at [343, 305] on link "Total" at bounding box center [339, 306] width 15 height 9
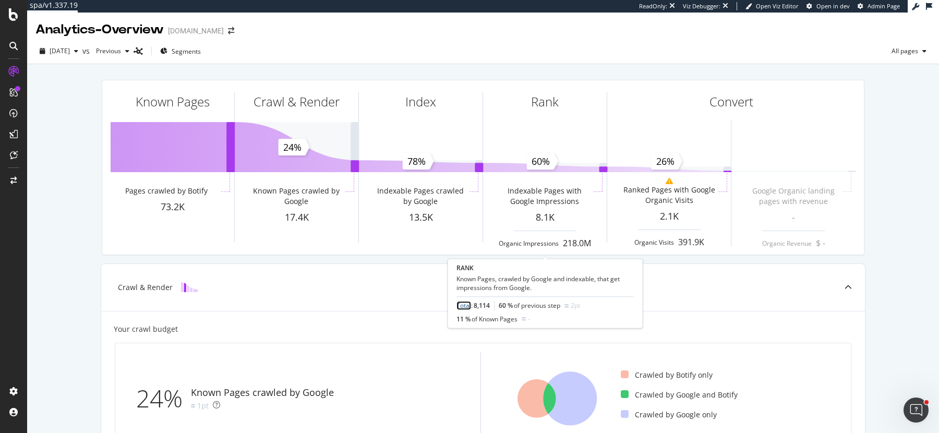
click at [460, 305] on link "Total" at bounding box center [464, 306] width 15 height 9
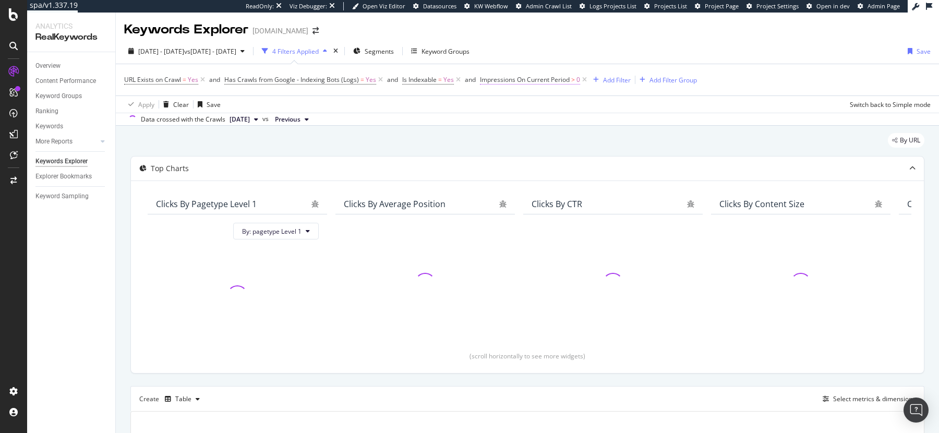
click at [558, 77] on span "Impressions On Current Period" at bounding box center [525, 79] width 90 height 9
click at [559, 77] on div "Impressions" at bounding box center [545, 79] width 123 height 18
click at [524, 140] on span "Greater than" at bounding box center [508, 139] width 38 height 9
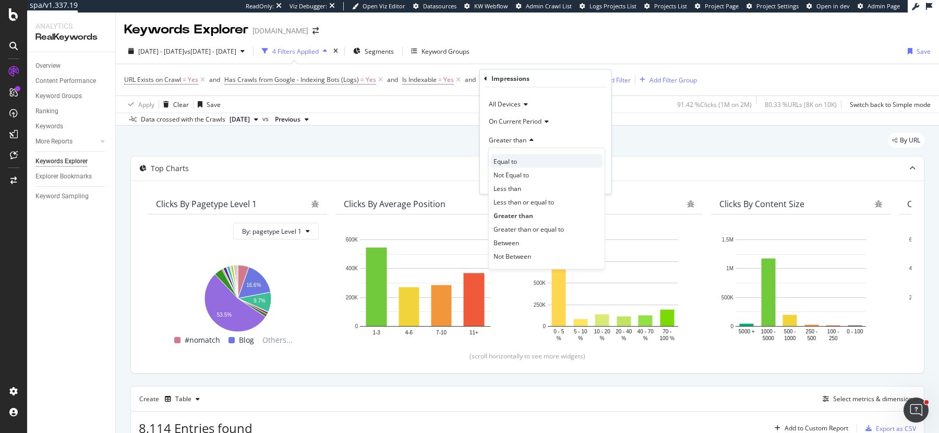
click at [533, 163] on div "Equal to" at bounding box center [547, 161] width 112 height 14
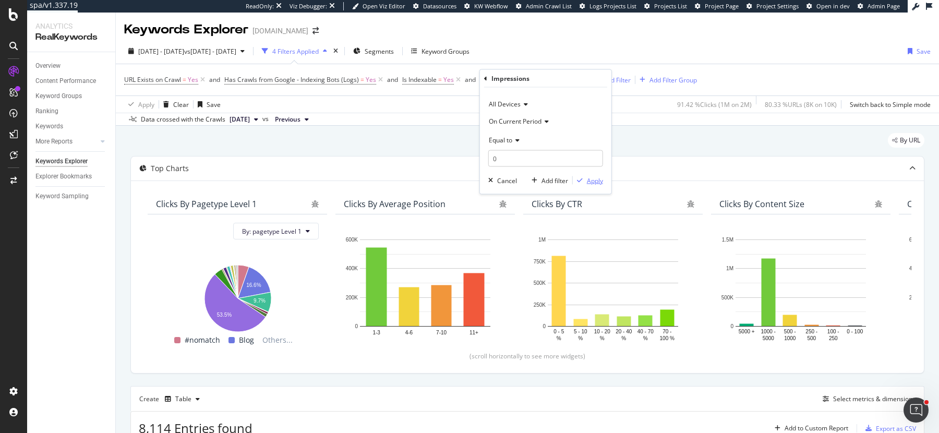
click at [599, 178] on div "Apply" at bounding box center [595, 180] width 16 height 9
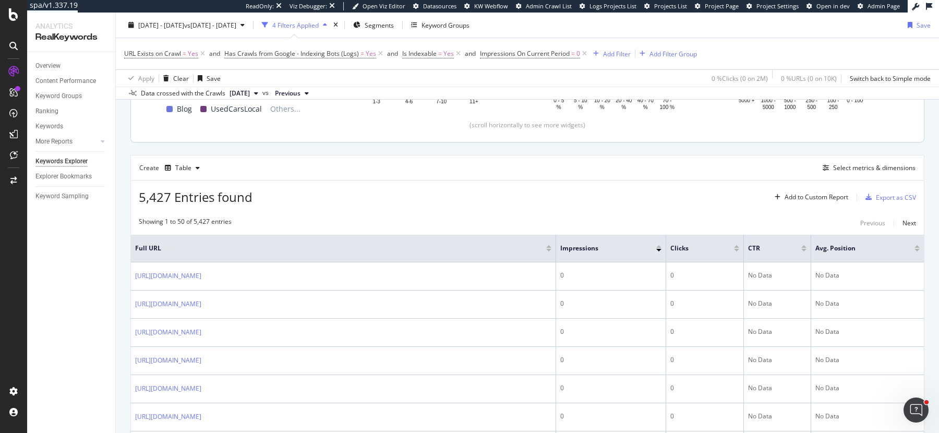
scroll to position [233, 0]
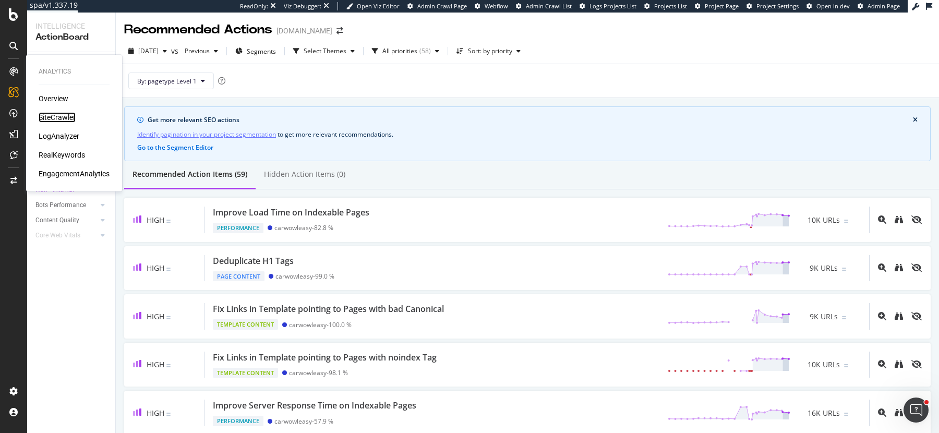
click at [58, 115] on div "SiteCrawler" at bounding box center [57, 117] width 37 height 10
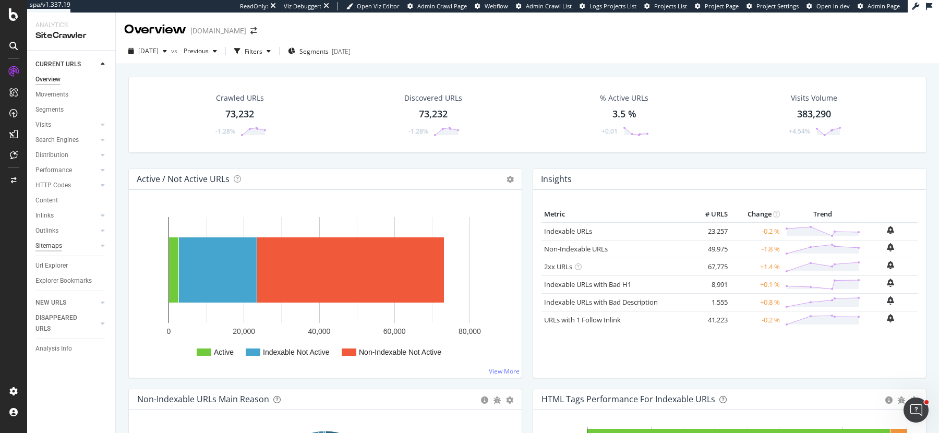
click at [58, 249] on div "Sitemaps" at bounding box center [48, 246] width 27 height 11
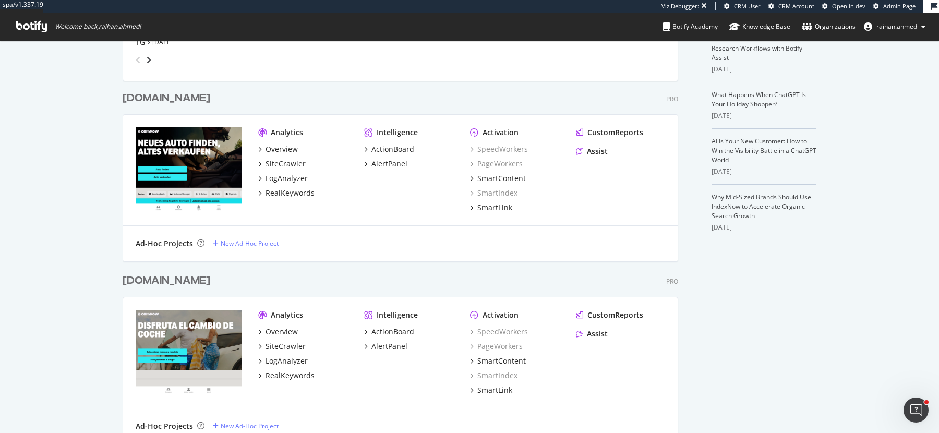
scroll to position [250, 0]
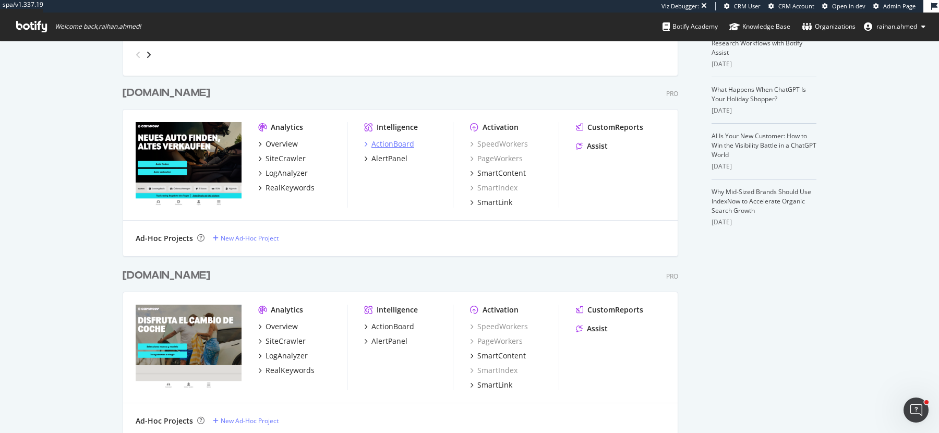
click at [392, 140] on div "ActionBoard" at bounding box center [392, 144] width 43 height 10
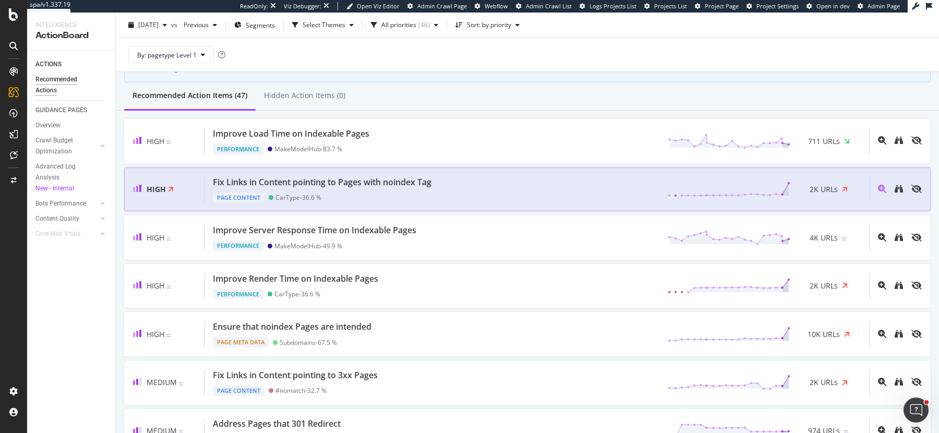
scroll to position [81, 0]
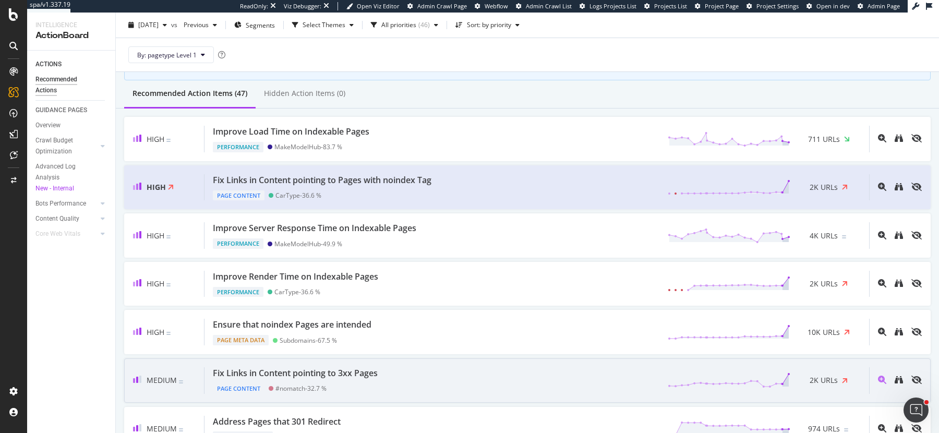
click at [423, 376] on div "Fix Links in Content pointing to 3xx Pages Page Content #nomatch - 32.7 % 2K UR…" at bounding box center [537, 380] width 665 height 27
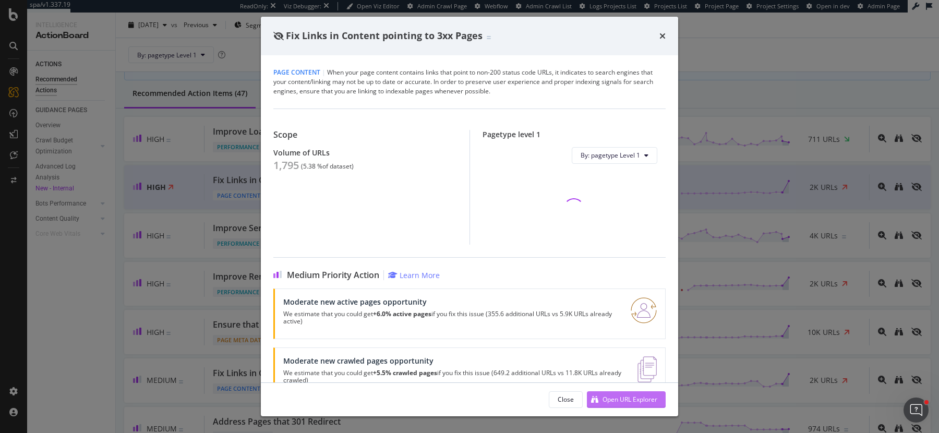
click at [637, 402] on div "Open URL Explorer" at bounding box center [630, 399] width 55 height 9
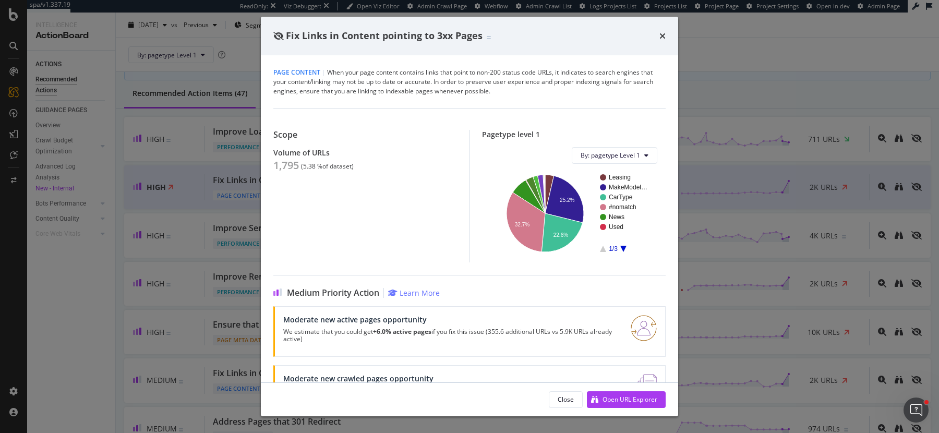
click at [661, 32] on icon "times" at bounding box center [663, 36] width 6 height 8
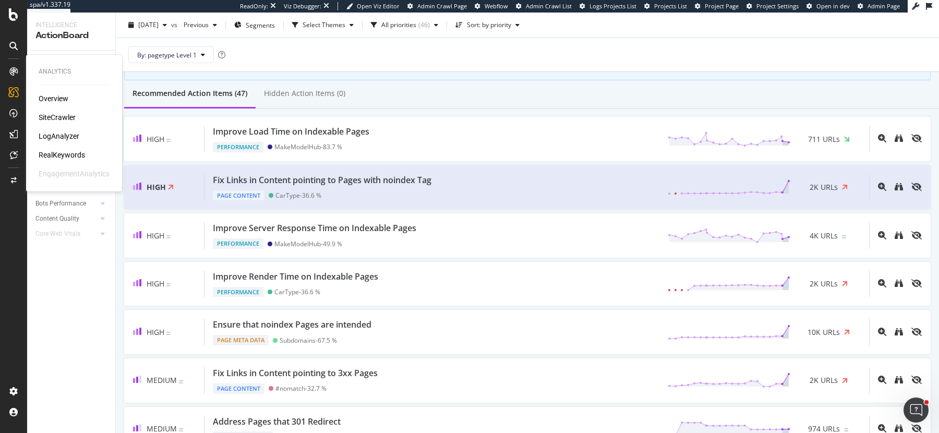
click at [64, 119] on div "SiteCrawler" at bounding box center [57, 117] width 37 height 10
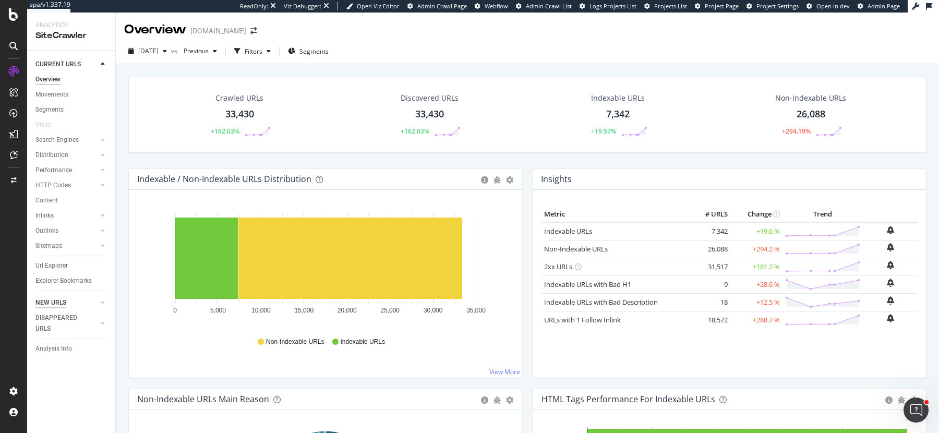
click at [61, 302] on div "NEW URLS" at bounding box center [50, 302] width 31 height 11
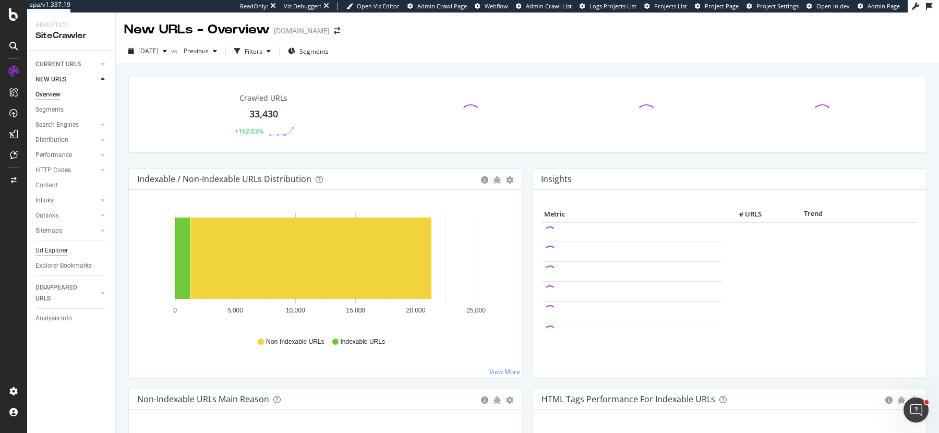
click at [55, 250] on div "Url Explorer" at bounding box center [51, 250] width 32 height 11
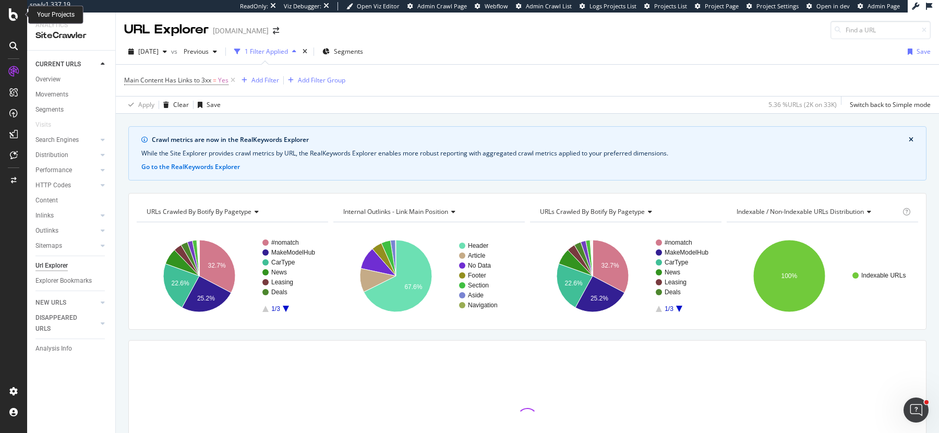
click at [17, 18] on icon at bounding box center [13, 14] width 9 height 13
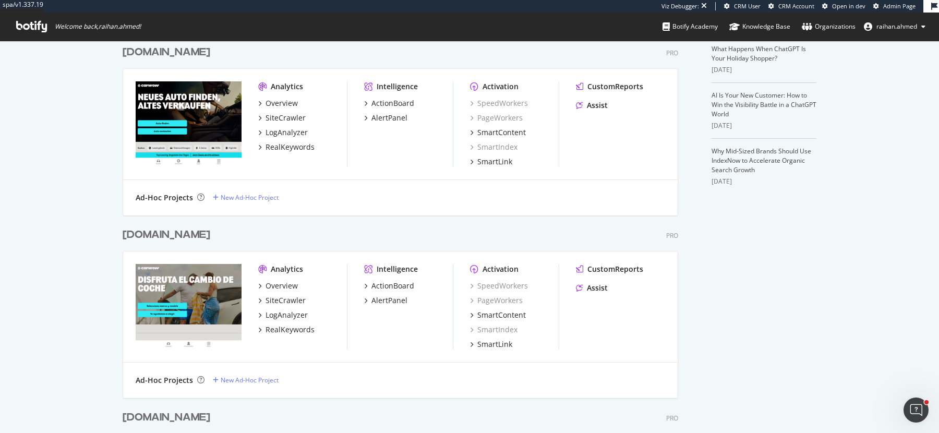
scroll to position [304, 0]
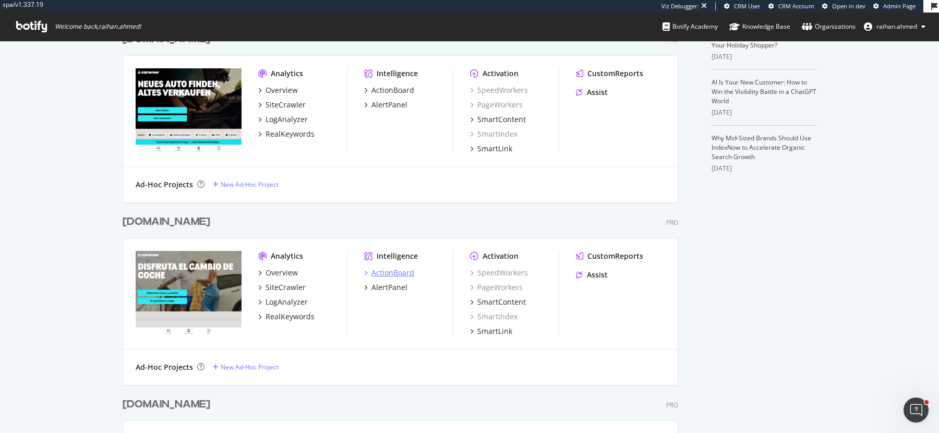
click at [400, 272] on div "ActionBoard" at bounding box center [392, 273] width 43 height 10
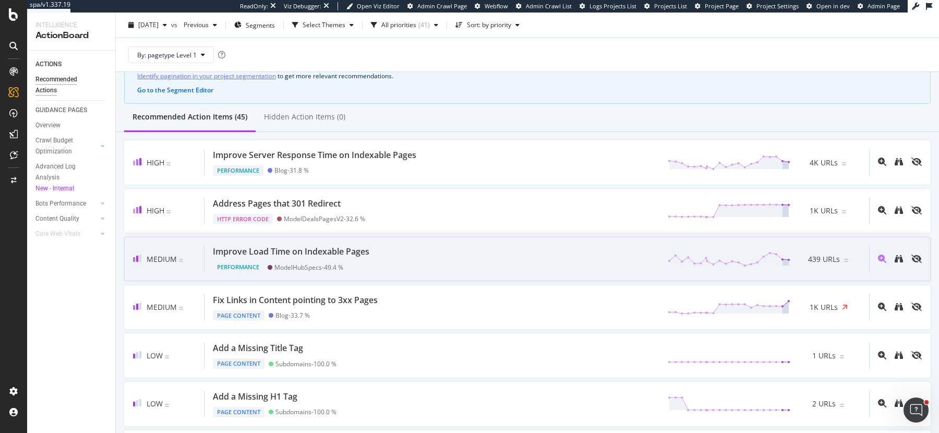
scroll to position [61, 0]
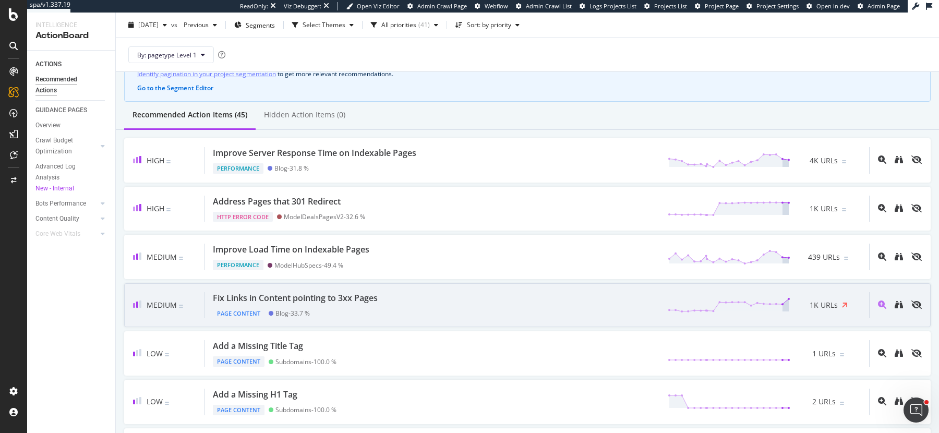
click at [556, 308] on div "Fix Links in Content pointing to 3xx Pages Page Content Blog - 33.7 % 1K URLs" at bounding box center [537, 305] width 665 height 27
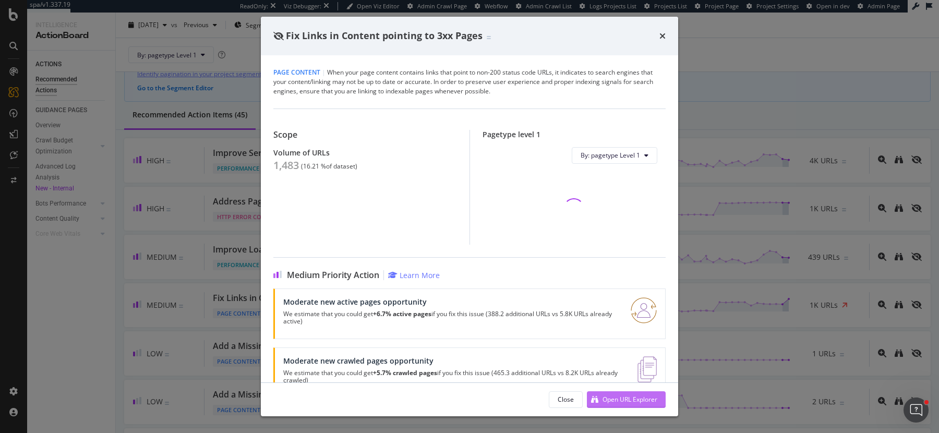
click at [616, 400] on div "Open URL Explorer" at bounding box center [630, 399] width 55 height 9
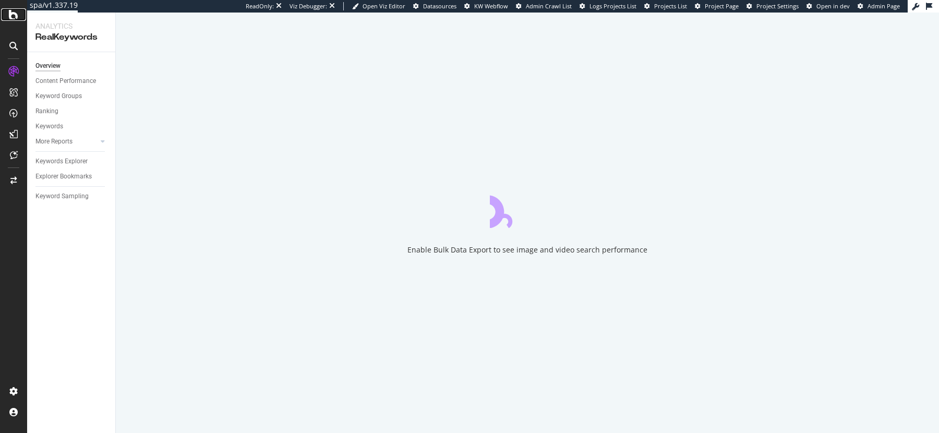
click at [15, 17] on icon at bounding box center [13, 14] width 9 height 13
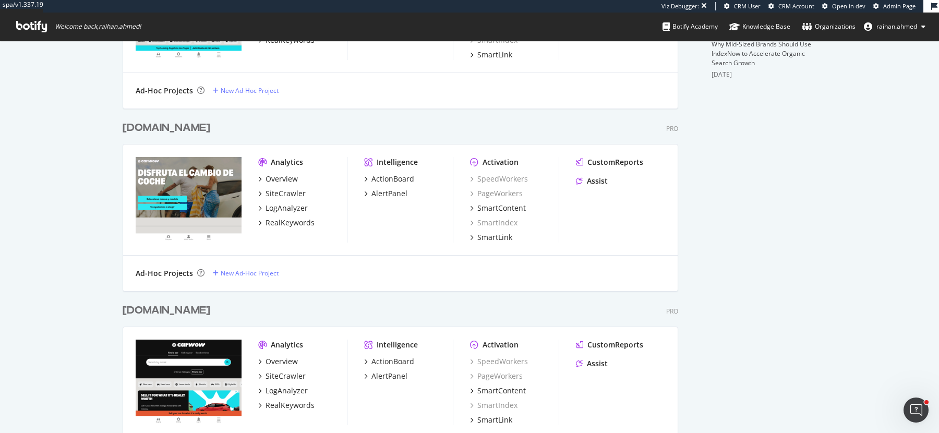
scroll to position [454, 0]
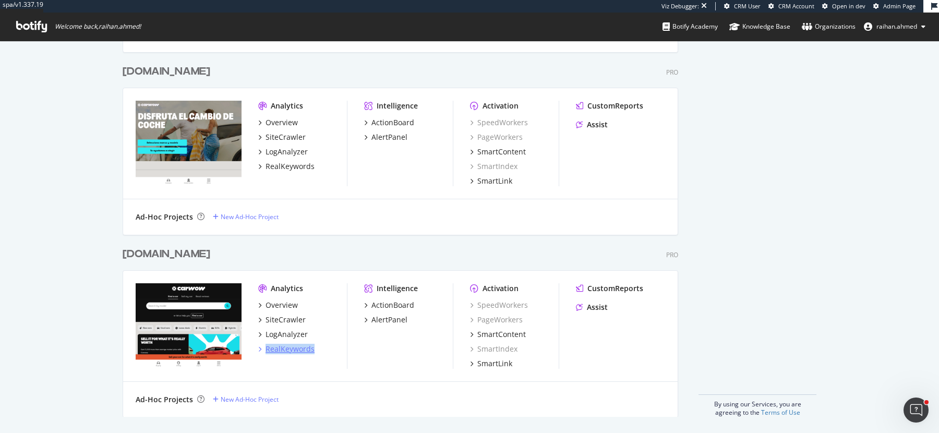
click at [293, 352] on div "RealKeywords" at bounding box center [290, 349] width 49 height 10
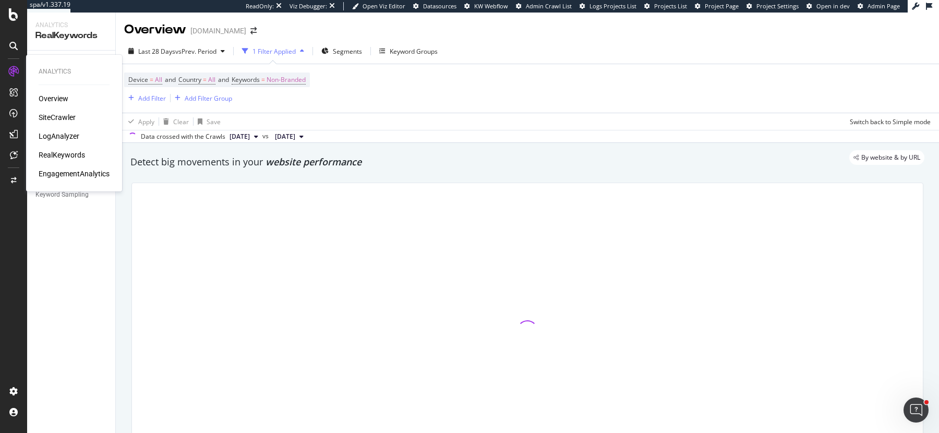
click at [66, 175] on div "EngagementAnalytics" at bounding box center [74, 174] width 71 height 10
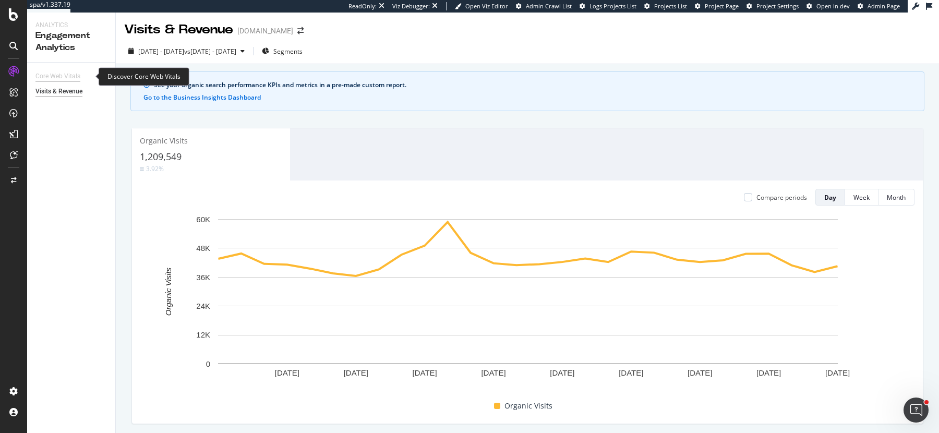
click at [58, 74] on div "Core Web Vitals" at bounding box center [57, 76] width 45 height 11
